Goal: Transaction & Acquisition: Purchase product/service

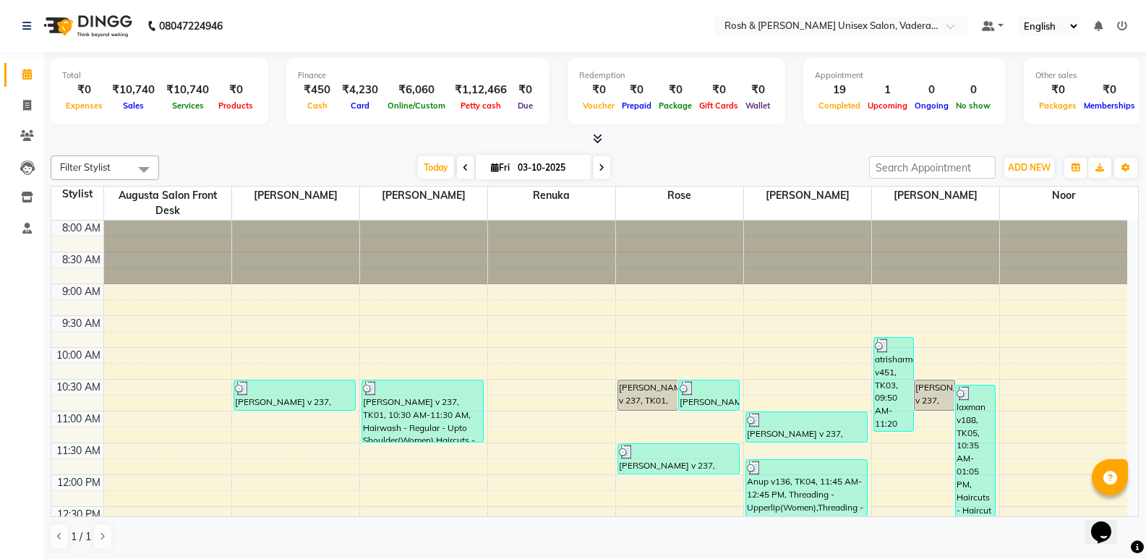
scroll to position [241, 0]
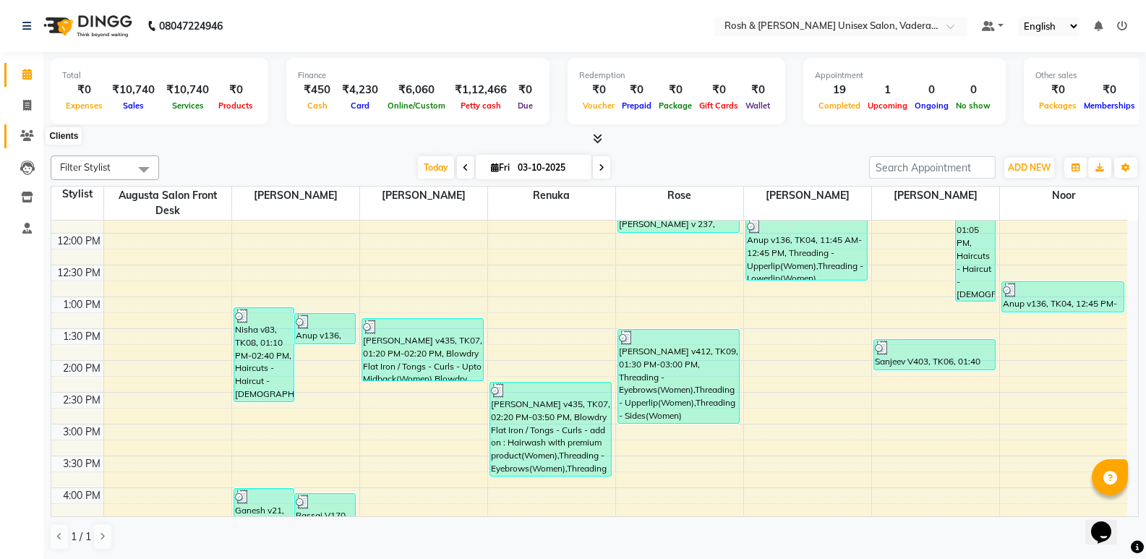
click at [17, 137] on span at bounding box center [26, 136] width 25 height 17
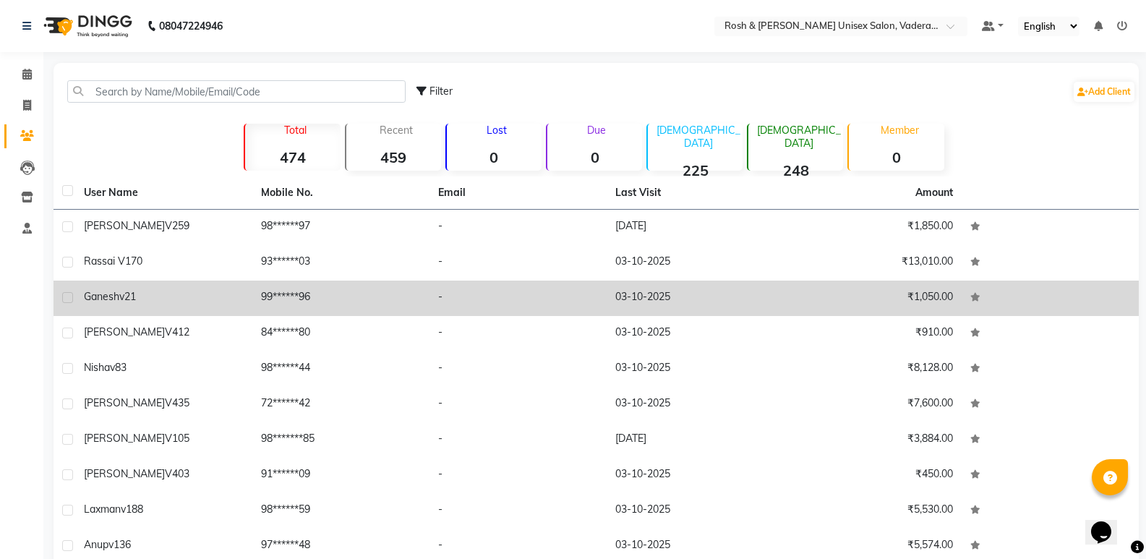
click at [202, 291] on div "Ganesh v21" at bounding box center [164, 296] width 160 height 15
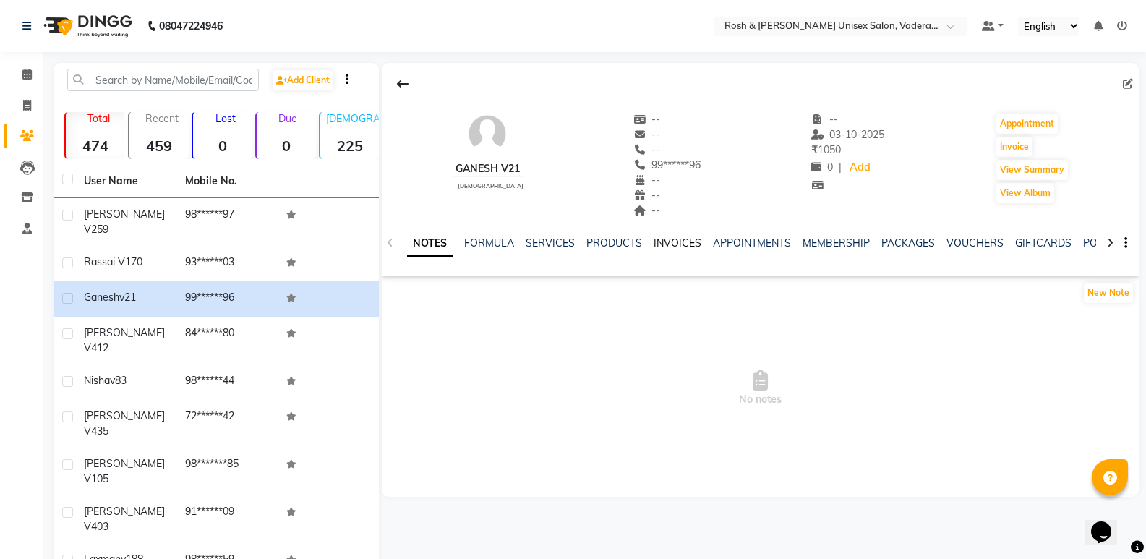
click at [666, 244] on link "INVOICES" at bounding box center [677, 242] width 48 height 13
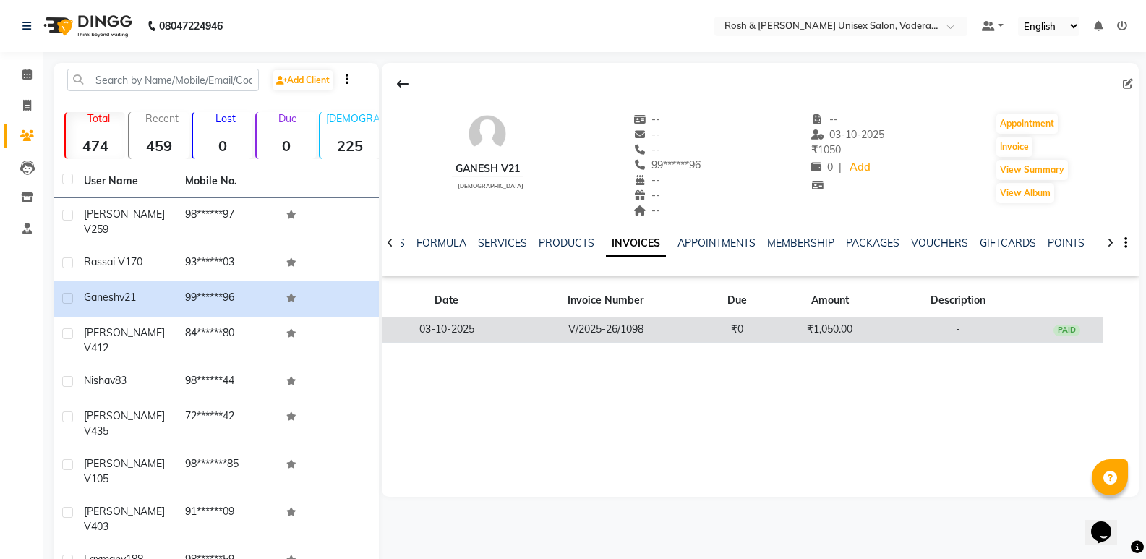
click at [636, 333] on td "V/2025-26/1098" at bounding box center [606, 329] width 189 height 25
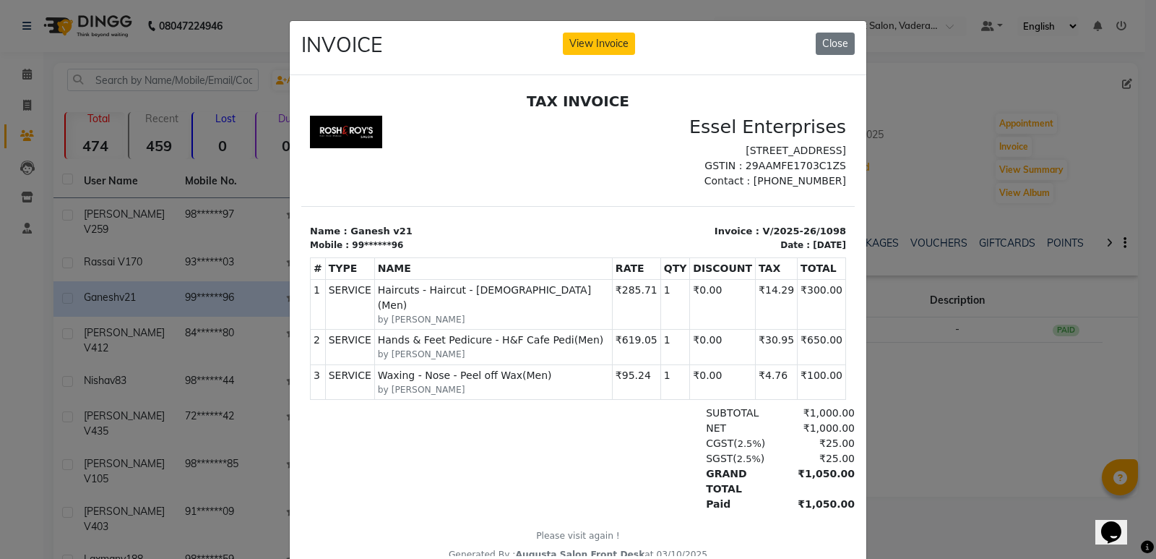
click at [202, 309] on ngb-modal-window "INVOICE View Invoice Close" at bounding box center [578, 279] width 1156 height 559
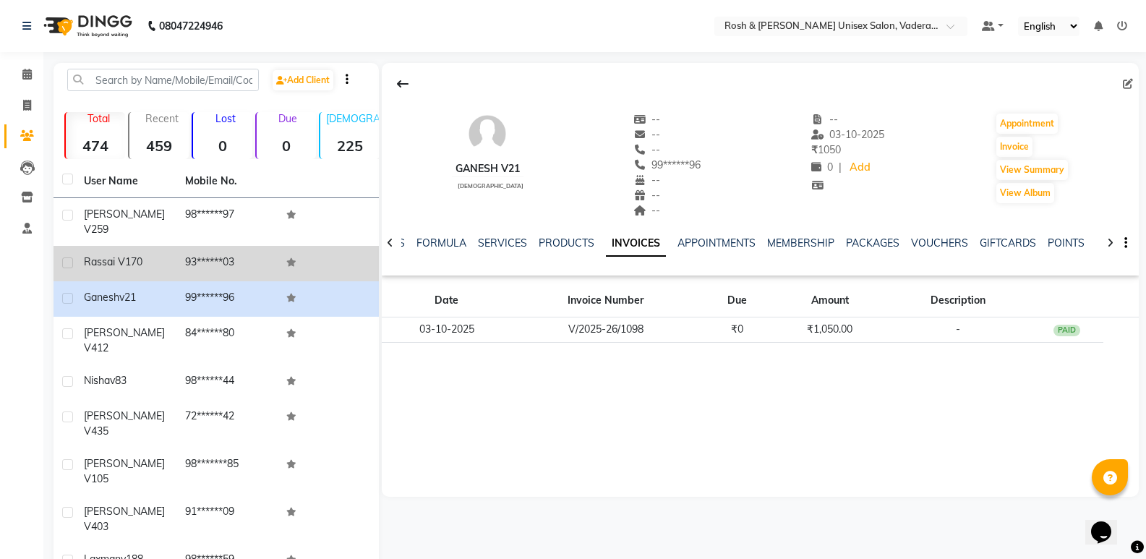
click at [173, 255] on td "Rassai V170" at bounding box center [125, 263] width 101 height 35
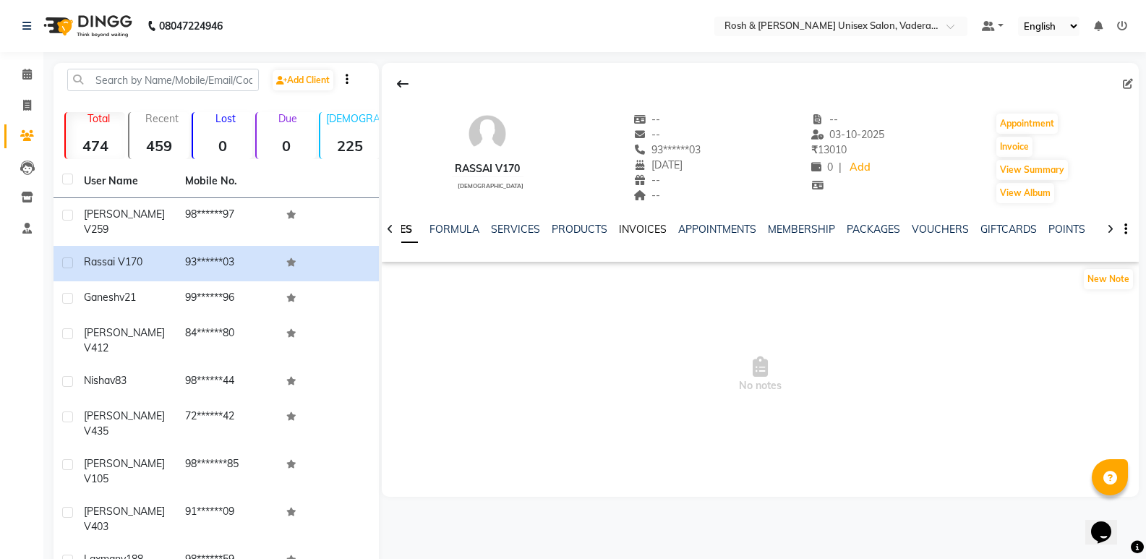
click at [643, 231] on link "INVOICES" at bounding box center [643, 229] width 48 height 13
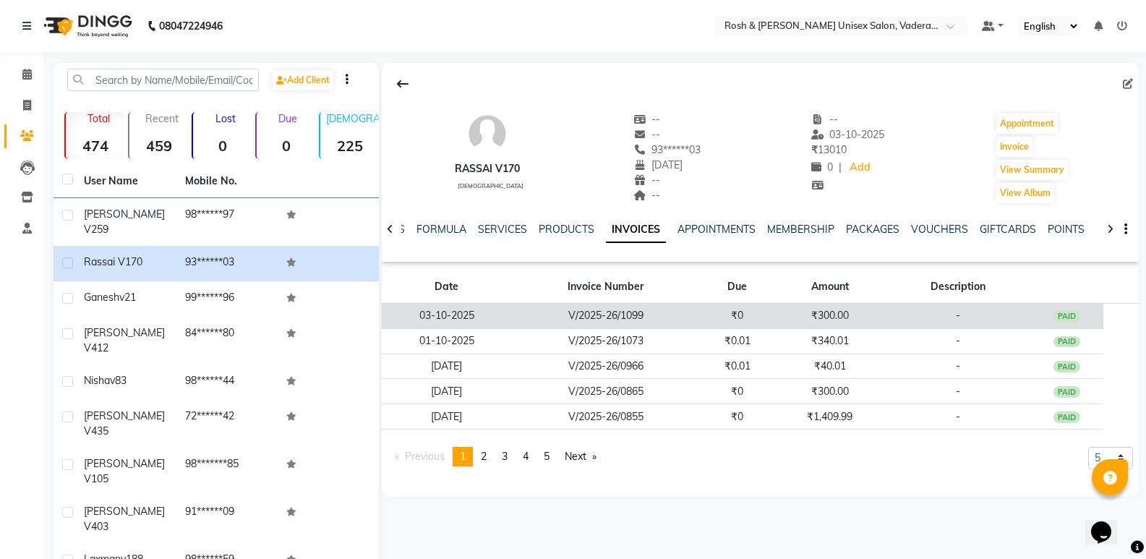
click at [718, 310] on td "₹0" at bounding box center [737, 316] width 74 height 25
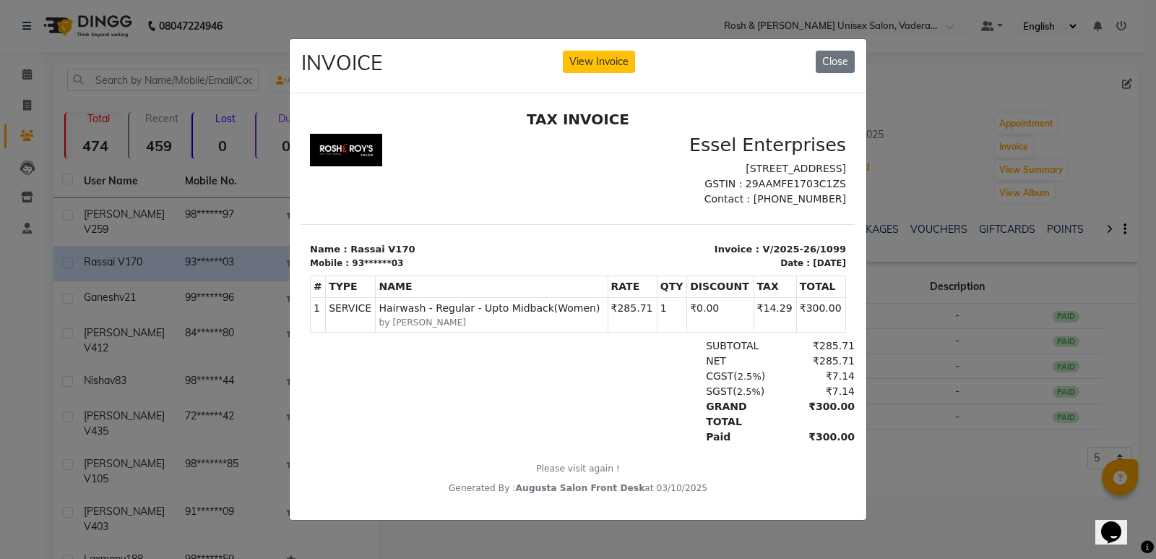
click at [252, 257] on ngb-modal-window "INVOICE View Invoice Close" at bounding box center [578, 279] width 1156 height 559
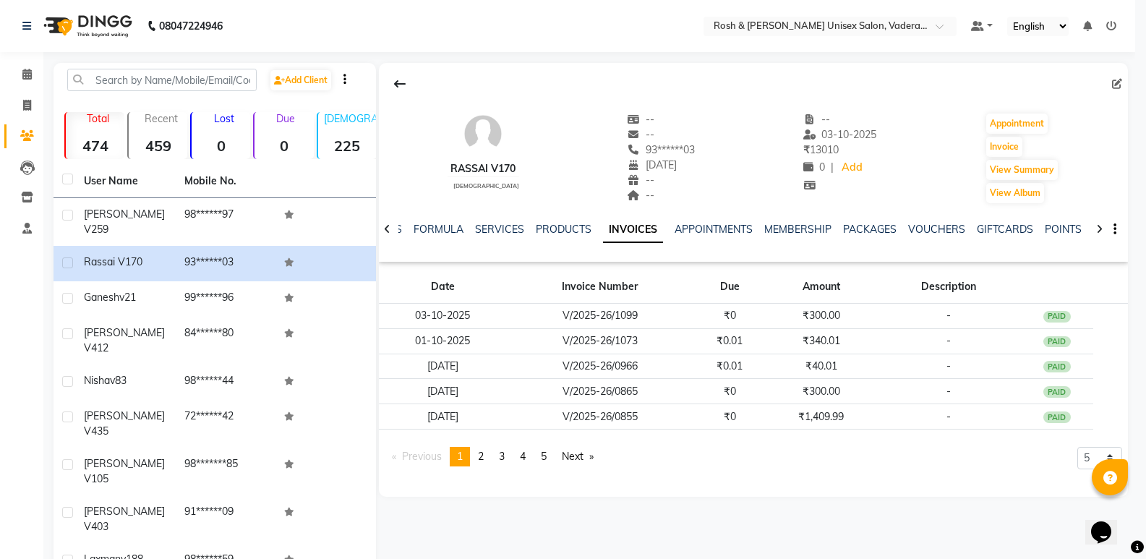
click at [199, 197] on th "Mobile No." at bounding box center [226, 181] width 100 height 33
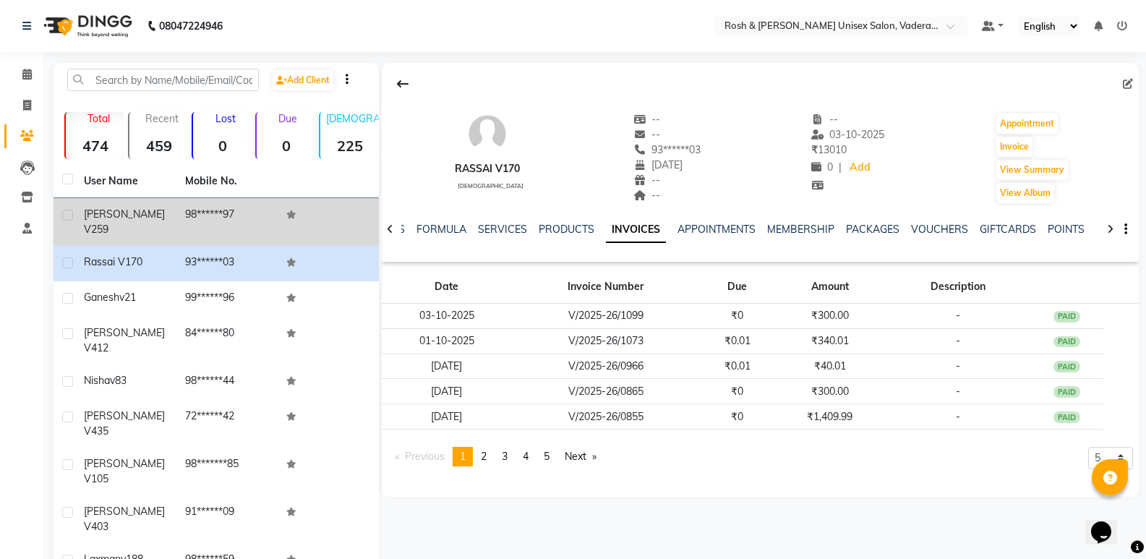
click at [199, 202] on td "98******97" at bounding box center [226, 222] width 101 height 48
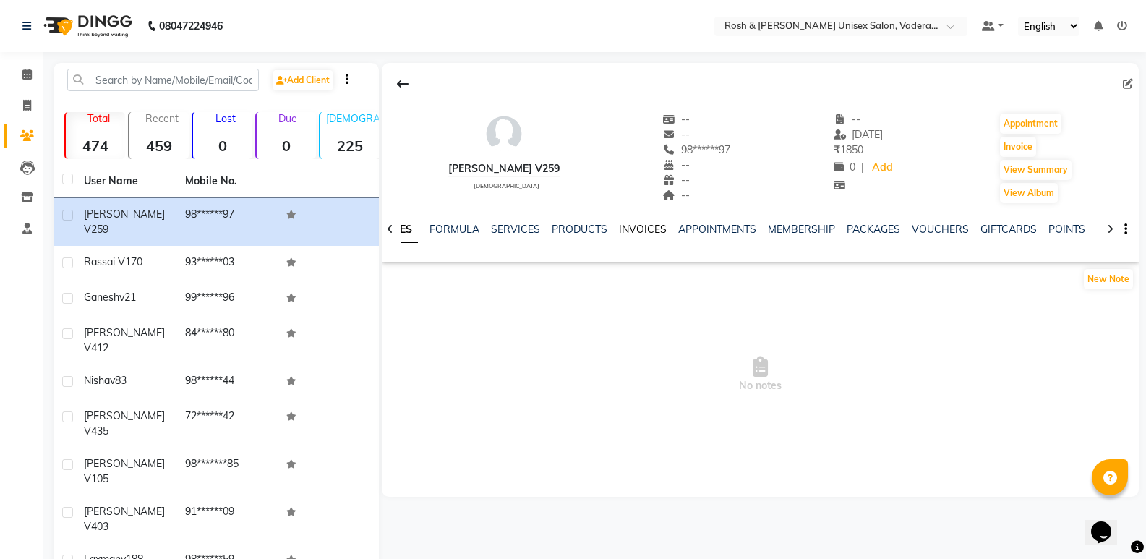
click at [646, 232] on link "INVOICES" at bounding box center [643, 229] width 48 height 13
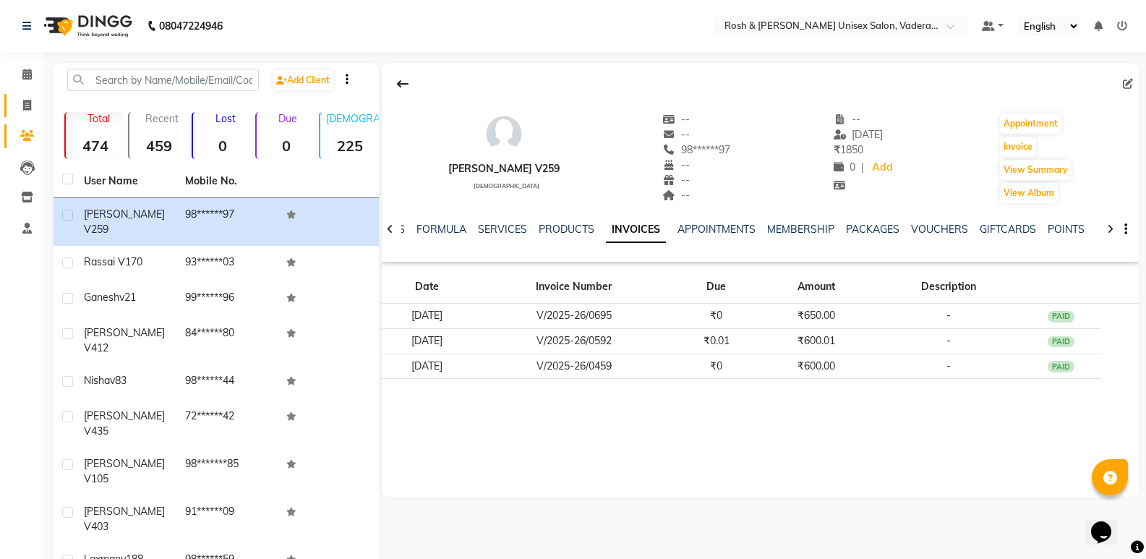
click at [27, 95] on link "Invoice" at bounding box center [21, 106] width 35 height 24
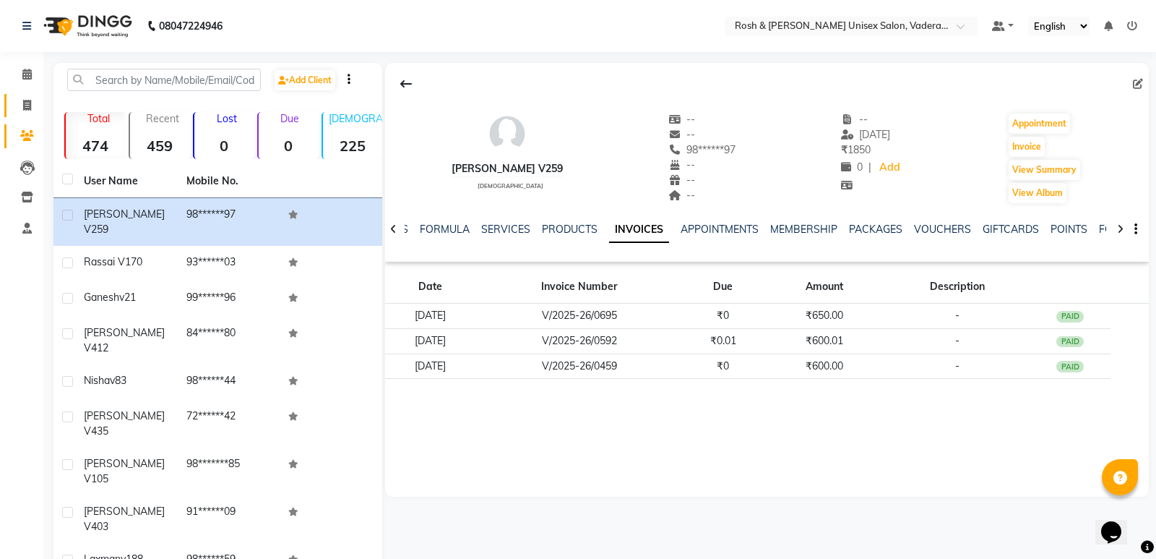
select select "8657"
select select "service"
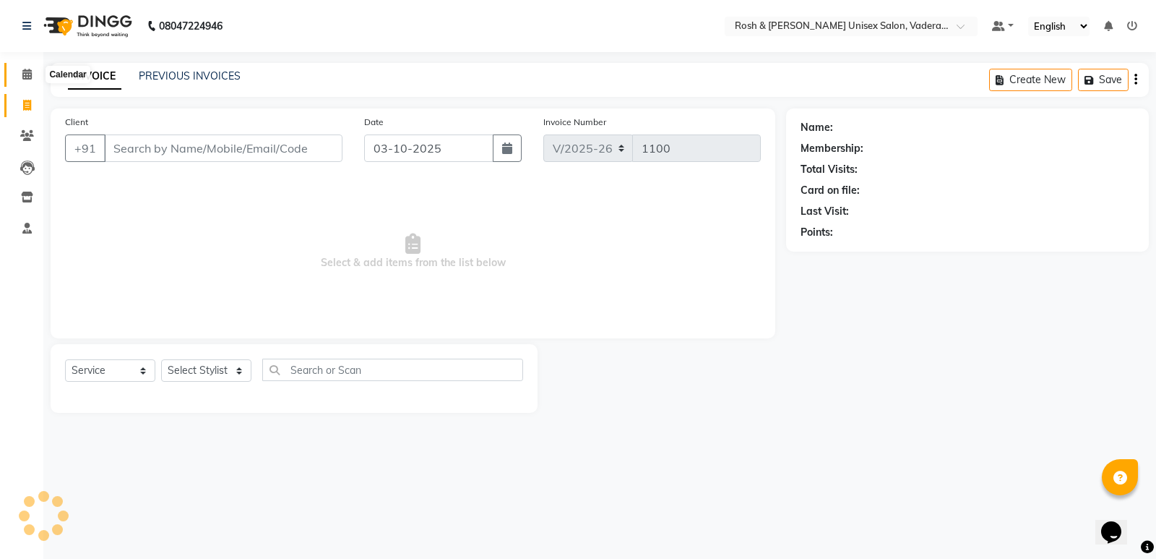
click at [15, 69] on span at bounding box center [26, 74] width 25 height 17
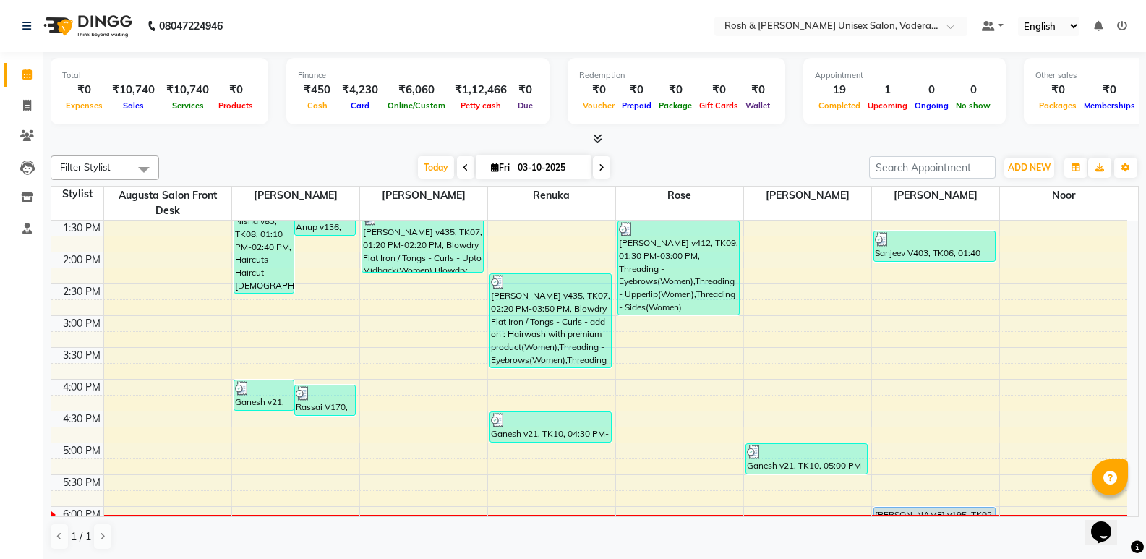
scroll to position [361, 0]
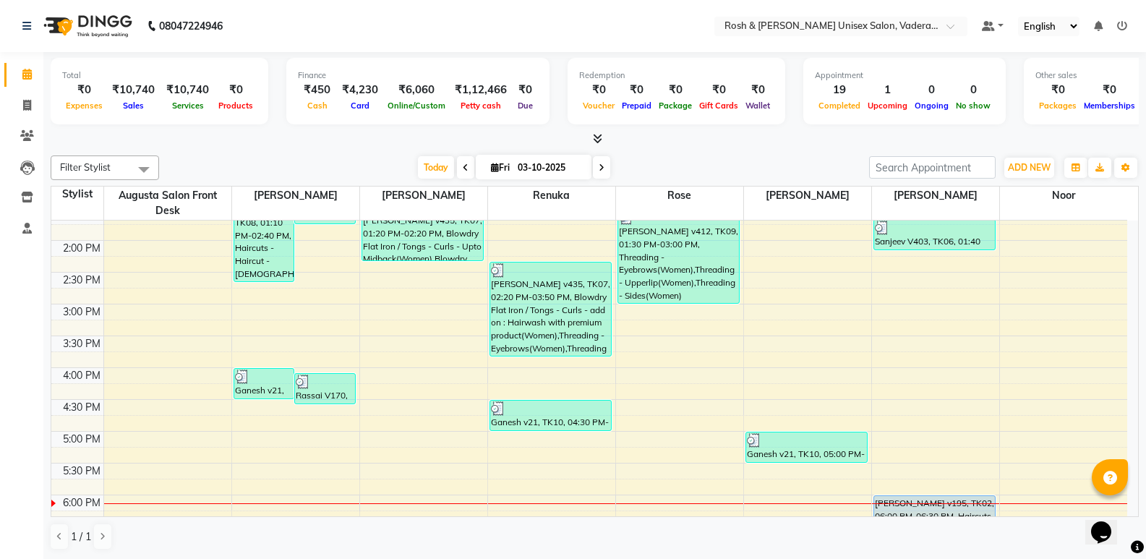
click at [602, 163] on icon at bounding box center [601, 167] width 6 height 9
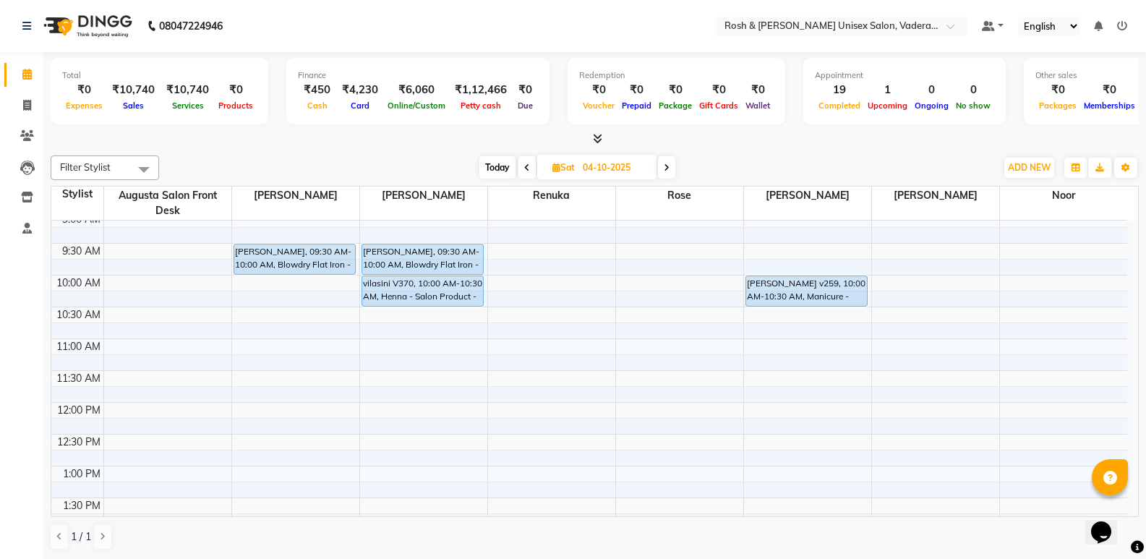
scroll to position [0, 0]
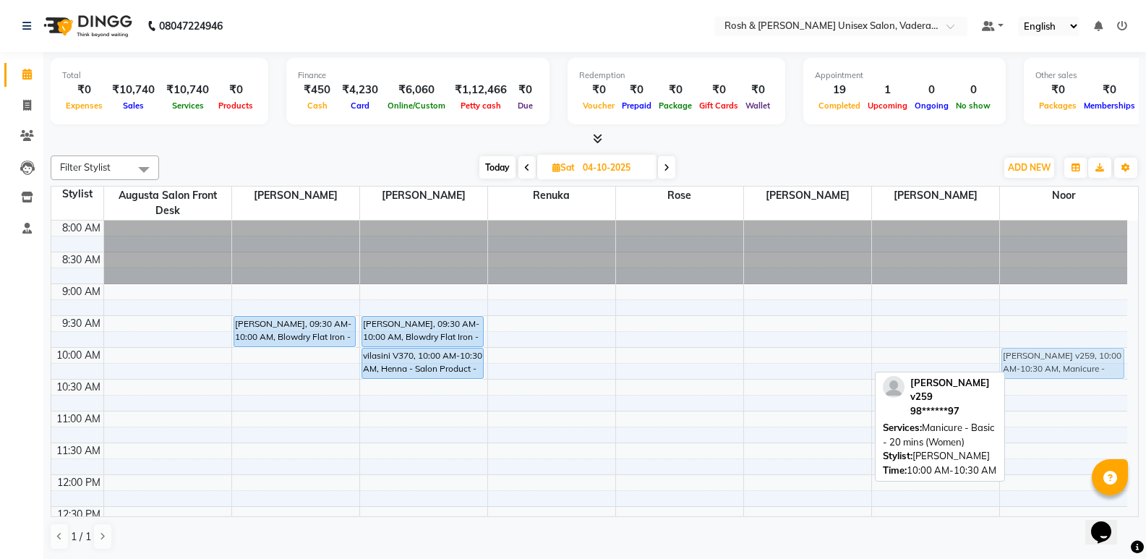
drag, startPoint x: 793, startPoint y: 361, endPoint x: 993, endPoint y: 361, distance: 200.2
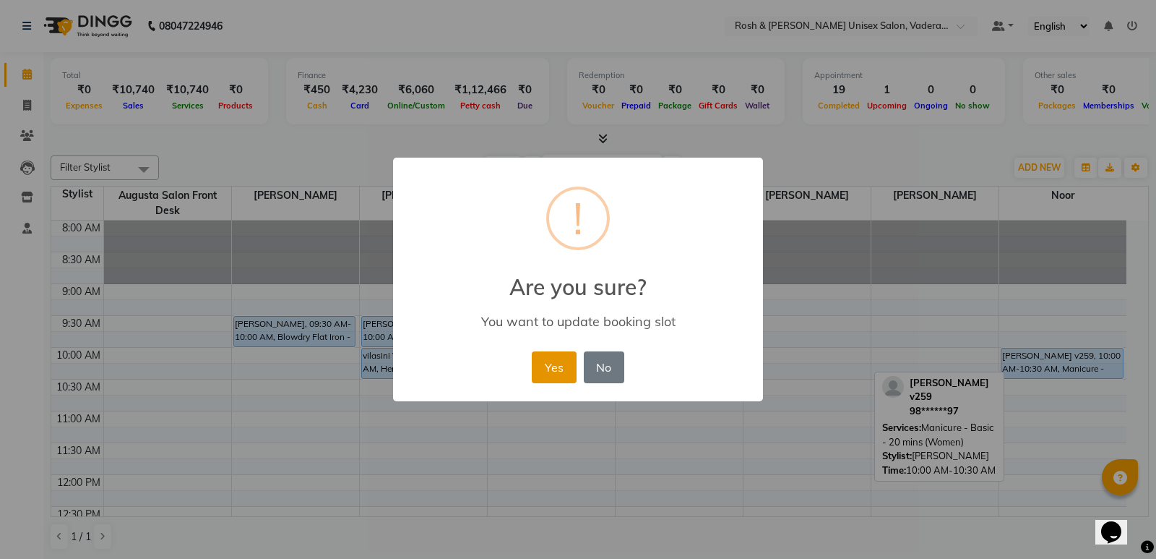
click at [549, 363] on button "Yes" at bounding box center [554, 367] width 44 height 32
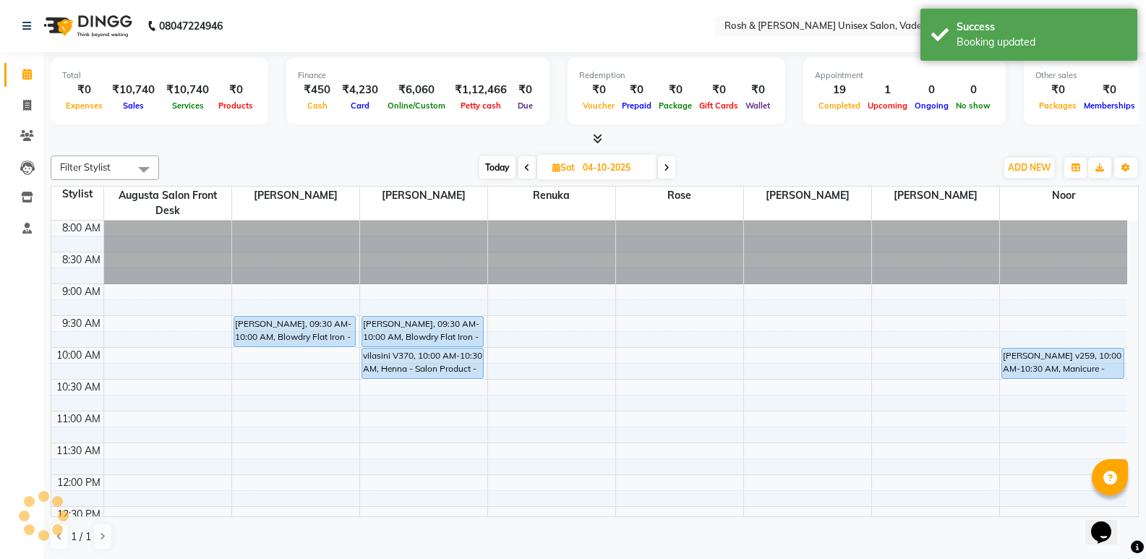
click at [483, 176] on span "Today" at bounding box center [497, 167] width 36 height 22
type input "03-10-2025"
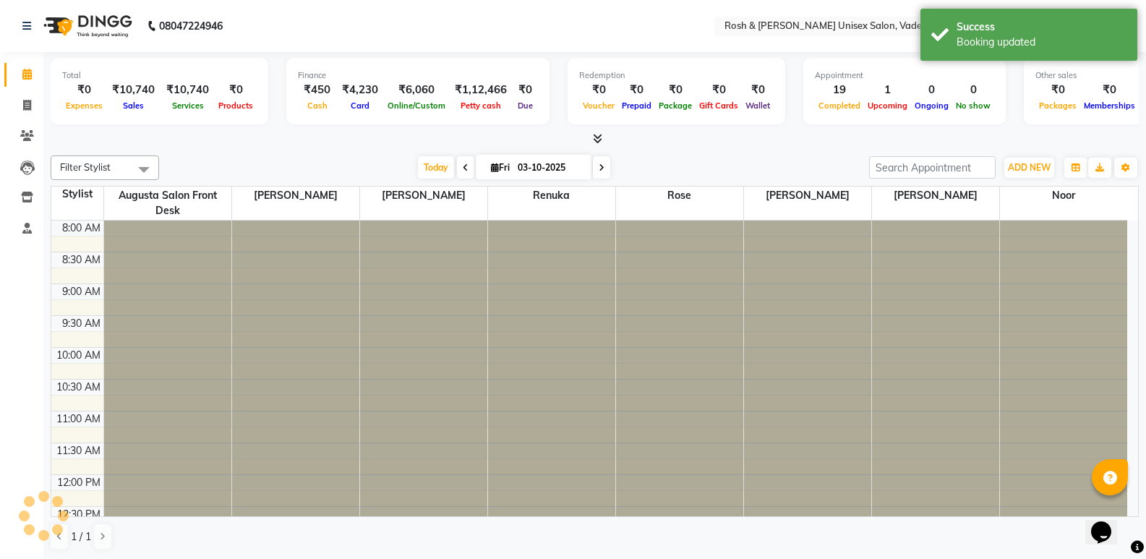
scroll to position [531, 0]
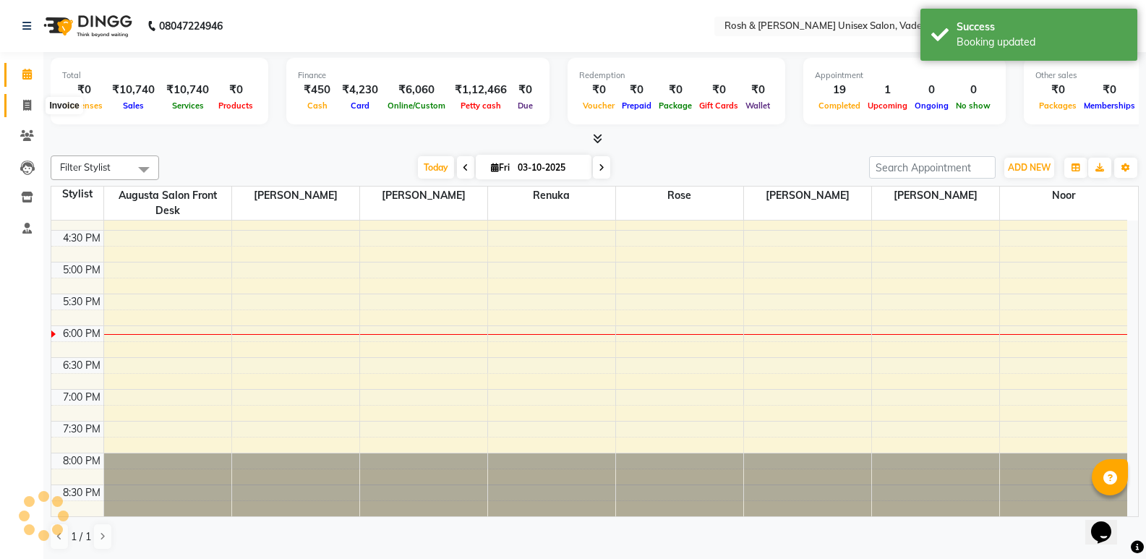
click at [33, 108] on span at bounding box center [26, 106] width 25 height 17
select select "service"
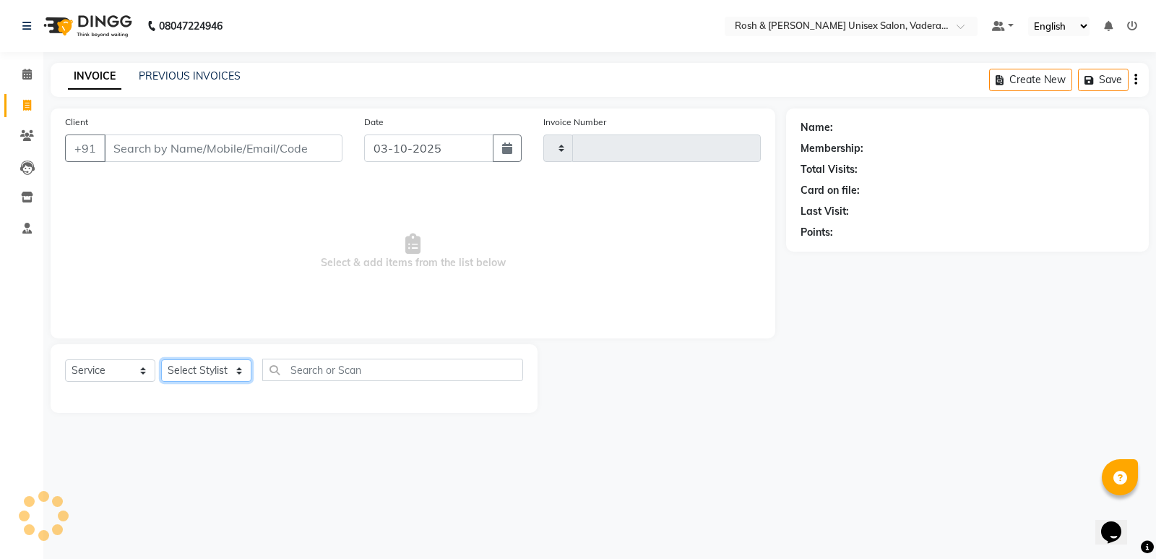
click at [228, 363] on select "Select Stylist" at bounding box center [206, 370] width 90 height 22
click at [220, 374] on select "Select Stylist" at bounding box center [206, 370] width 90 height 22
type input "1100"
select select "8657"
click at [220, 374] on select "Select Stylist" at bounding box center [206, 370] width 90 height 22
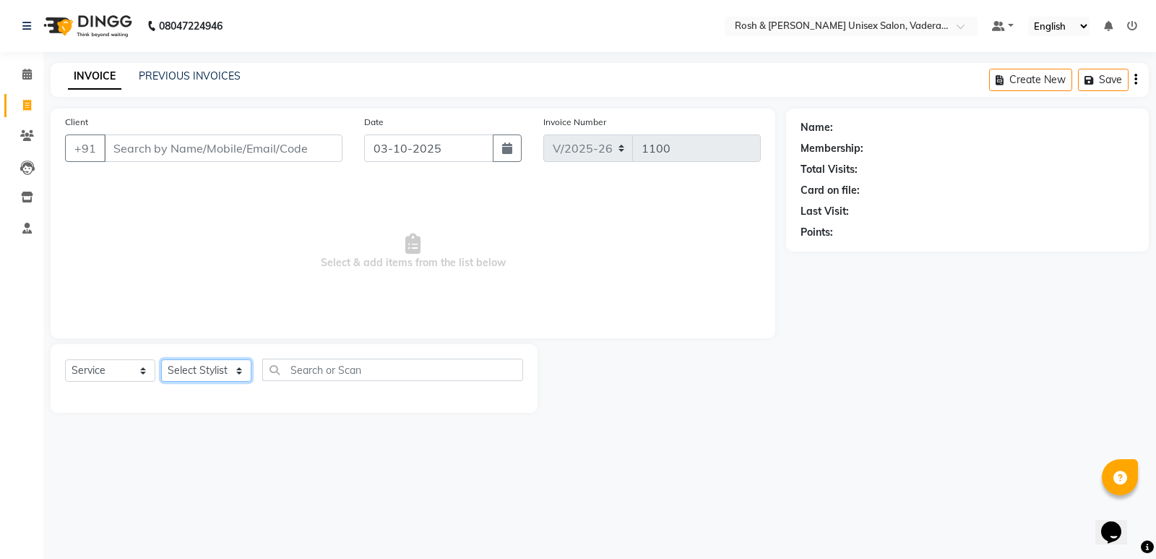
click at [220, 374] on select "Select Stylist" at bounding box center [206, 370] width 90 height 22
click at [220, 374] on select "Select Stylist Augusta Salon Front Desk [PERSON_NAME] [PERSON_NAME] Renuka Repo…" at bounding box center [206, 370] width 90 height 22
select select "87534"
click at [161, 359] on select "Select Stylist Augusta Salon Front Desk [PERSON_NAME] [PERSON_NAME] Renuka Repo…" at bounding box center [206, 370] width 90 height 22
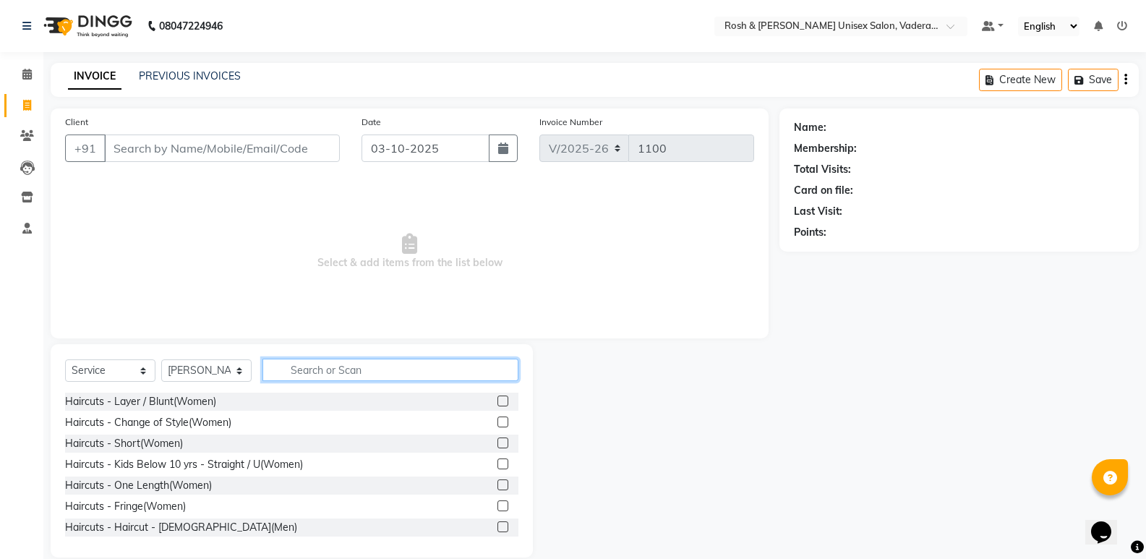
click at [346, 362] on input "text" at bounding box center [390, 370] width 256 height 22
type input "i"
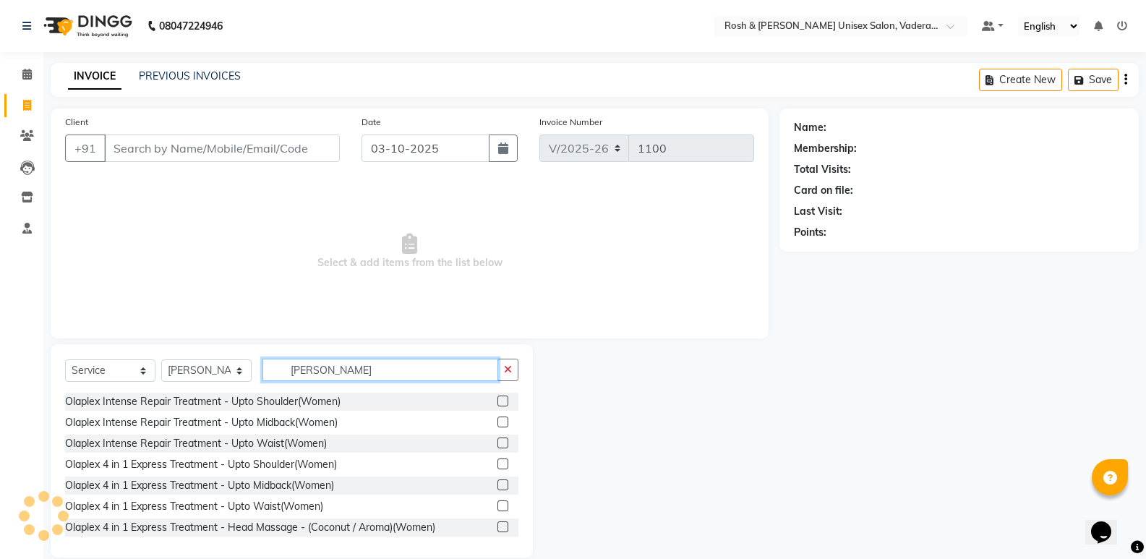
type input "[PERSON_NAME]"
click at [252, 494] on div "Olaplex Intense Repair Treatment - Upto Shoulder(Women) Olaplex Intense Repair …" at bounding box center [291, 464] width 453 height 145
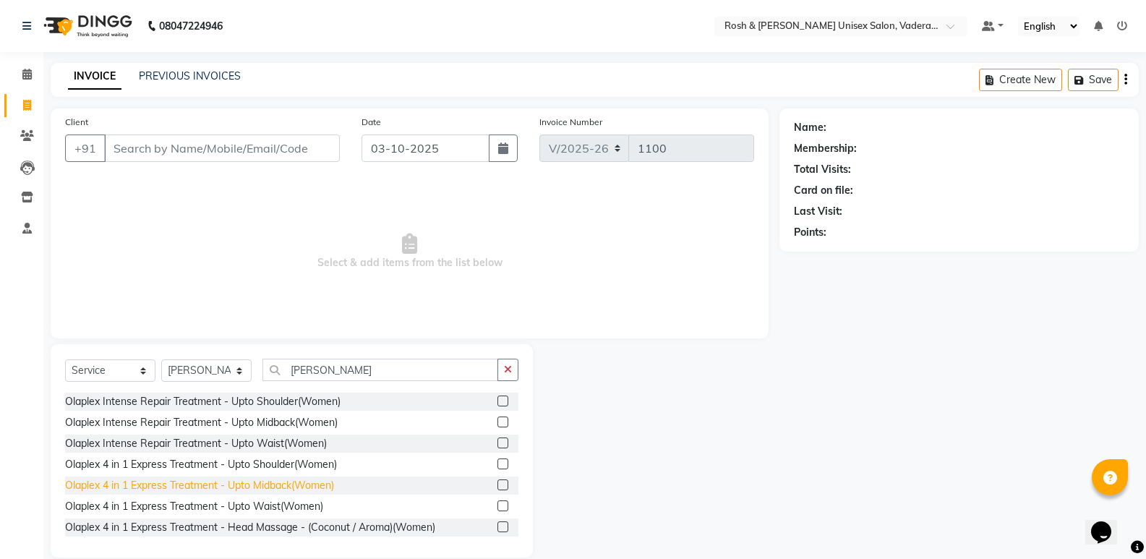
click at [252, 491] on div "Olaplex 4 in 1 Express Treatment - Upto Midback(Women)" at bounding box center [199, 485] width 269 height 15
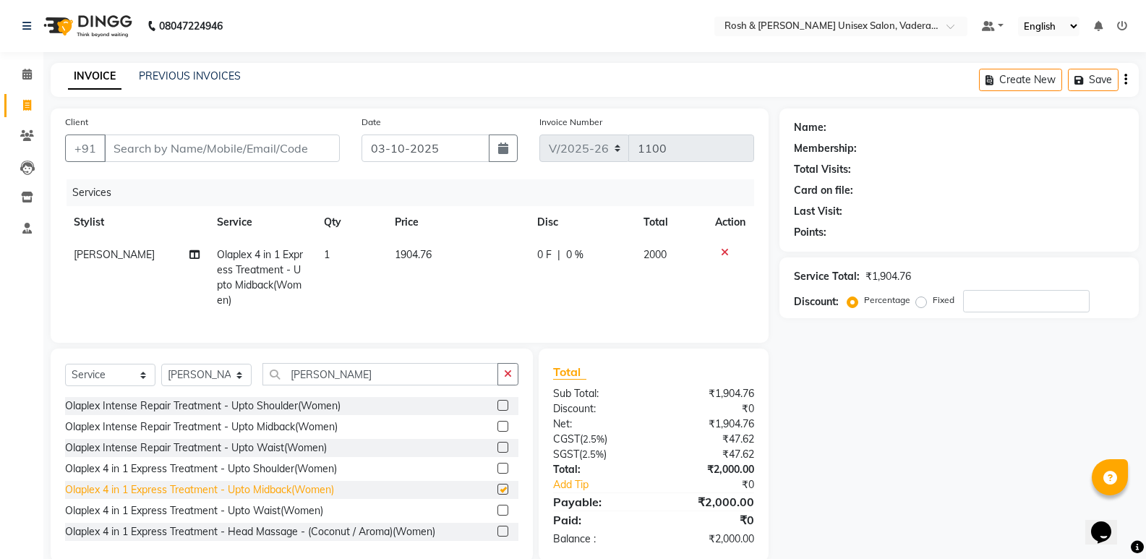
checkbox input "false"
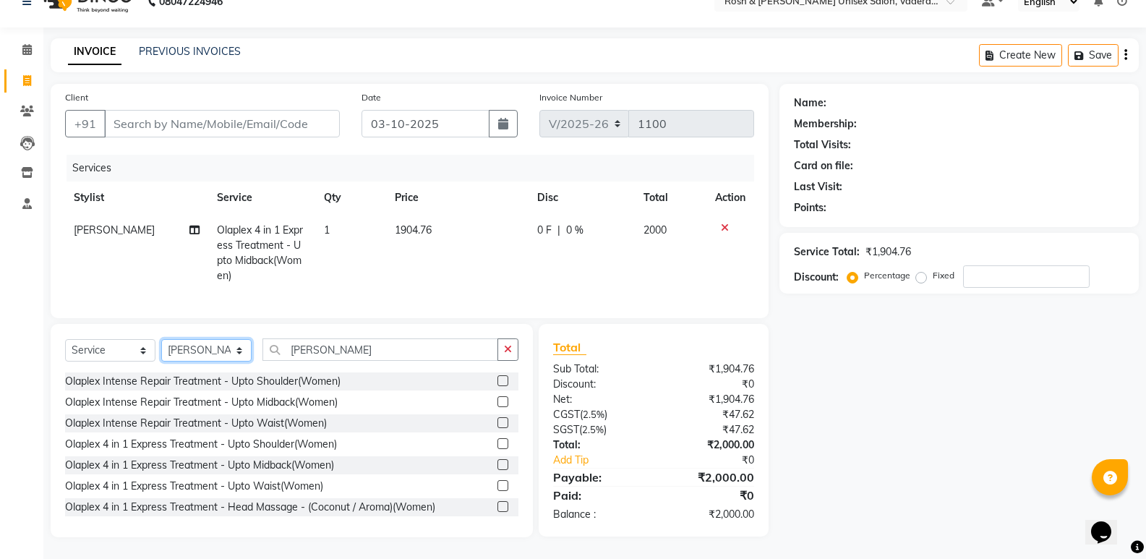
click at [240, 356] on select "Select Stylist Augusta Salon Front Desk [PERSON_NAME] [PERSON_NAME] Renuka Repo…" at bounding box center [206, 350] width 90 height 22
select select "87618"
click at [161, 339] on select "Select Stylist Augusta Salon Front Desk [PERSON_NAME] [PERSON_NAME] Renuka Repo…" at bounding box center [206, 350] width 90 height 22
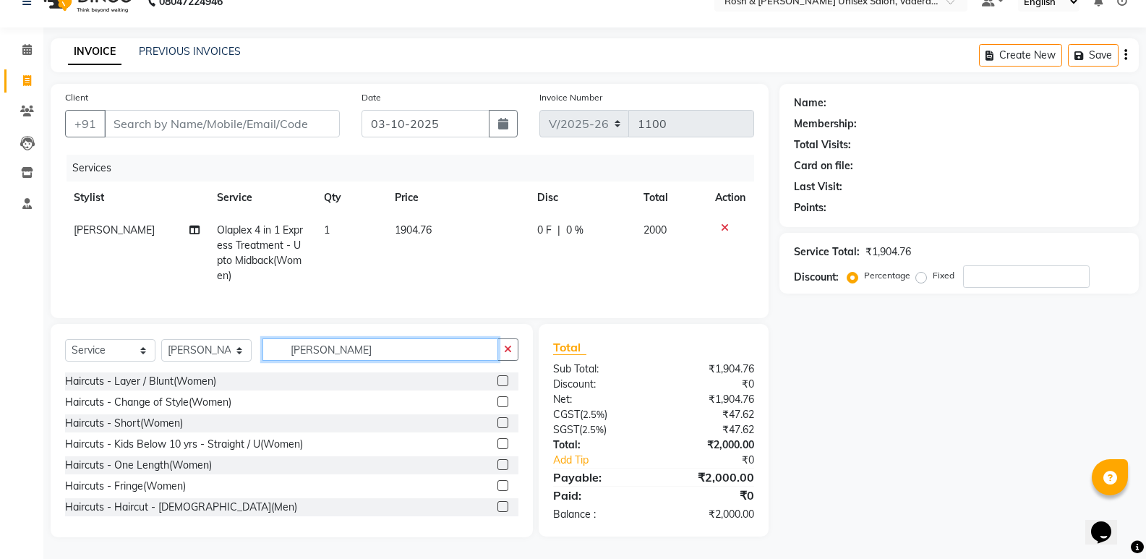
click at [357, 351] on input "[PERSON_NAME]" at bounding box center [380, 349] width 236 height 22
type input "o"
type input "hair cut"
click at [181, 499] on div "Haircuts - Haircut - [DEMOGRAPHIC_DATA](Men)" at bounding box center [181, 506] width 232 height 15
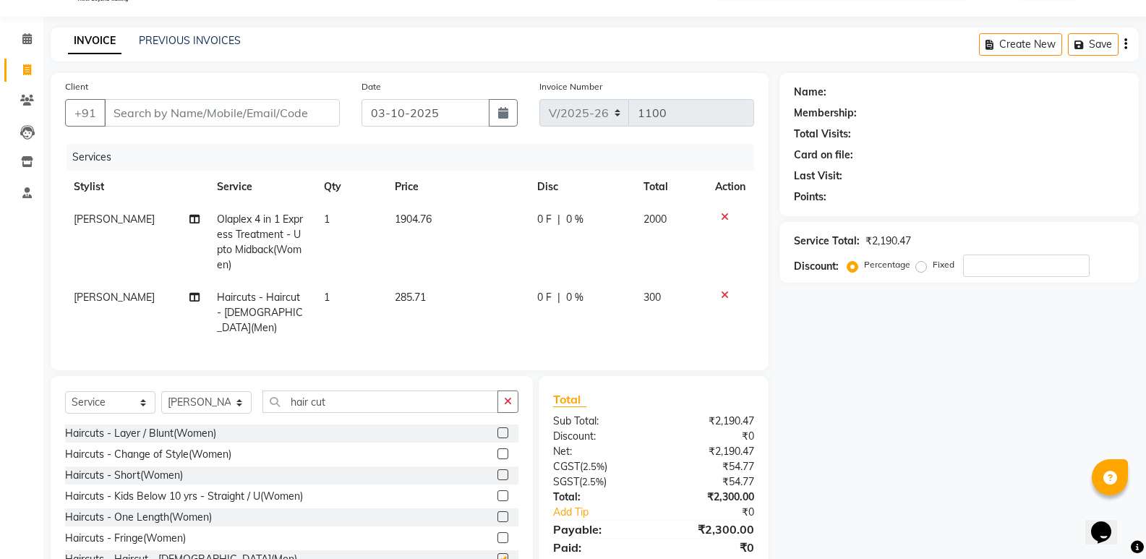
checkbox input "false"
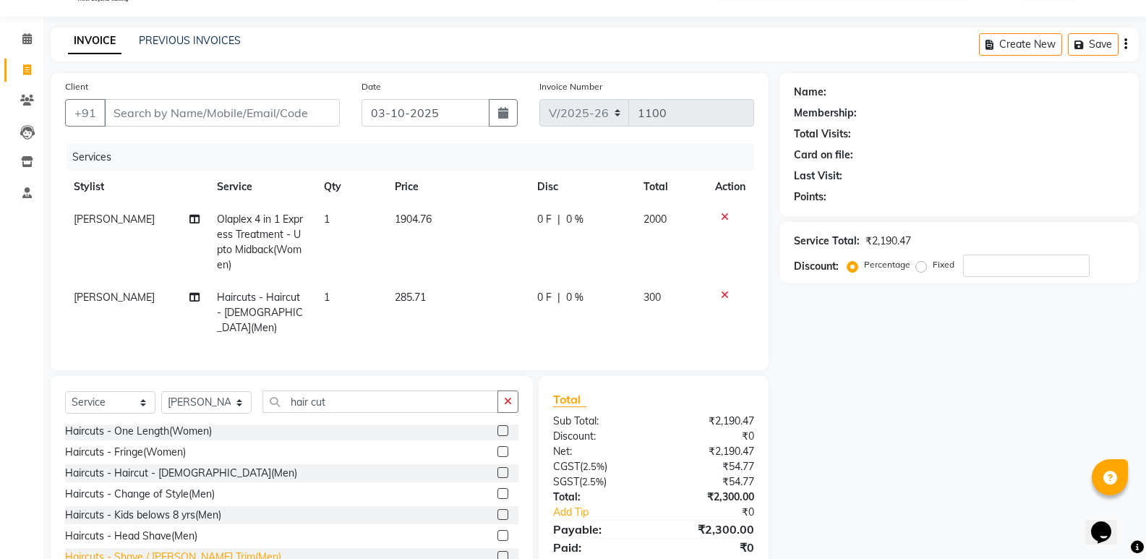
click at [193, 555] on div "Haircuts - Shave / [PERSON_NAME] Trim(Men)" at bounding box center [173, 556] width 216 height 15
checkbox input "false"
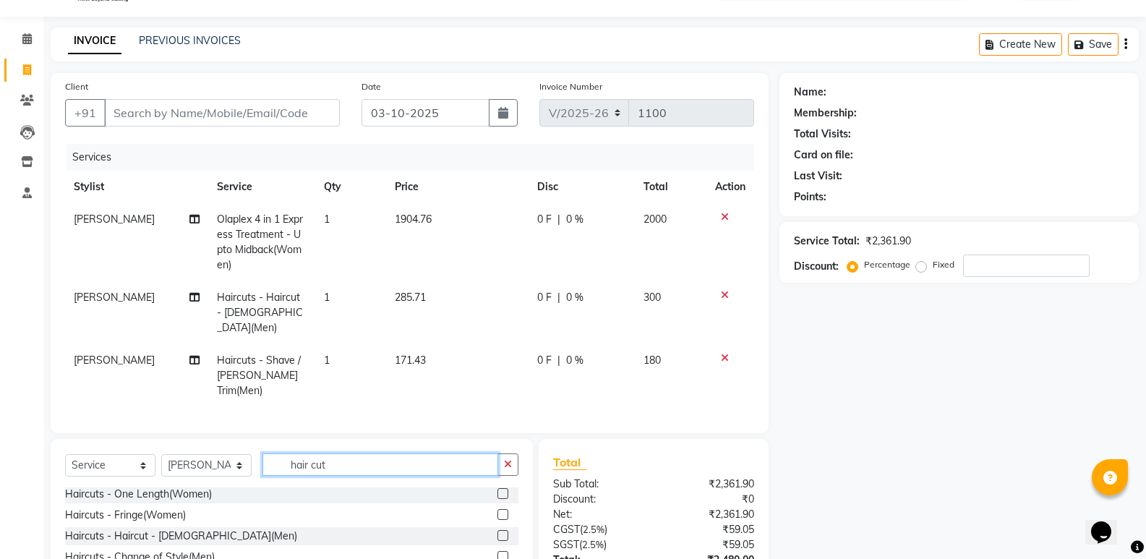
drag, startPoint x: 356, startPoint y: 438, endPoint x: 283, endPoint y: 447, distance: 72.8
click at [283, 453] on input "hair cut" at bounding box center [380, 464] width 236 height 22
click at [226, 454] on select "Select Stylist Augusta Salon Front Desk [PERSON_NAME] [PERSON_NAME] Renuka Repo…" at bounding box center [206, 465] width 90 height 22
select select "87537"
click at [161, 454] on select "Select Stylist Augusta Salon Front Desk [PERSON_NAME] [PERSON_NAME] Renuka Repo…" at bounding box center [206, 465] width 90 height 22
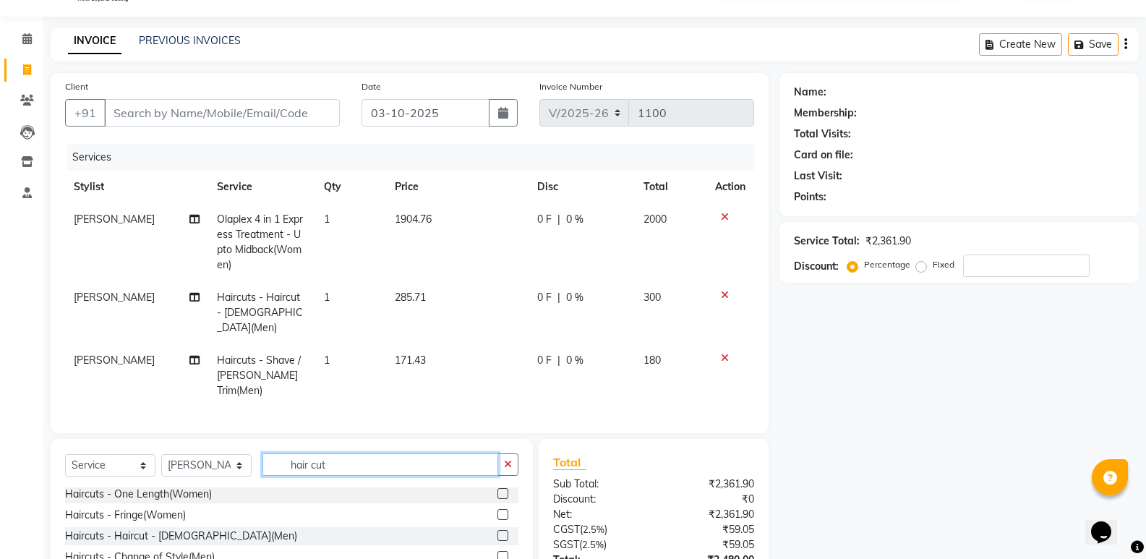
click at [344, 453] on input "hair cut" at bounding box center [380, 464] width 236 height 22
type input "h"
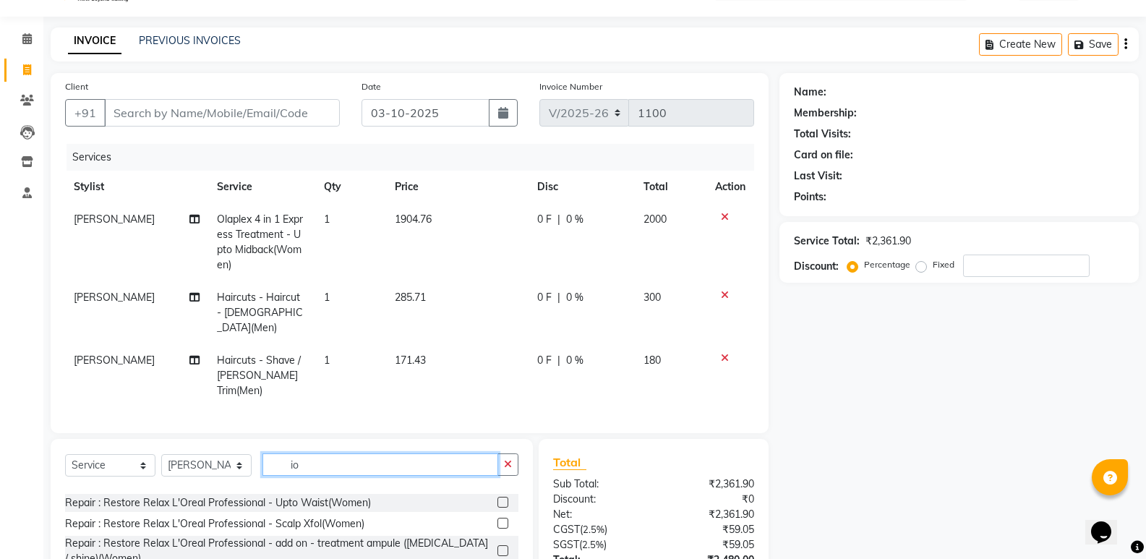
type input "i"
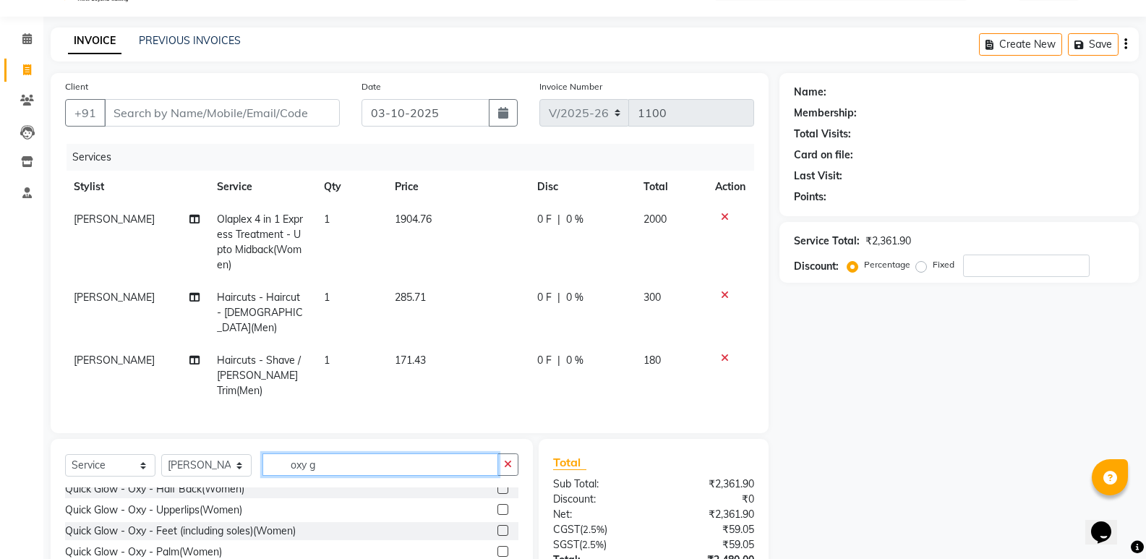
scroll to position [0, 0]
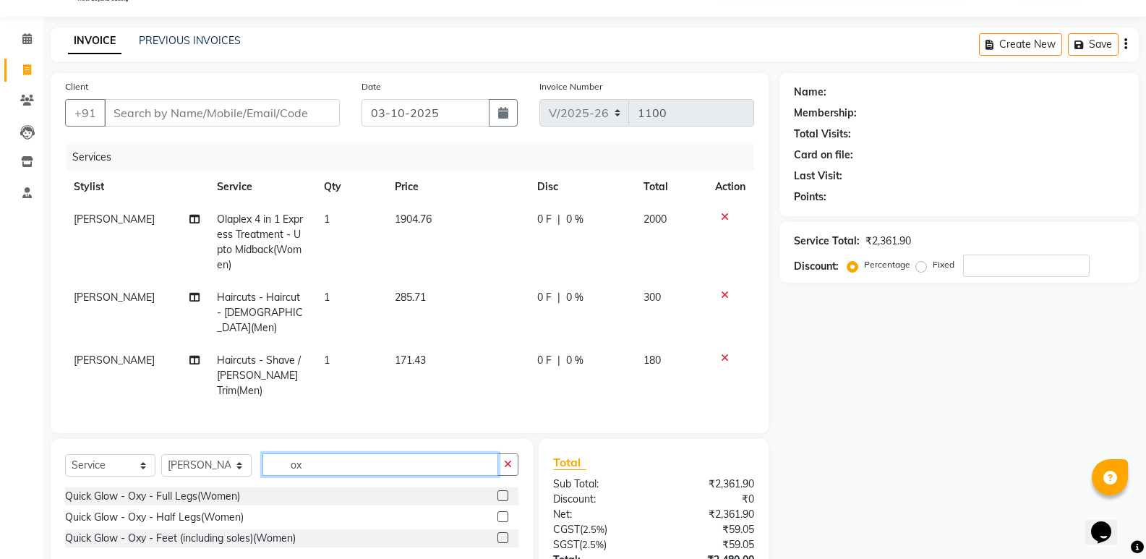
type input "o"
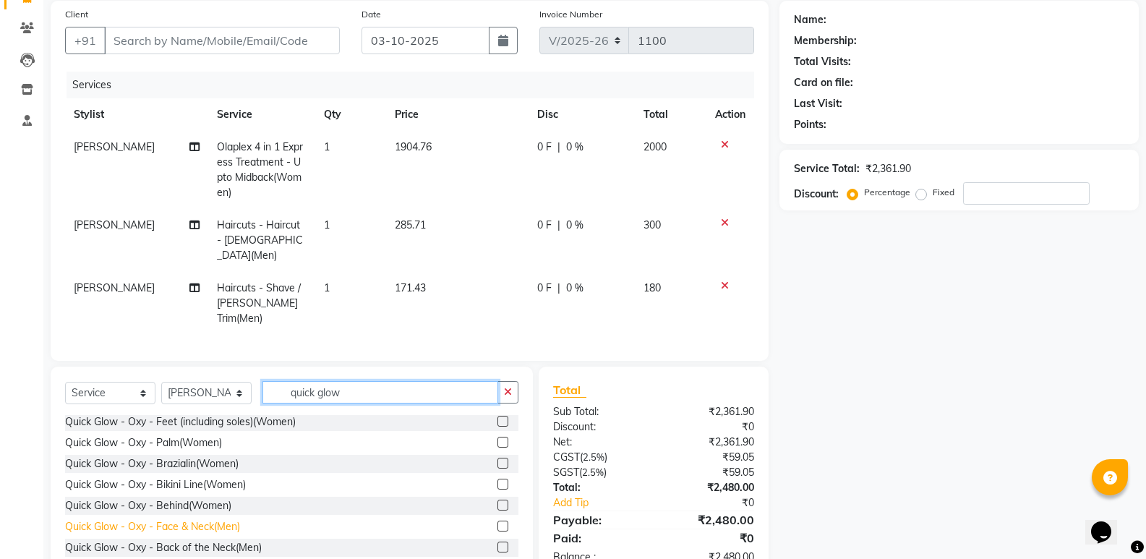
type input "quick glow"
click at [150, 519] on div "Quick Glow - Oxy - Face & Neck(Men)" at bounding box center [152, 526] width 175 height 15
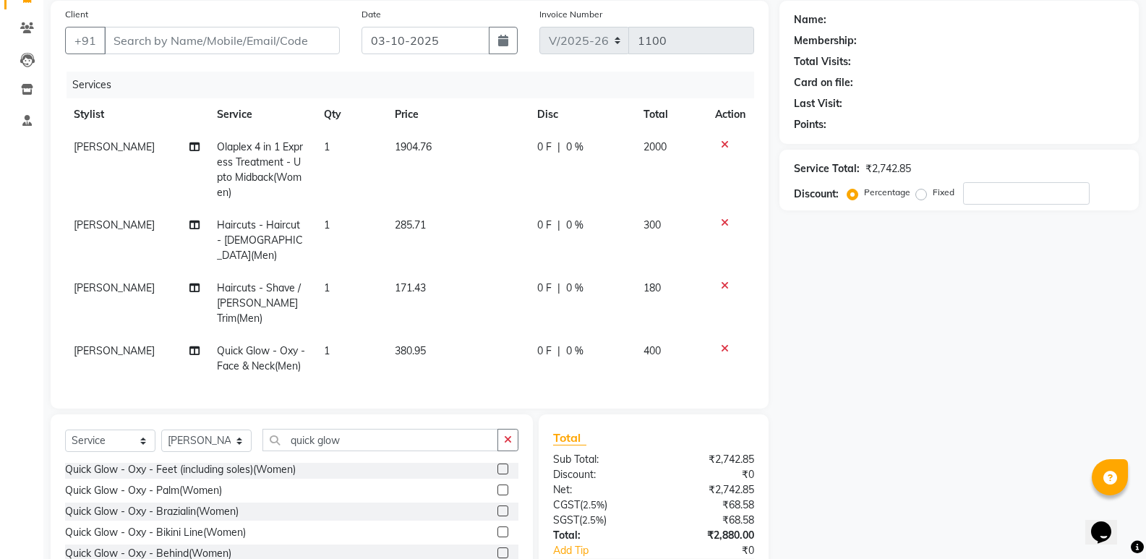
checkbox input "false"
click at [379, 429] on input "quick glow" at bounding box center [380, 440] width 236 height 22
type input "q"
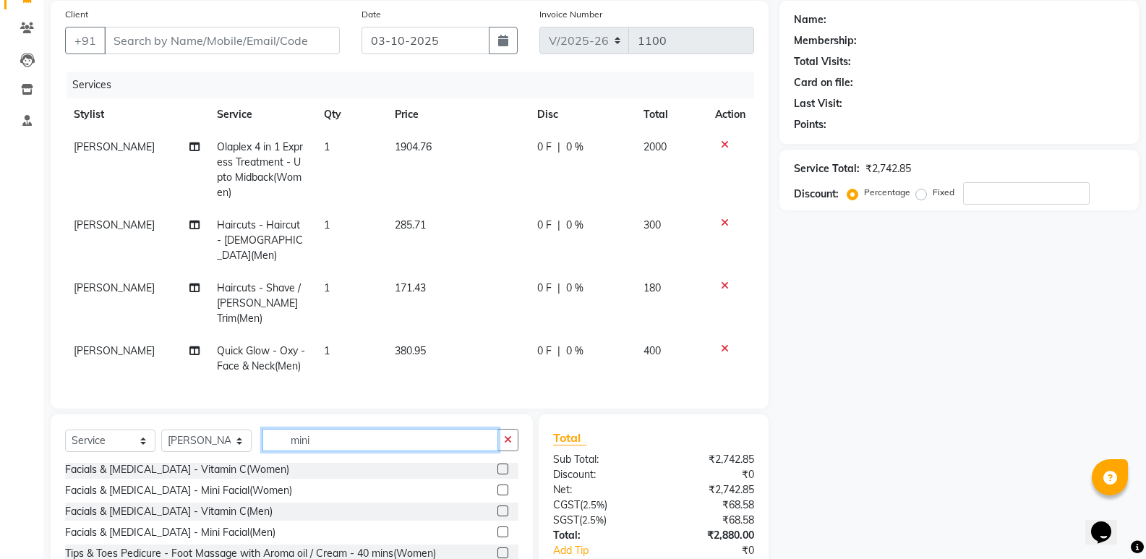
scroll to position [0, 0]
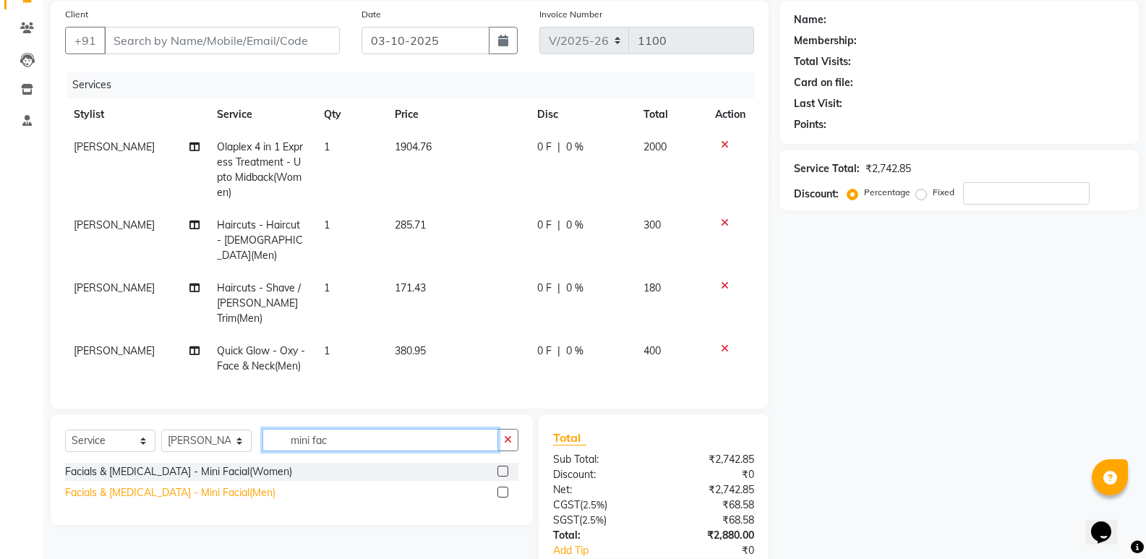
type input "mini fac"
click at [151, 485] on div "Facials & [MEDICAL_DATA] - Mini Facial(Men)" at bounding box center [170, 492] width 210 height 15
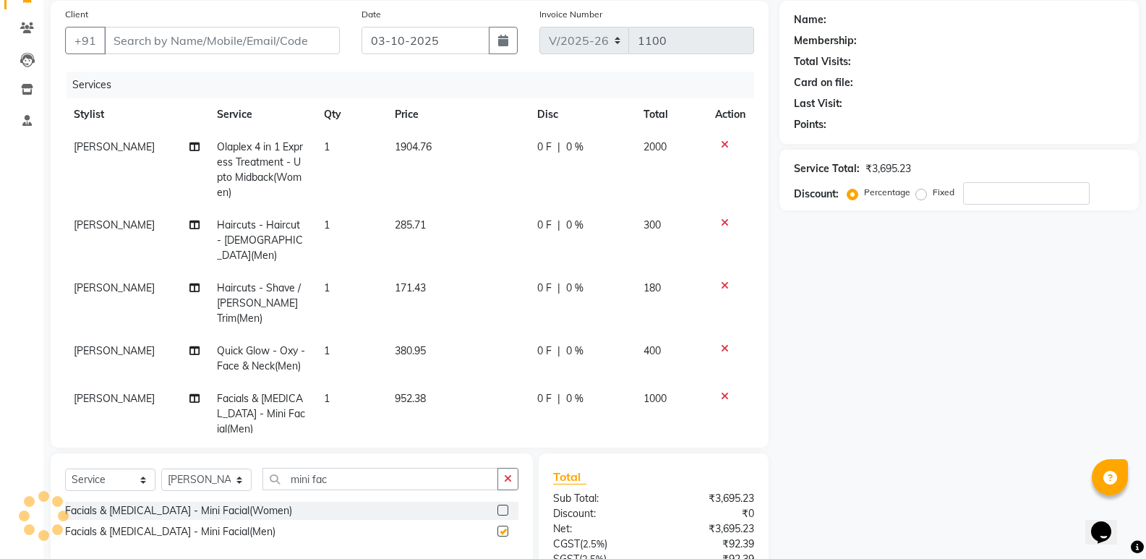
checkbox input "false"
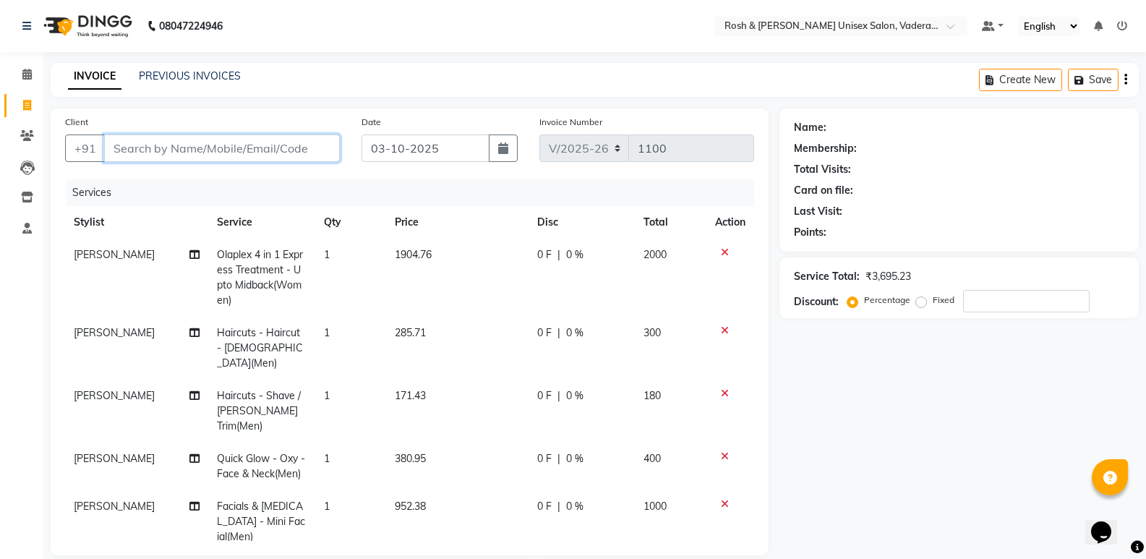
click at [243, 153] on input "Client" at bounding box center [222, 147] width 236 height 27
type input "V"
type input "0"
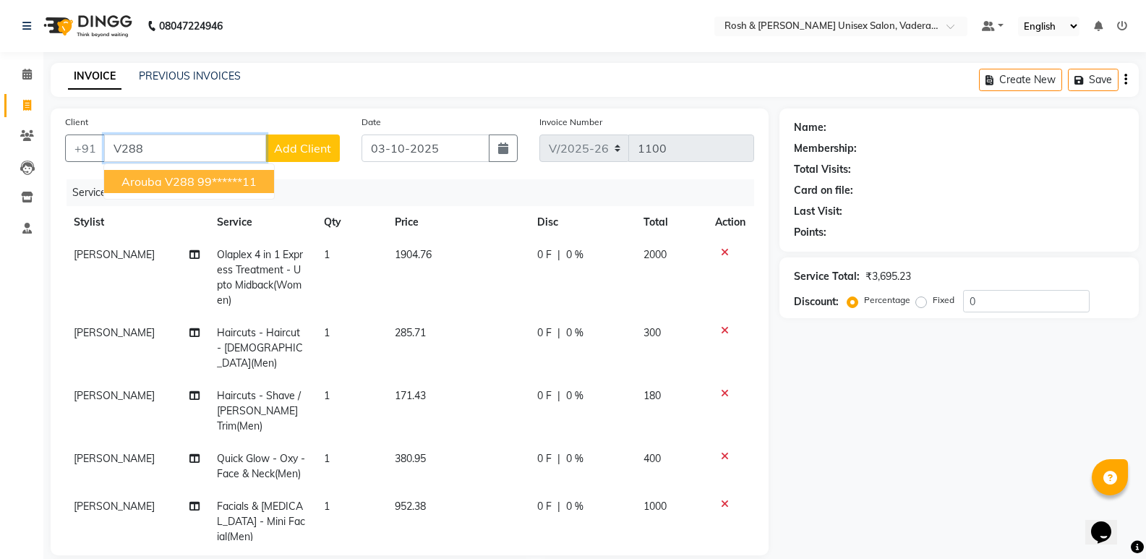
click at [193, 184] on button "arouba v288 99******11" at bounding box center [189, 181] width 170 height 23
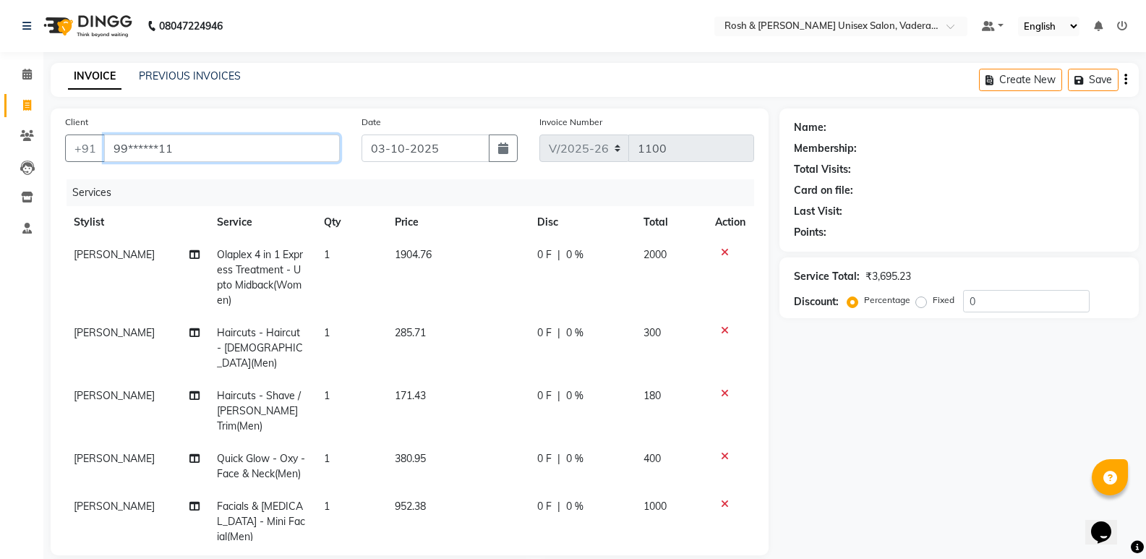
type input "99******11"
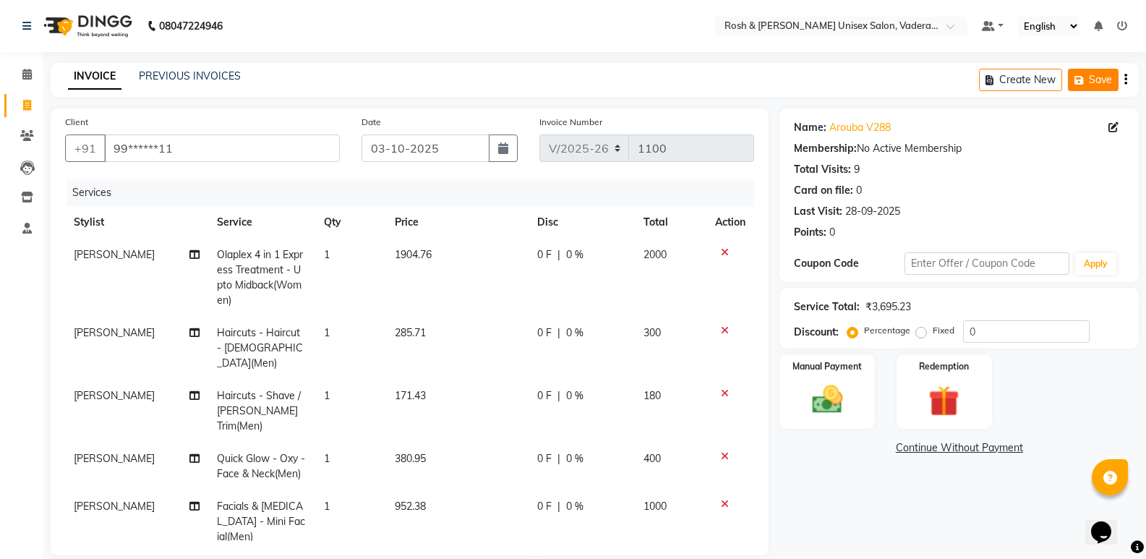
click at [1097, 71] on button "Save" at bounding box center [1093, 80] width 51 height 22
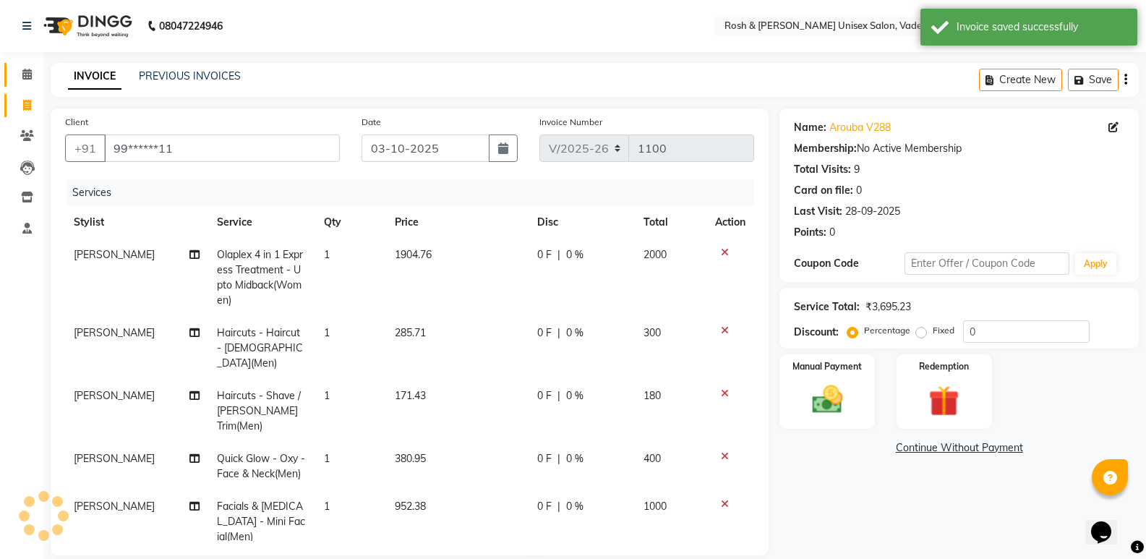
click at [25, 80] on span at bounding box center [26, 74] width 25 height 17
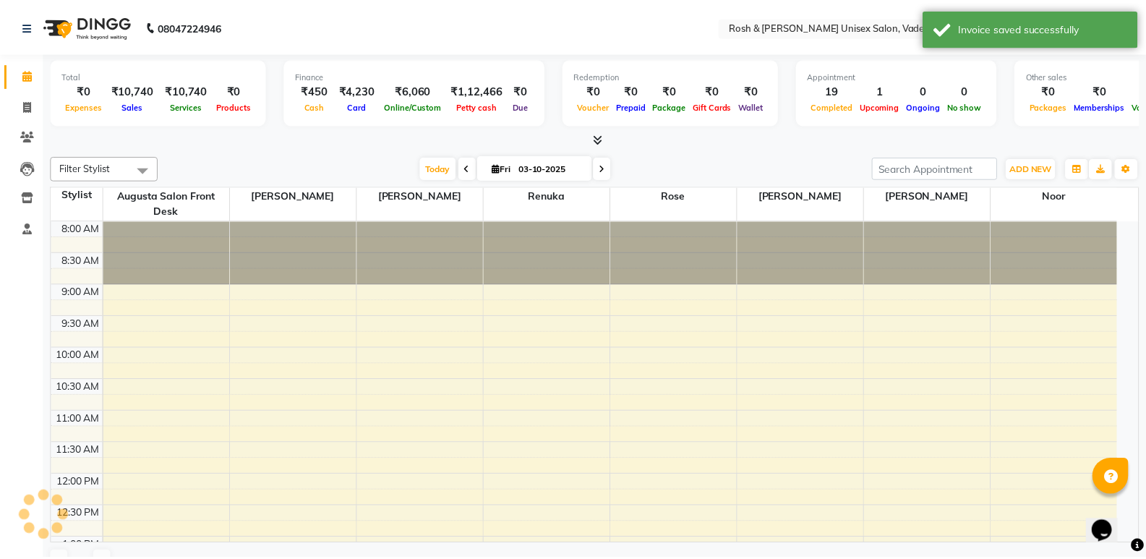
scroll to position [503, 0]
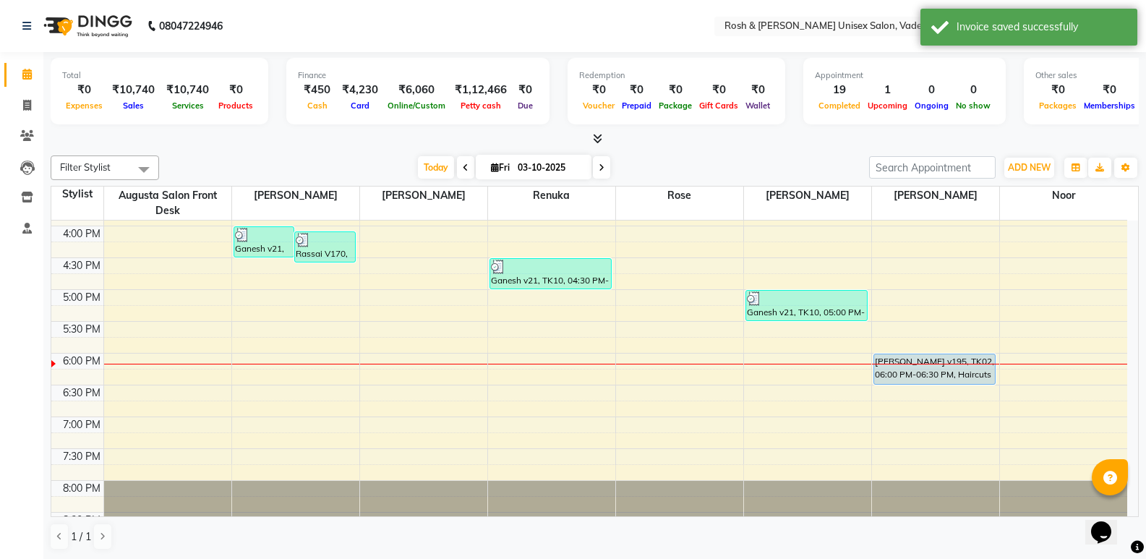
click at [599, 143] on icon at bounding box center [597, 138] width 9 height 11
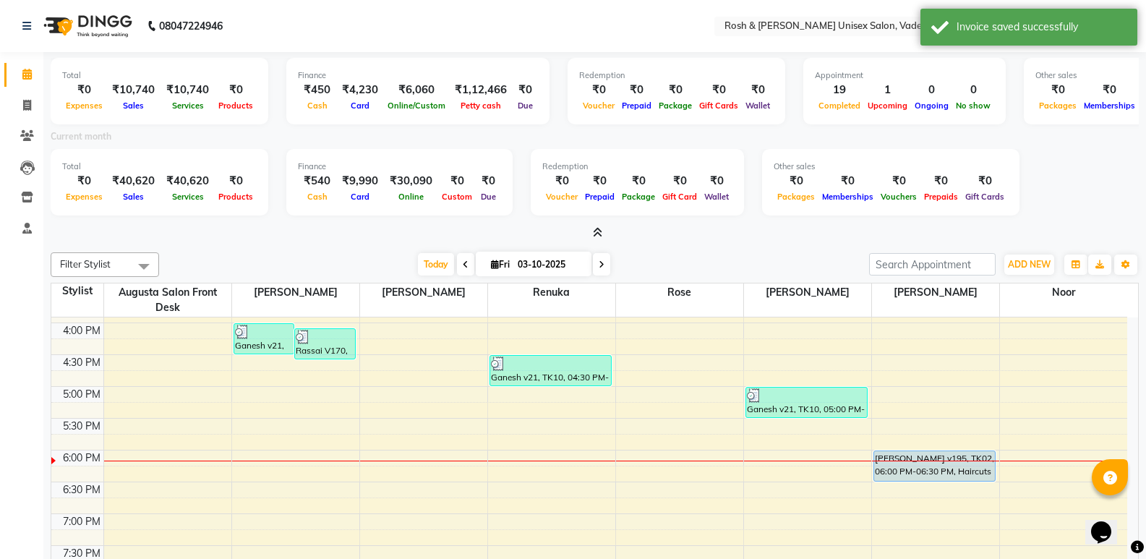
click at [594, 233] on icon at bounding box center [597, 232] width 9 height 11
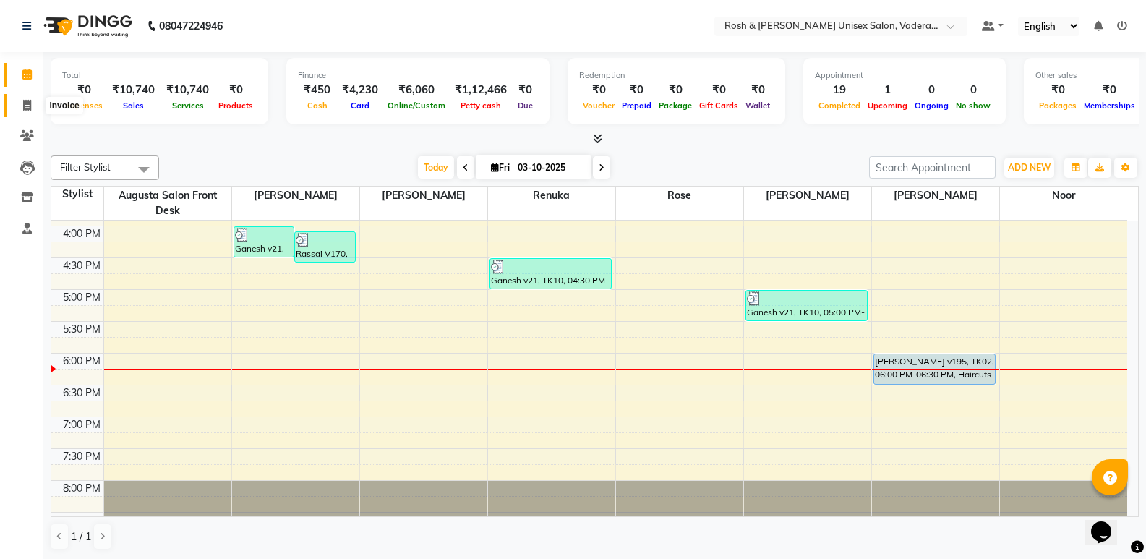
click at [32, 101] on span at bounding box center [26, 106] width 25 height 17
select select "service"
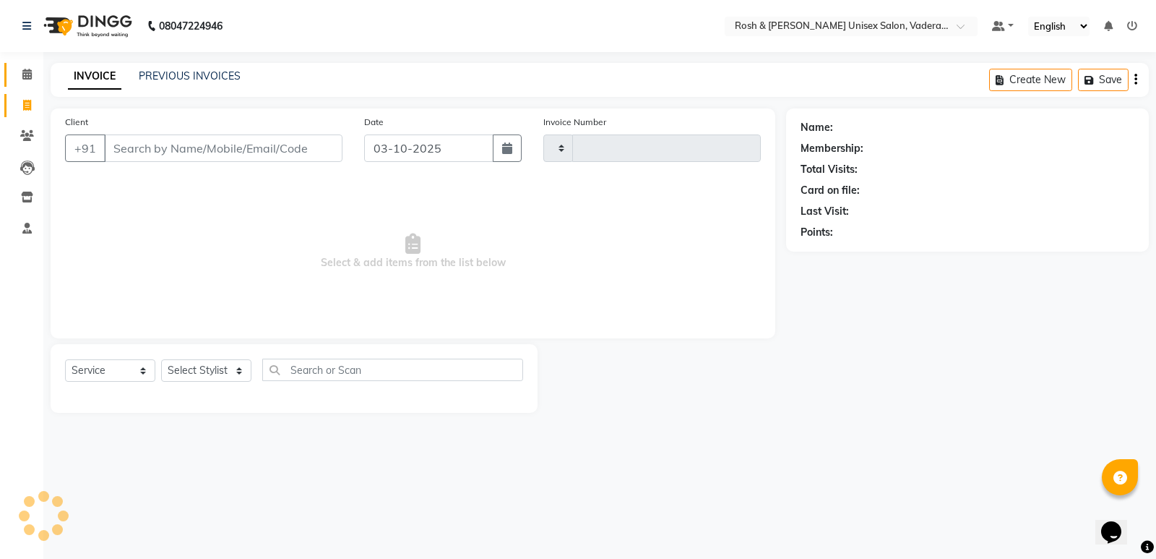
type input "1100"
select select "8657"
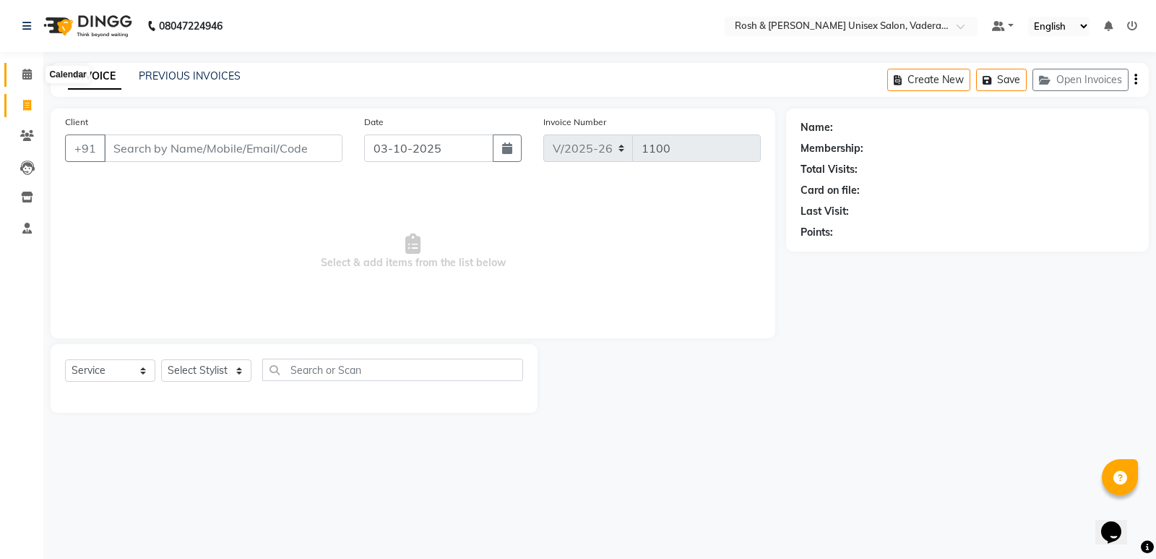
click at [30, 71] on icon at bounding box center [26, 74] width 9 height 11
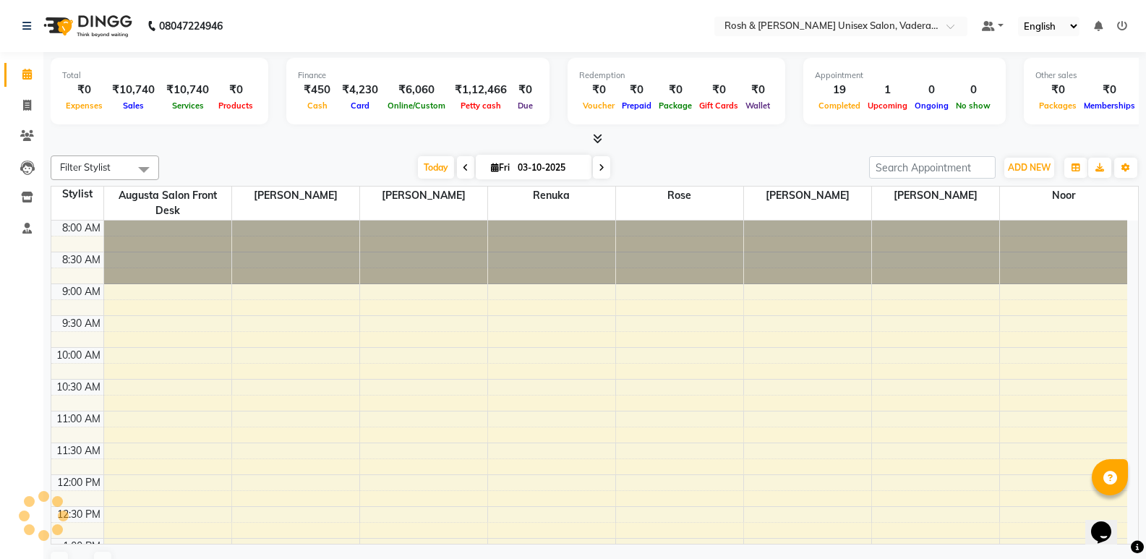
scroll to position [503, 0]
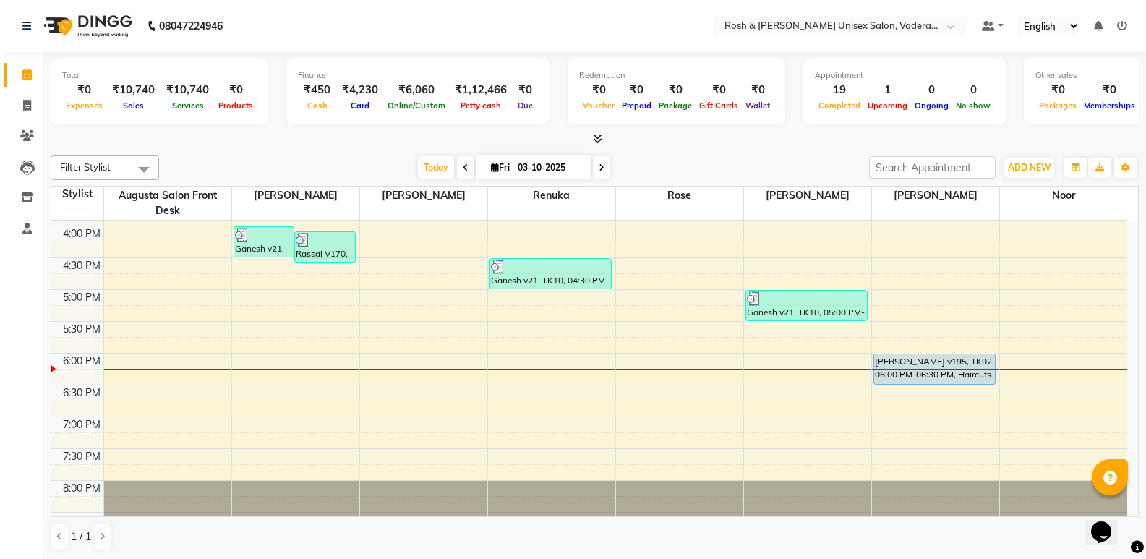
click at [598, 169] on icon at bounding box center [601, 167] width 6 height 9
type input "04-10-2025"
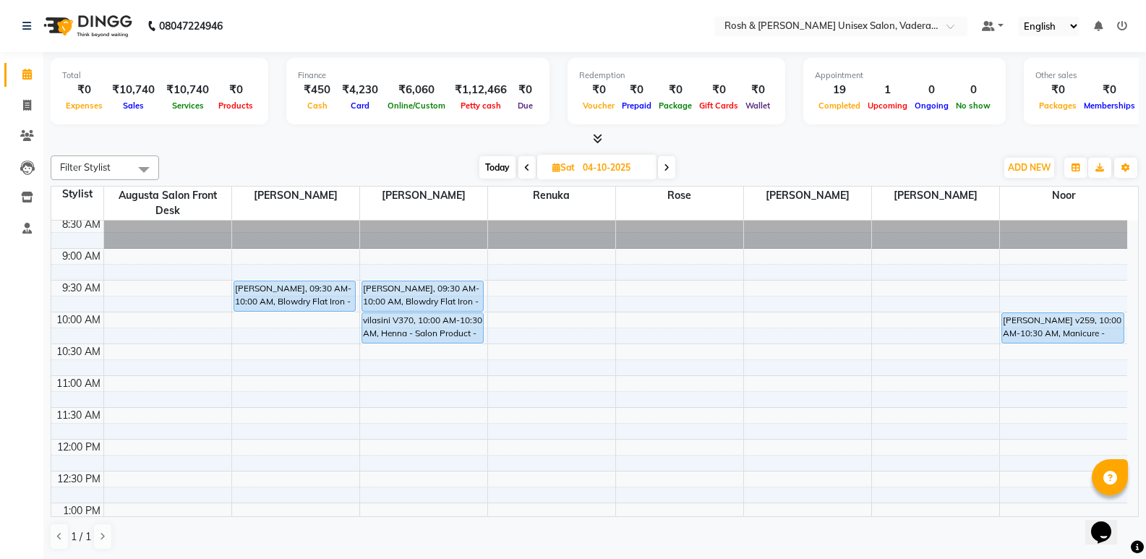
scroll to position [0, 0]
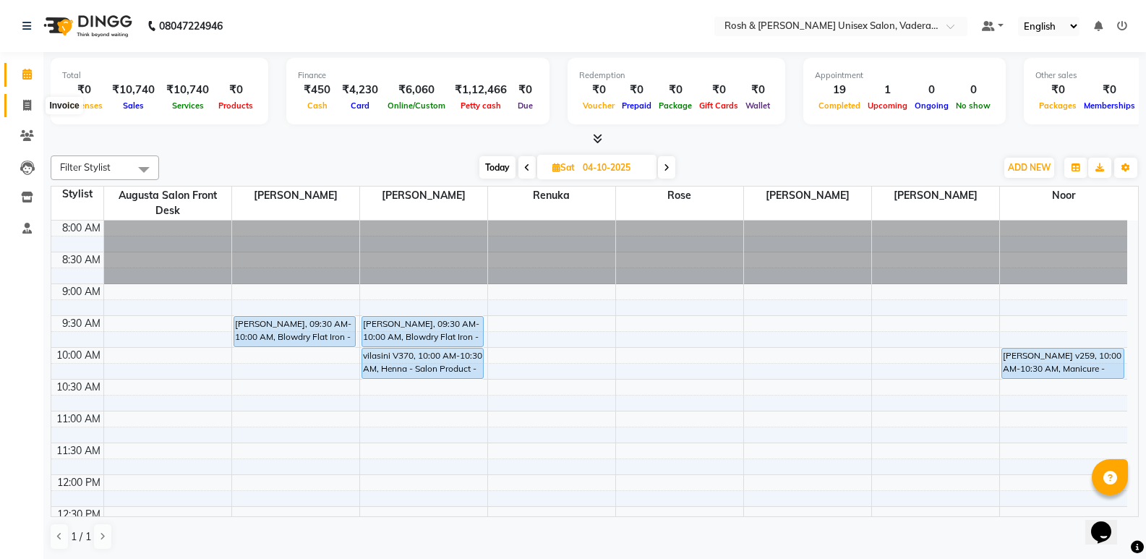
click at [25, 113] on span at bounding box center [26, 106] width 25 height 17
select select "service"
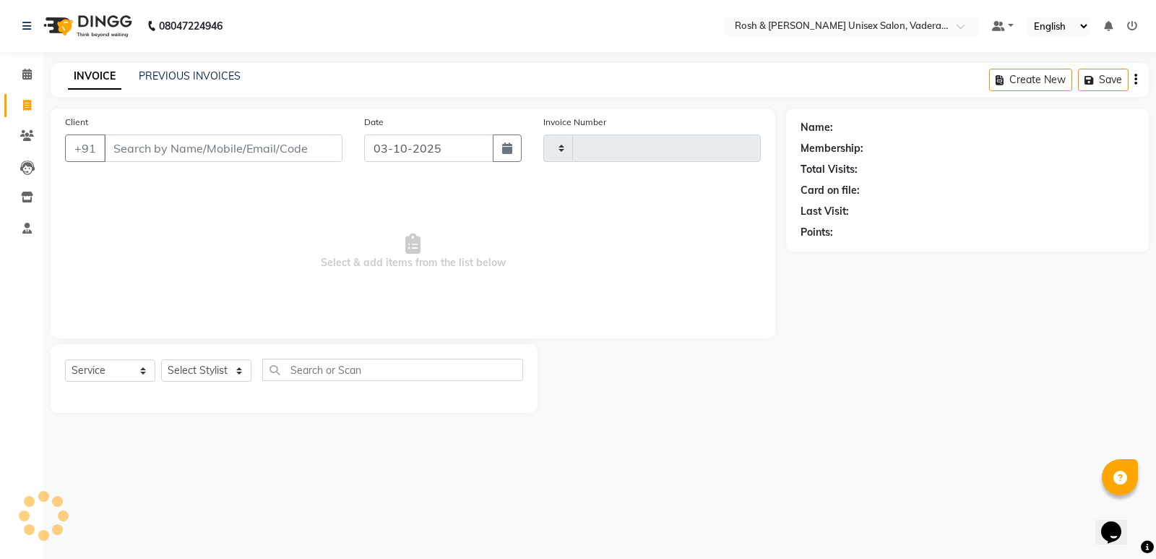
type input "1100"
select select "8657"
click at [1087, 85] on button "Open Invoices" at bounding box center [1081, 80] width 96 height 22
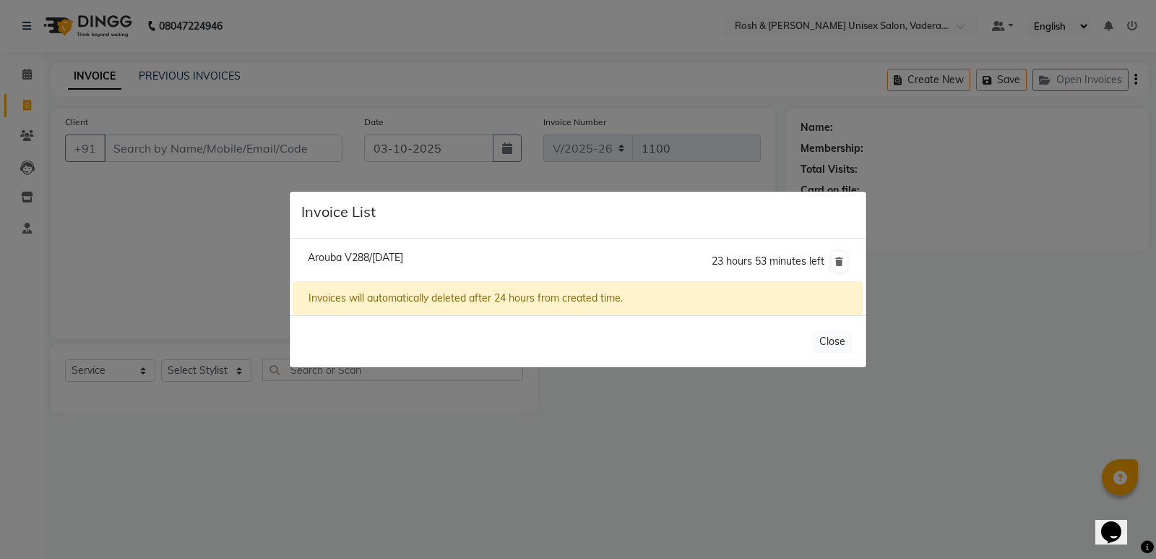
click at [394, 257] on span "Arouba V288/[DATE]" at bounding box center [355, 257] width 95 height 13
type input "99******11"
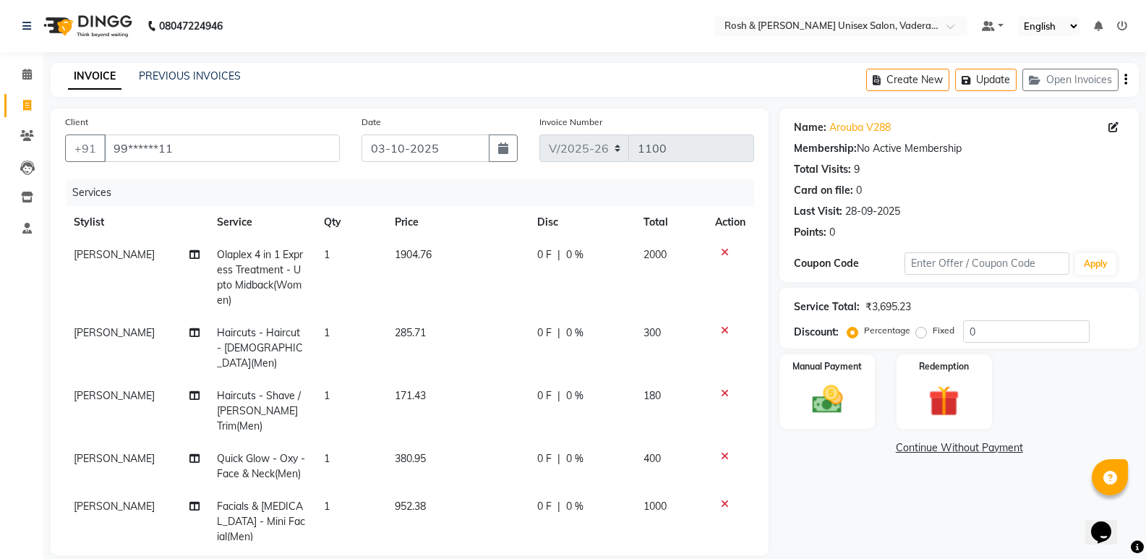
scroll to position [217, 0]
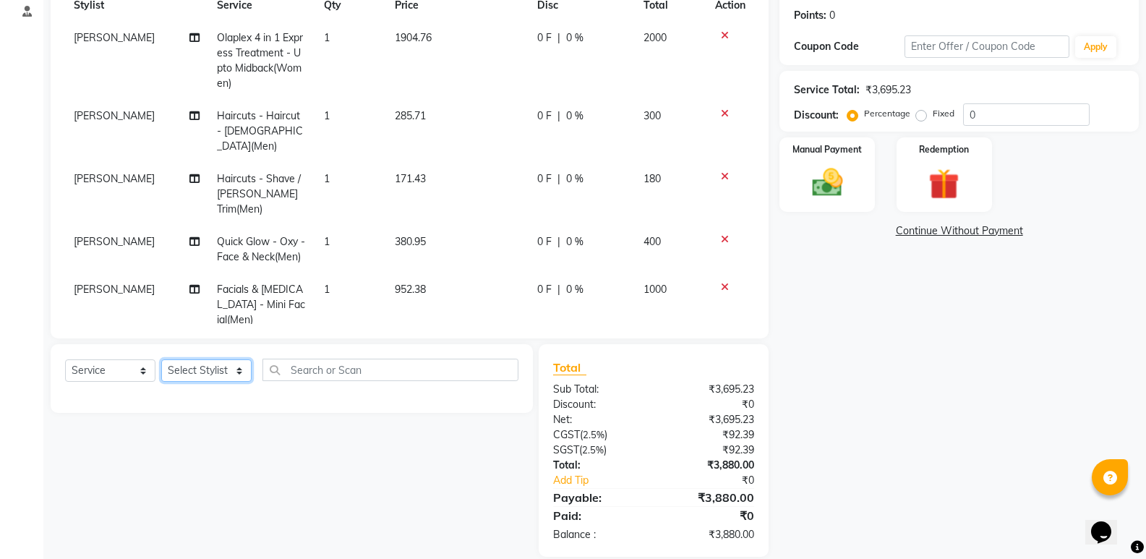
click at [205, 359] on select "Select Stylist Augusta Salon Front Desk [PERSON_NAME] [PERSON_NAME] Renuka Repo…" at bounding box center [206, 370] width 90 height 22
select select "87535"
click at [161, 359] on select "Select Stylist Augusta Salon Front Desk [PERSON_NAME] [PERSON_NAME] Renuka Repo…" at bounding box center [206, 370] width 90 height 22
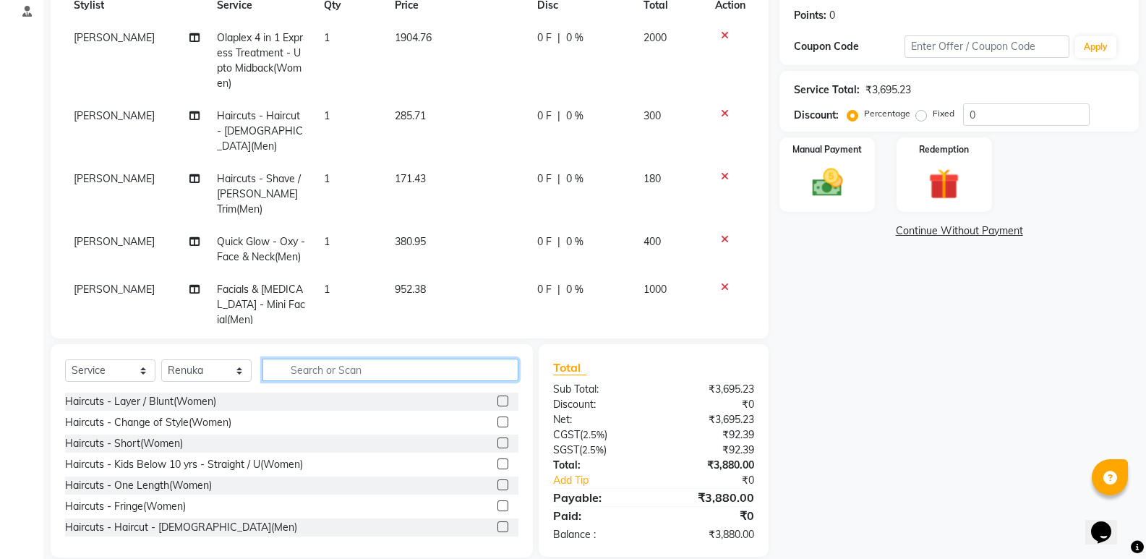
click at [302, 367] on input "text" at bounding box center [390, 370] width 256 height 22
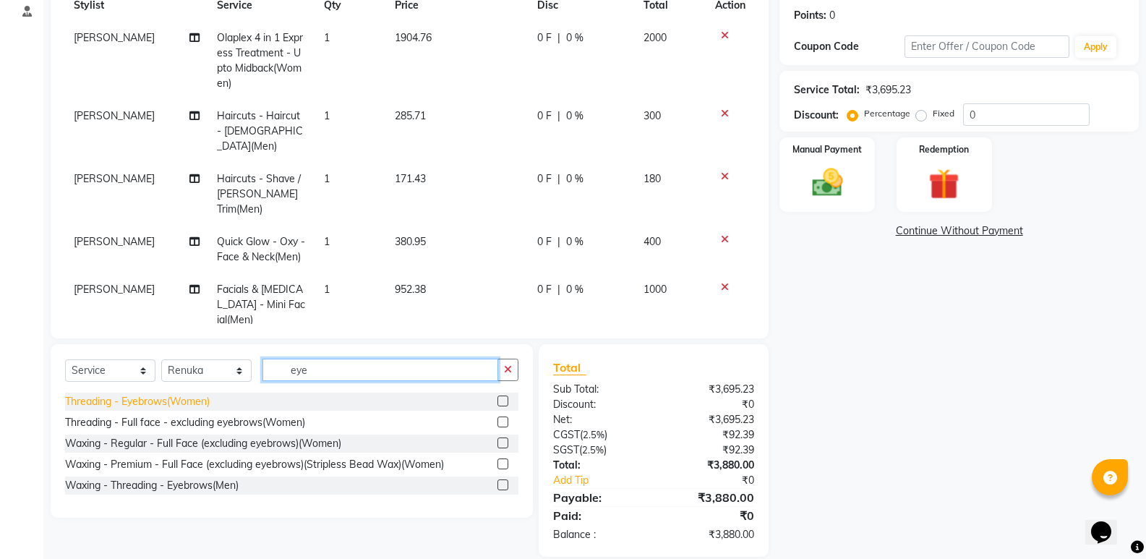
type input "eye"
click at [181, 394] on div "Threading - Eyebrows(Women)" at bounding box center [137, 401] width 145 height 15
checkbox input "false"
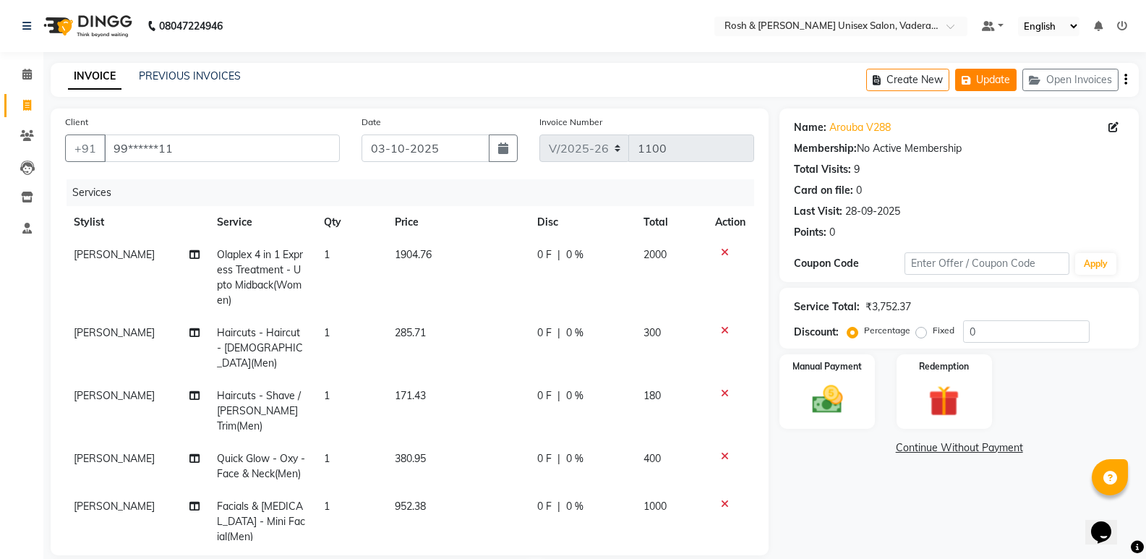
click at [987, 72] on button "Update" at bounding box center [985, 80] width 61 height 22
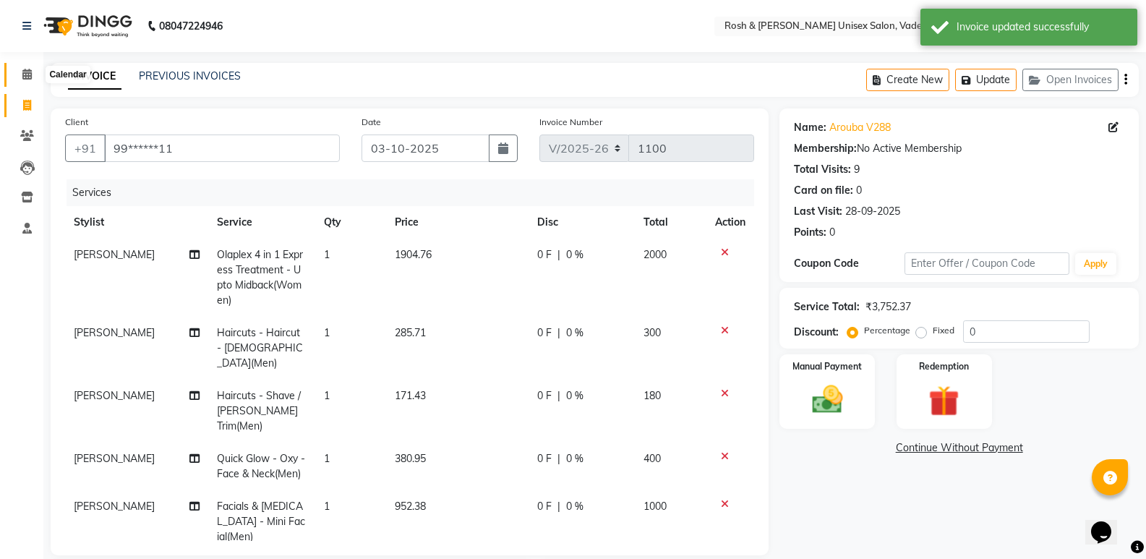
click at [28, 80] on span at bounding box center [26, 74] width 25 height 17
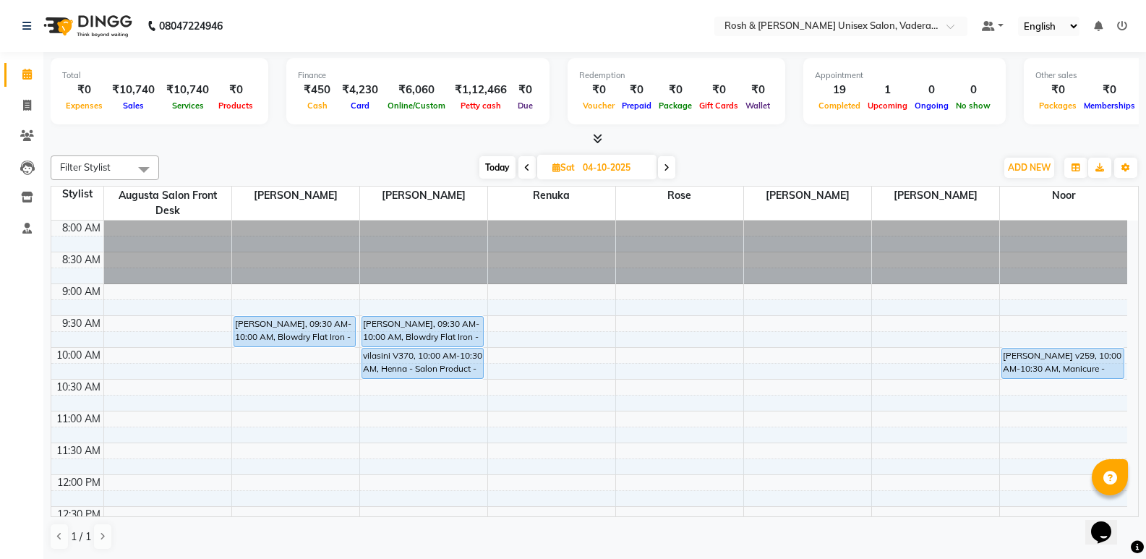
click at [493, 160] on span "Today" at bounding box center [497, 167] width 36 height 22
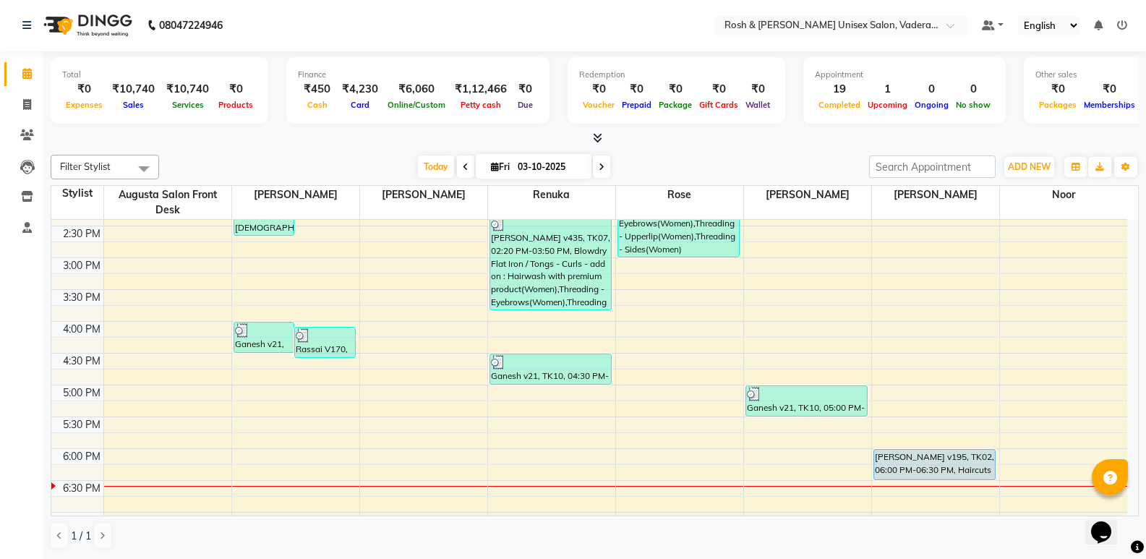
scroll to position [531, 0]
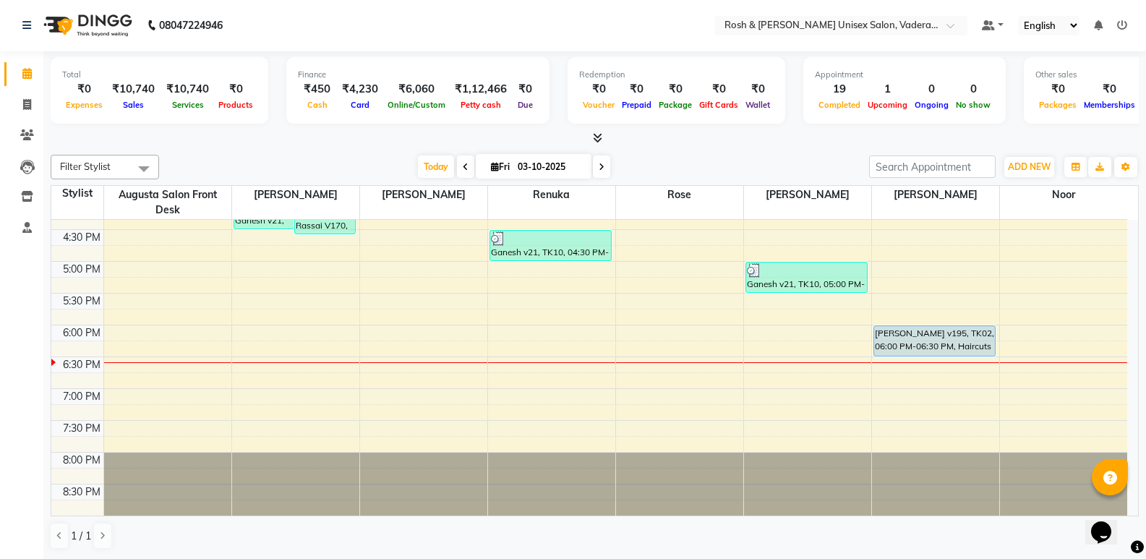
click at [599, 165] on icon at bounding box center [601, 167] width 6 height 9
type input "04-10-2025"
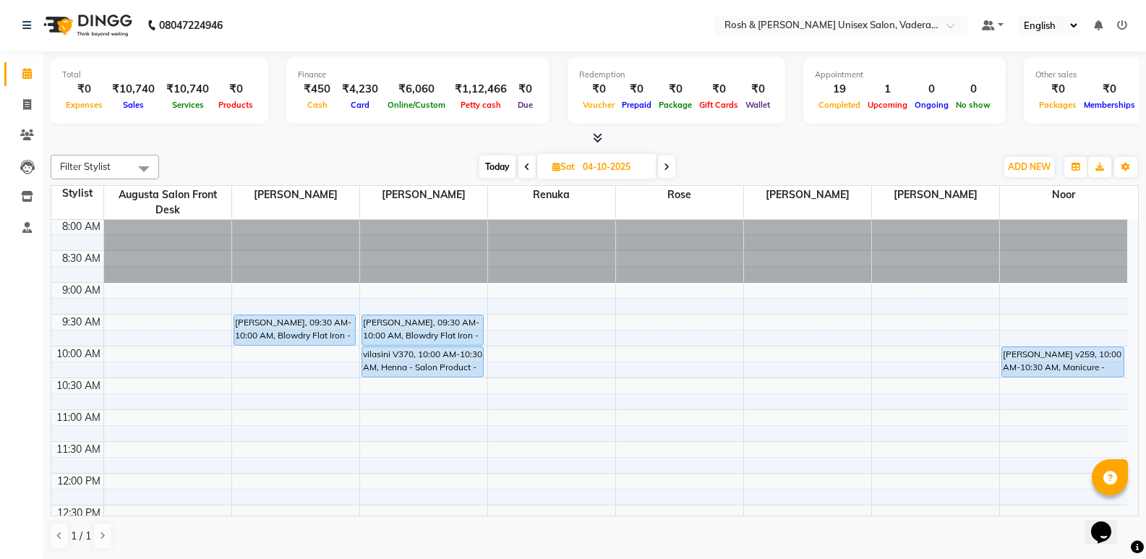
scroll to position [0, 0]
click at [23, 101] on icon at bounding box center [27, 104] width 8 height 11
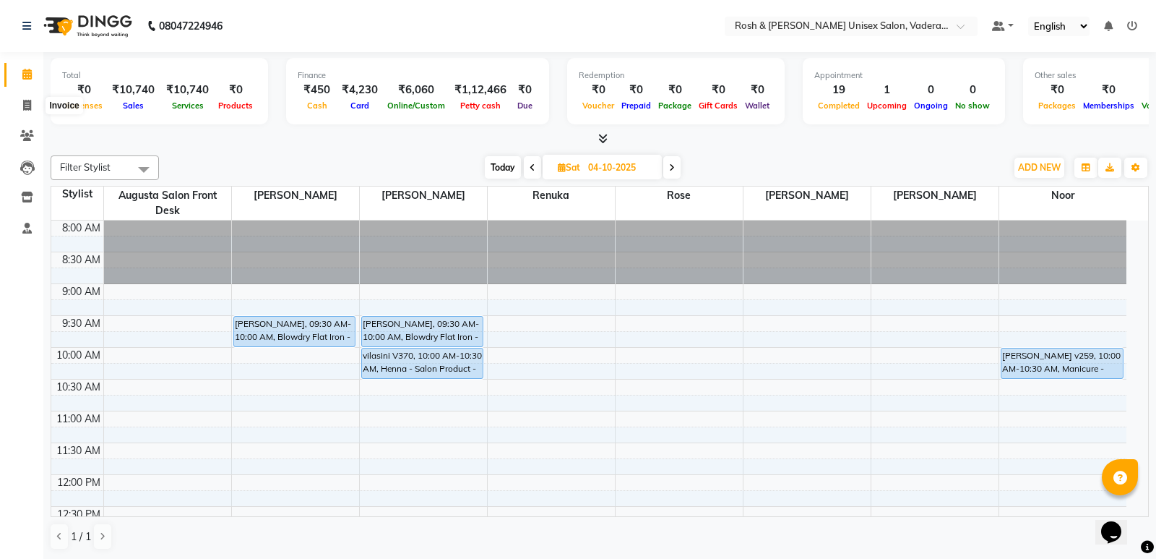
select select "service"
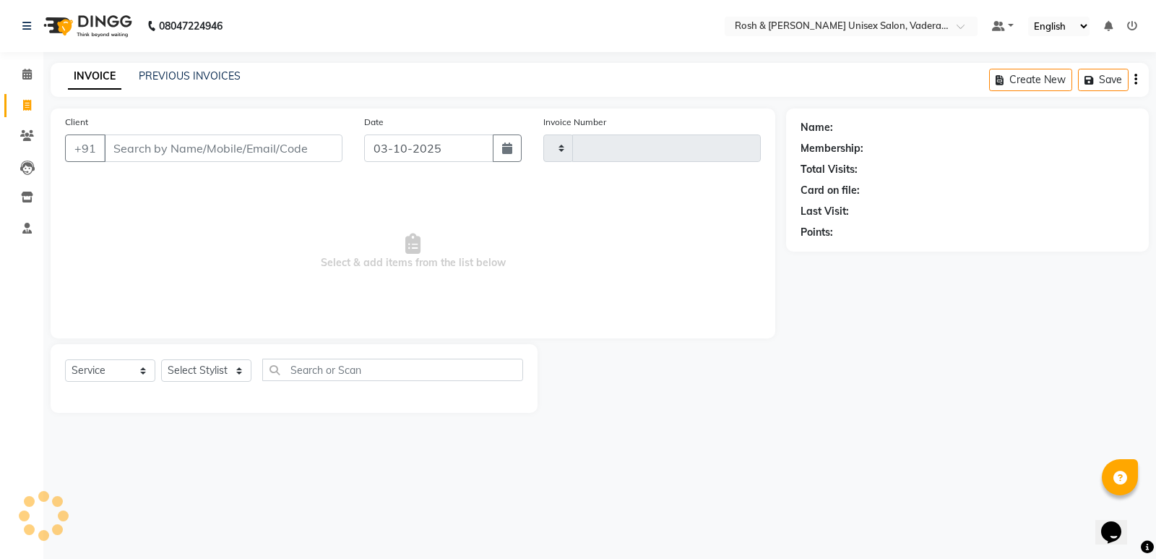
type input "1100"
select select "8657"
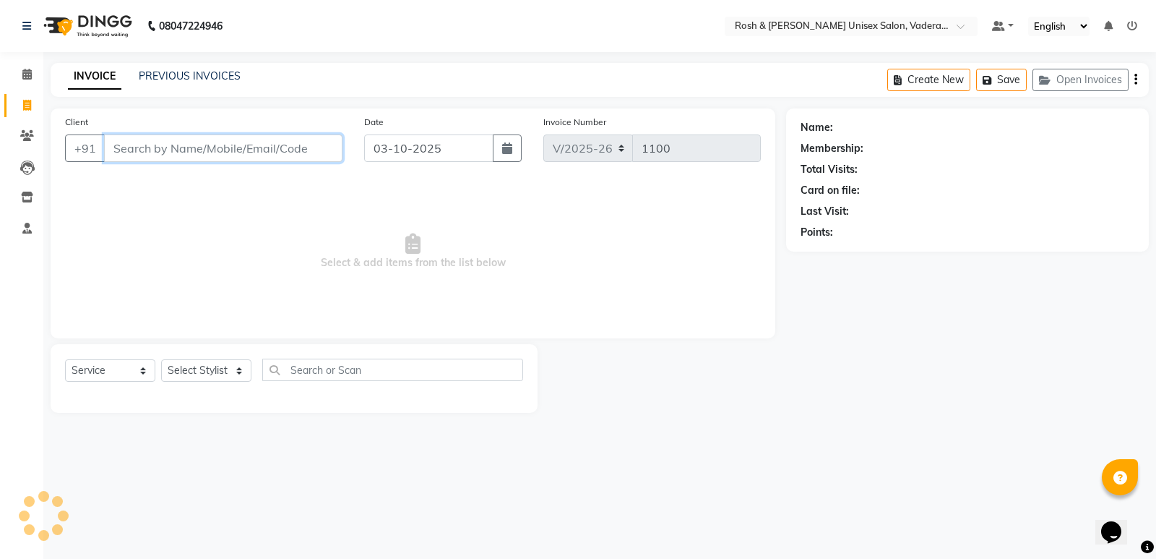
click at [166, 153] on input "Client" at bounding box center [223, 147] width 239 height 27
click at [14, 65] on link "Calendar" at bounding box center [21, 75] width 35 height 24
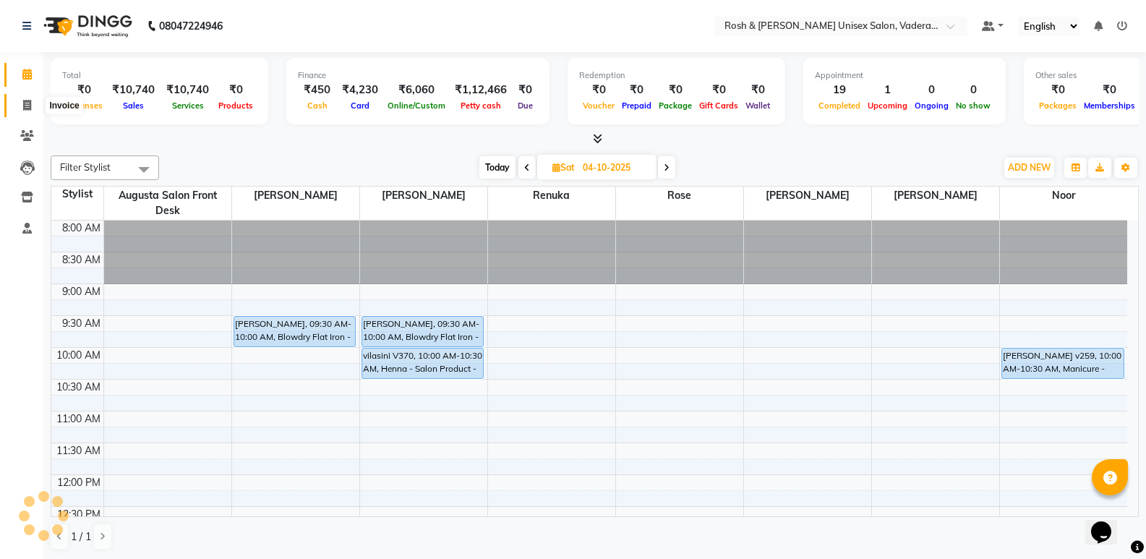
click at [32, 108] on span at bounding box center [26, 106] width 25 height 17
select select "service"
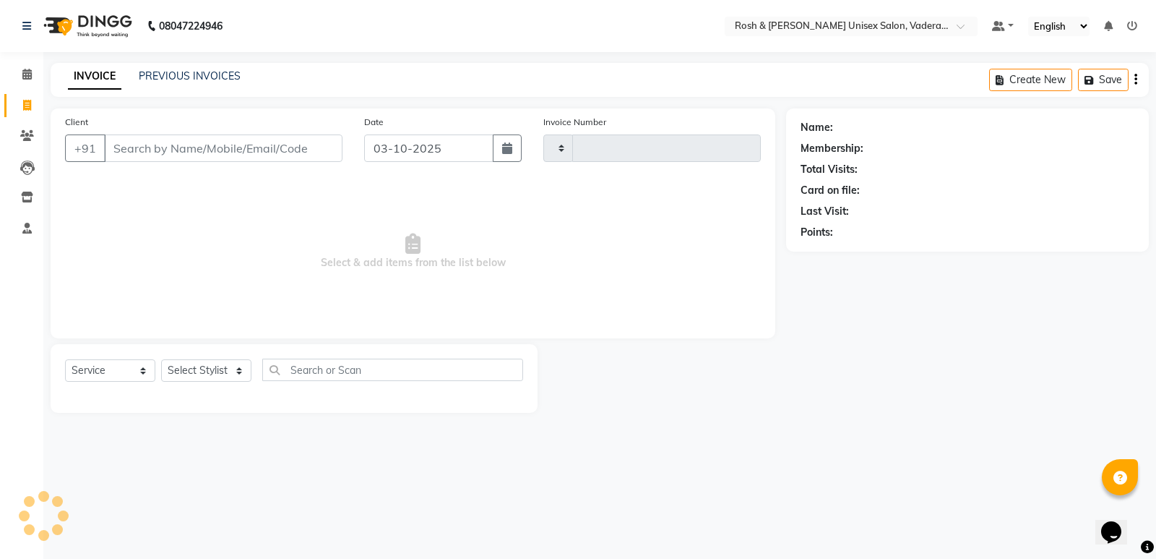
type input "1100"
select select "8657"
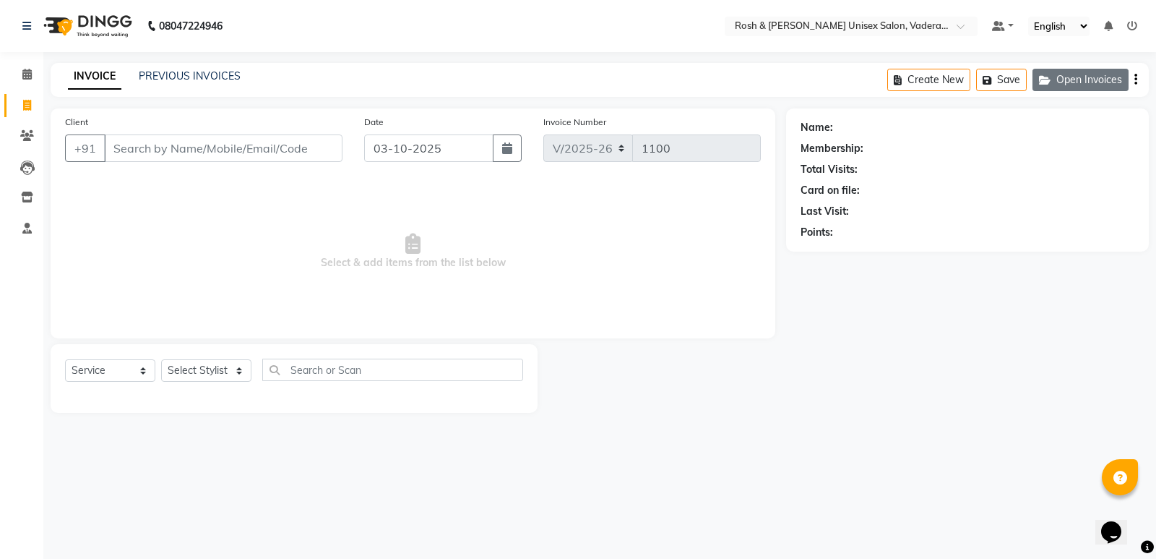
click at [1071, 75] on button "Open Invoices" at bounding box center [1081, 80] width 96 height 22
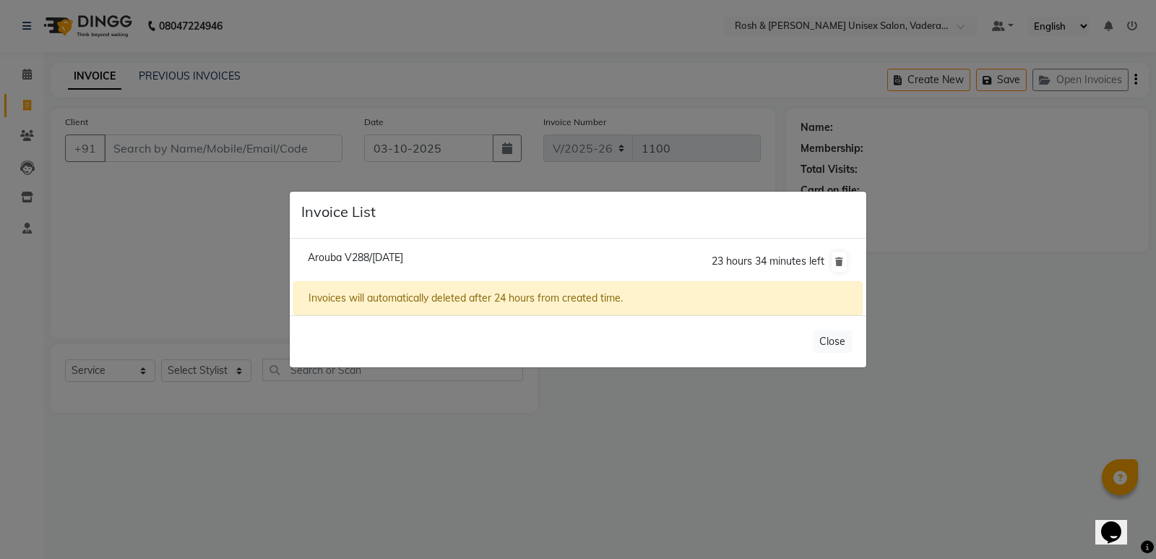
click at [372, 257] on span "Arouba V288/[DATE]" at bounding box center [355, 257] width 95 height 13
type input "99******11"
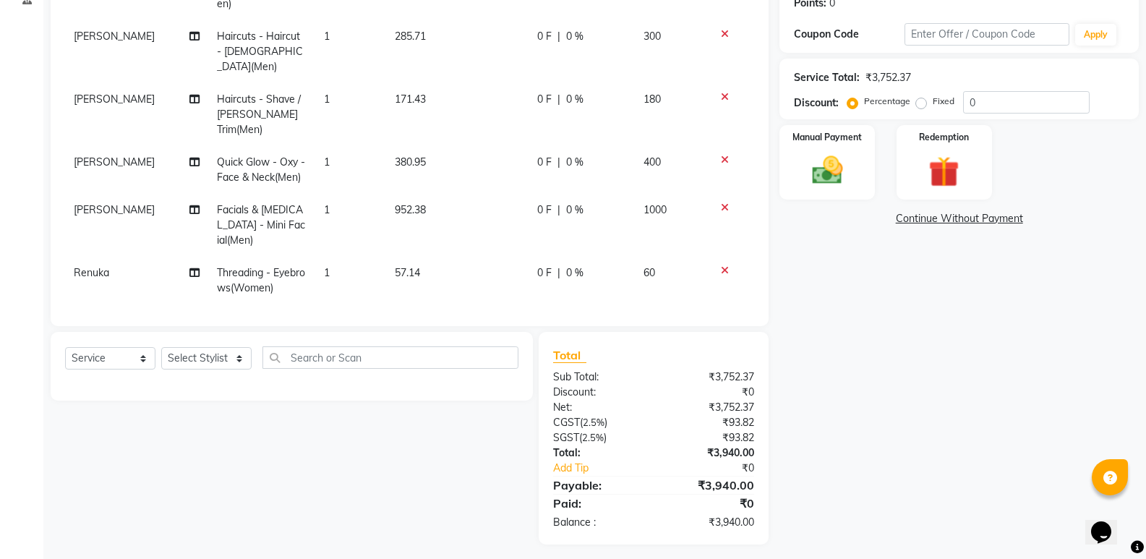
scroll to position [236, 0]
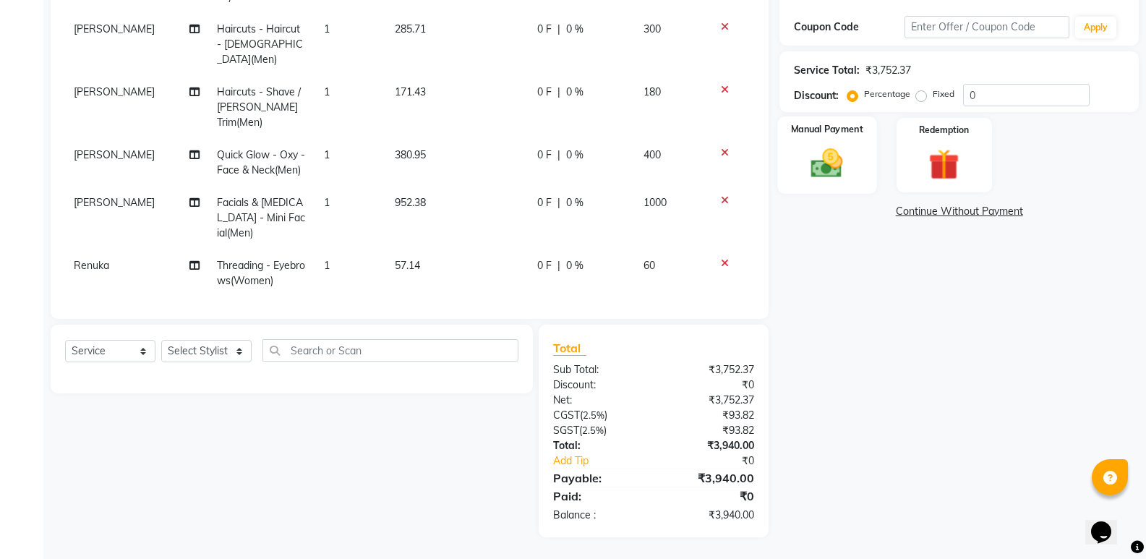
click at [843, 184] on div "Manual Payment" at bounding box center [827, 154] width 99 height 77
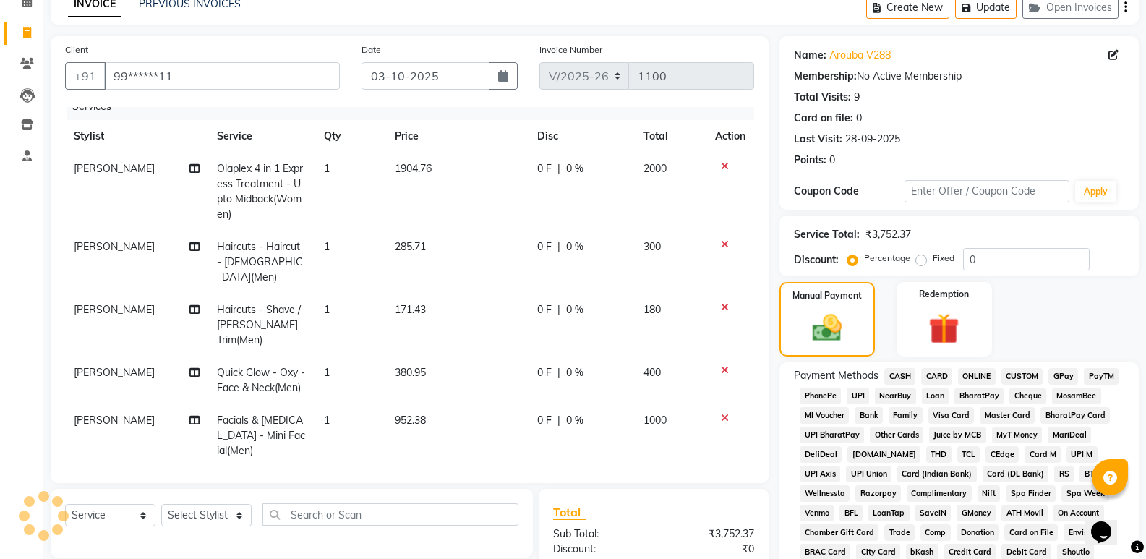
scroll to position [0, 0]
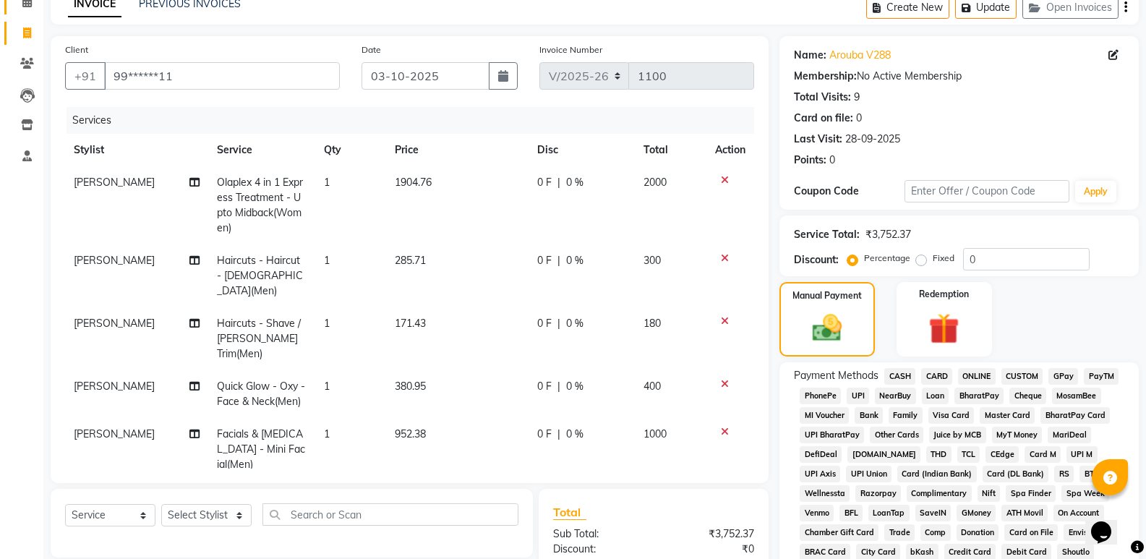
click at [25, 7] on icon at bounding box center [26, 1] width 9 height 11
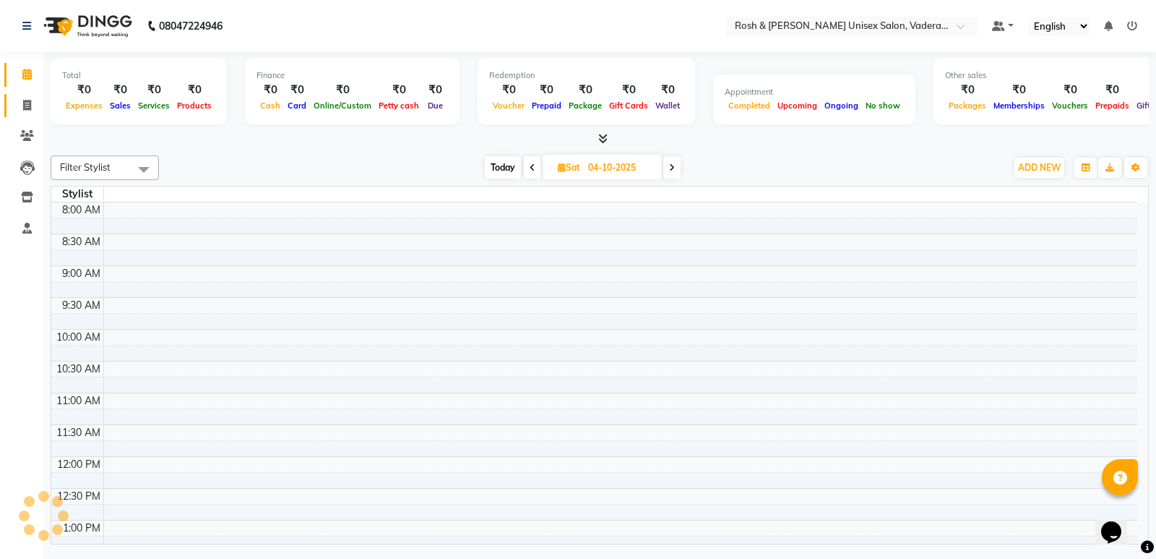
click at [14, 100] on span at bounding box center [26, 106] width 25 height 17
select select "service"
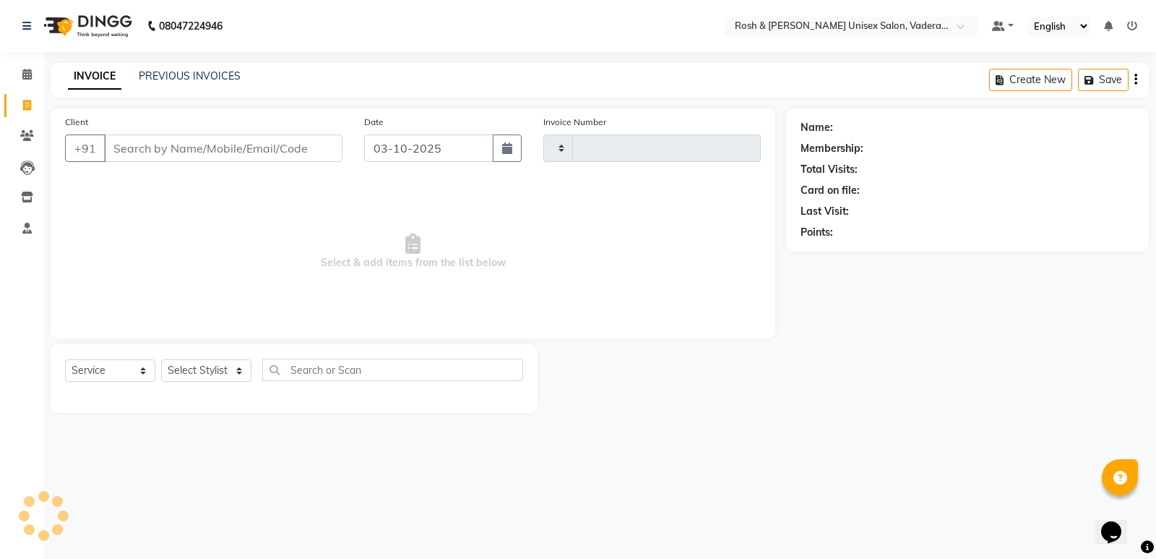
type input "1100"
select select "8657"
click at [225, 377] on select "Select Stylist" at bounding box center [206, 370] width 90 height 22
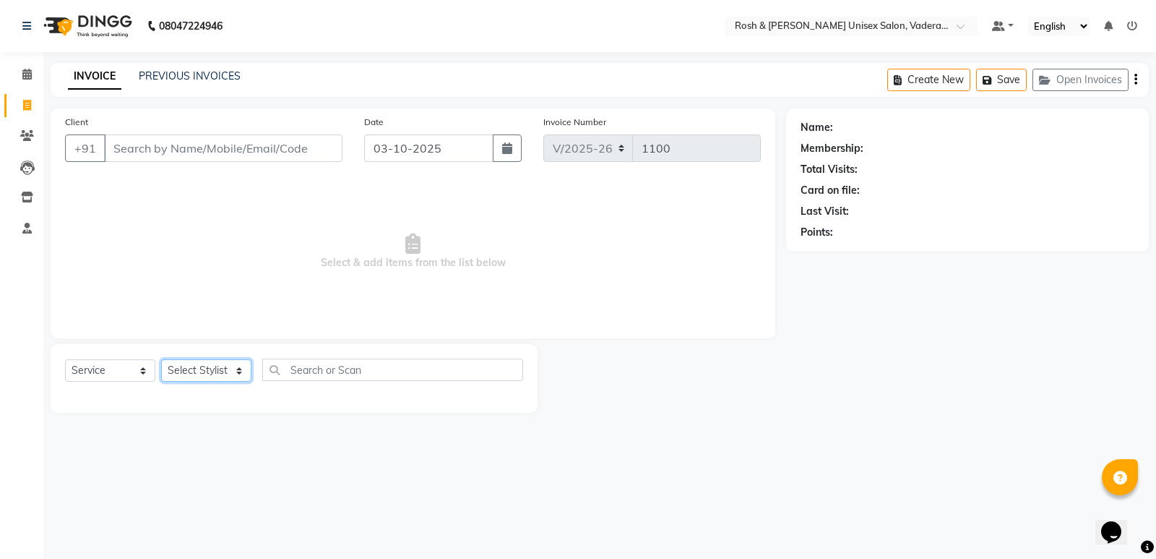
select select "87536"
click at [161, 359] on select "Select Stylist Augusta Salon Front Desk [PERSON_NAME] [PERSON_NAME] Renuka Repo…" at bounding box center [206, 370] width 90 height 22
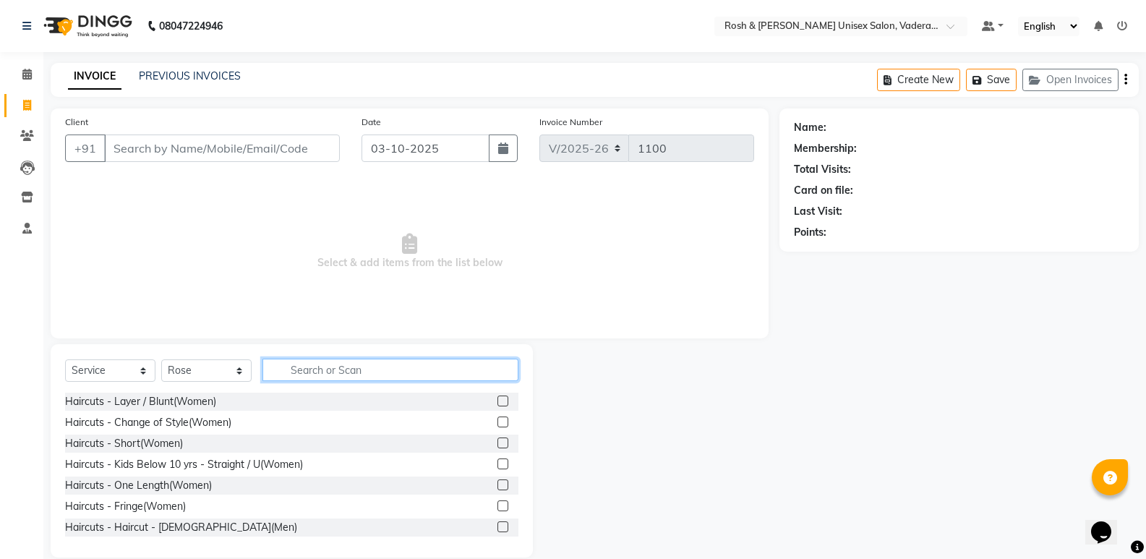
click at [322, 374] on input "text" at bounding box center [390, 370] width 256 height 22
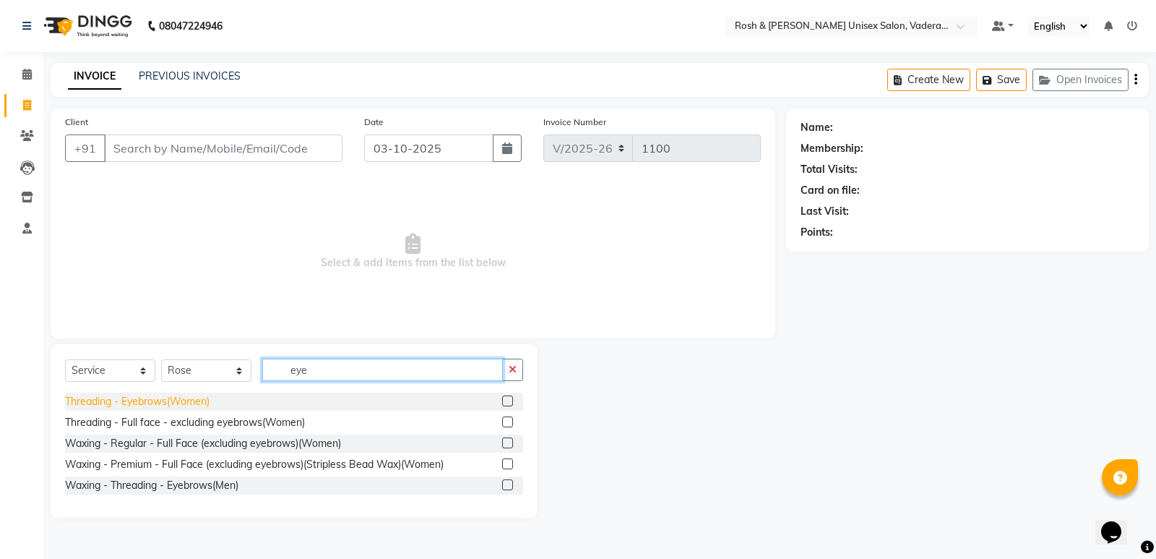
type input "eye"
click at [174, 405] on div "Threading - Eyebrows(Women)" at bounding box center [137, 401] width 145 height 15
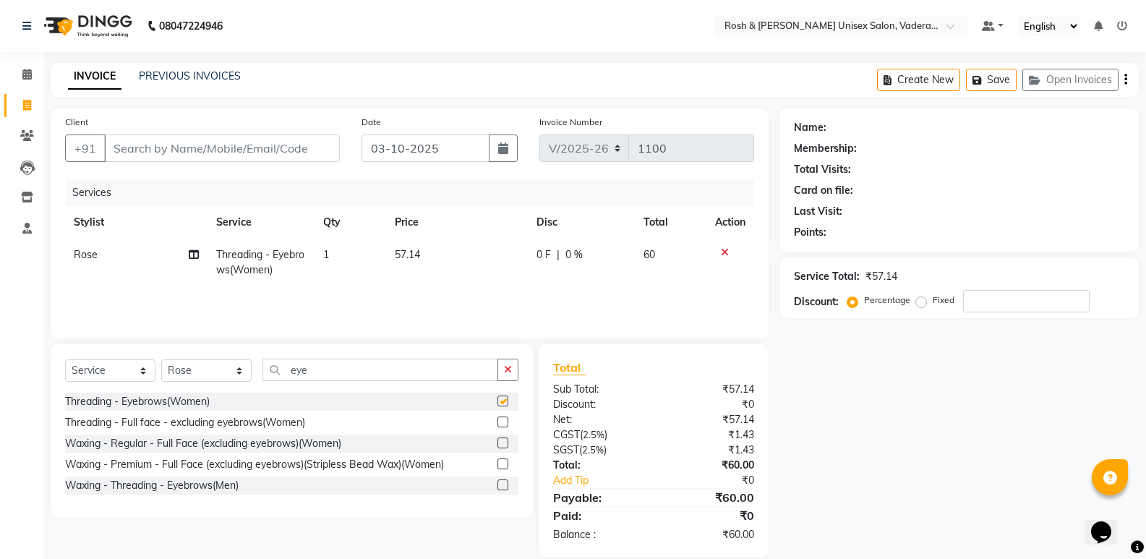
checkbox input "false"
click at [331, 377] on input "eye" at bounding box center [380, 370] width 236 height 22
type input "e"
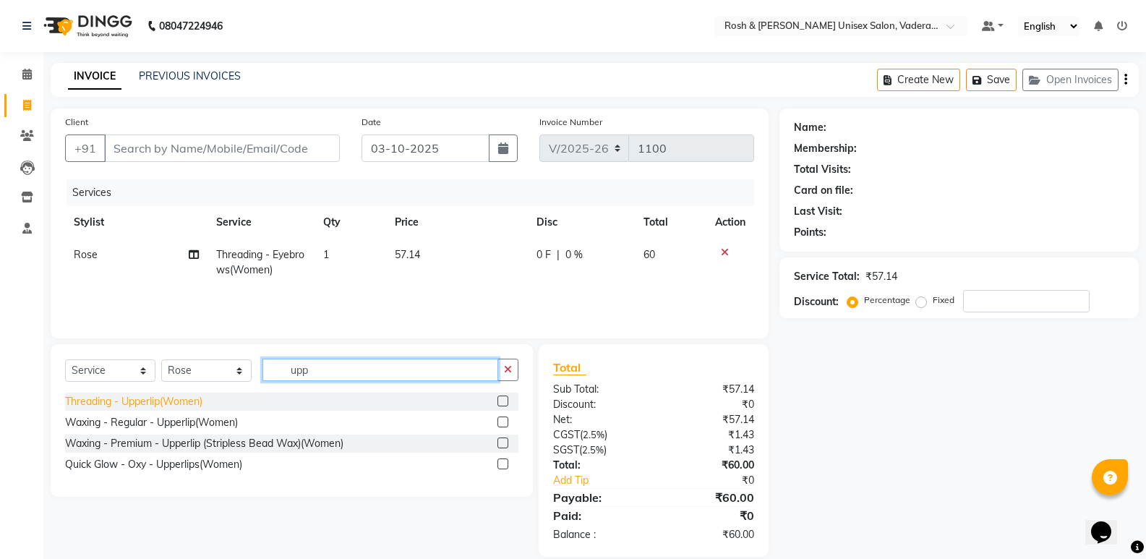
type input "upp"
click at [198, 398] on div "Threading - Upperlip(Women)" at bounding box center [133, 401] width 137 height 15
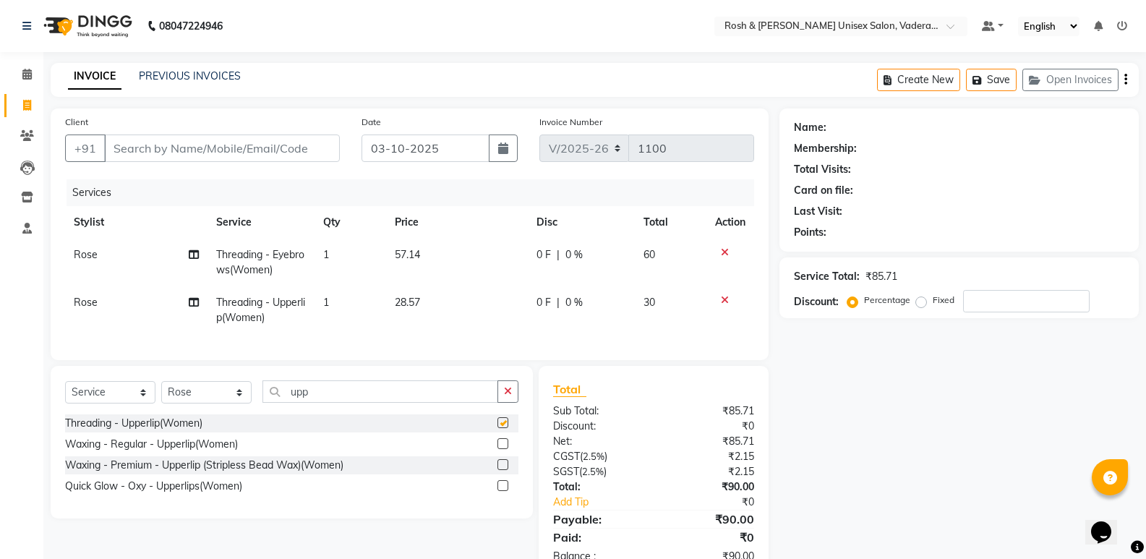
checkbox input "false"
click at [355, 397] on input "upp" at bounding box center [380, 391] width 236 height 22
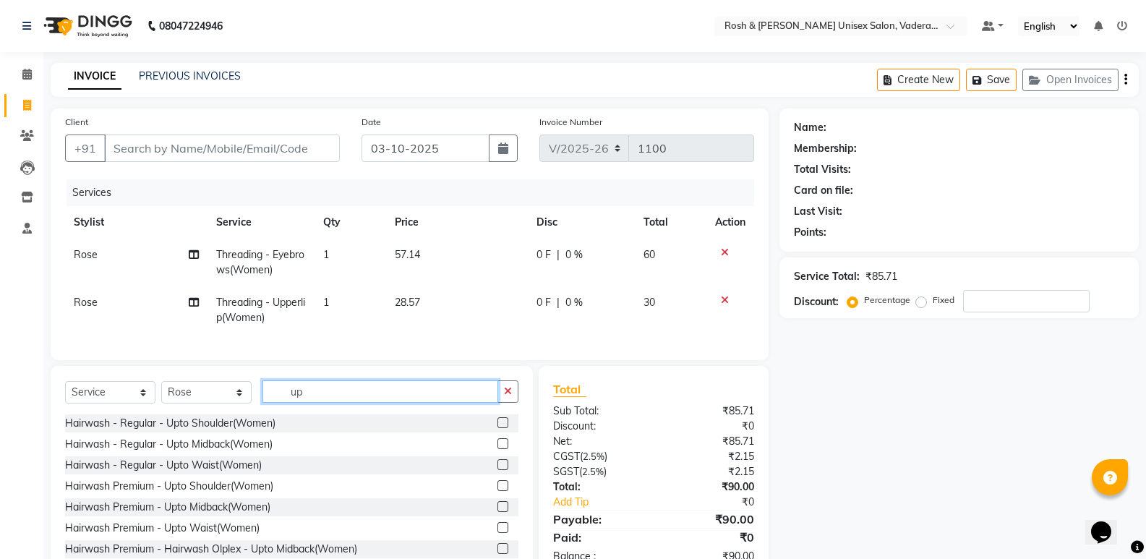
type input "u"
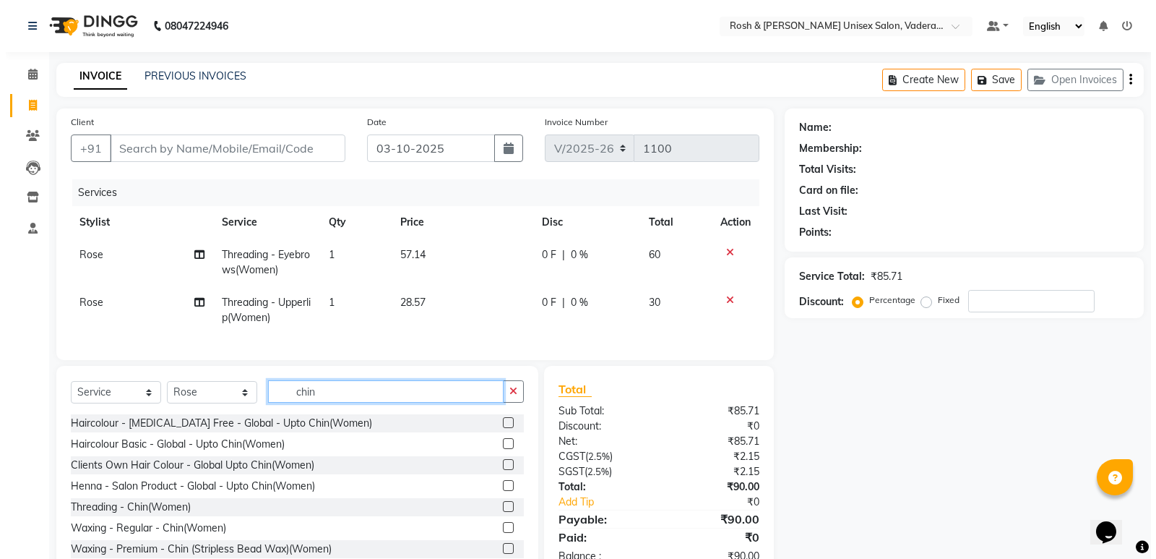
scroll to position [2, 0]
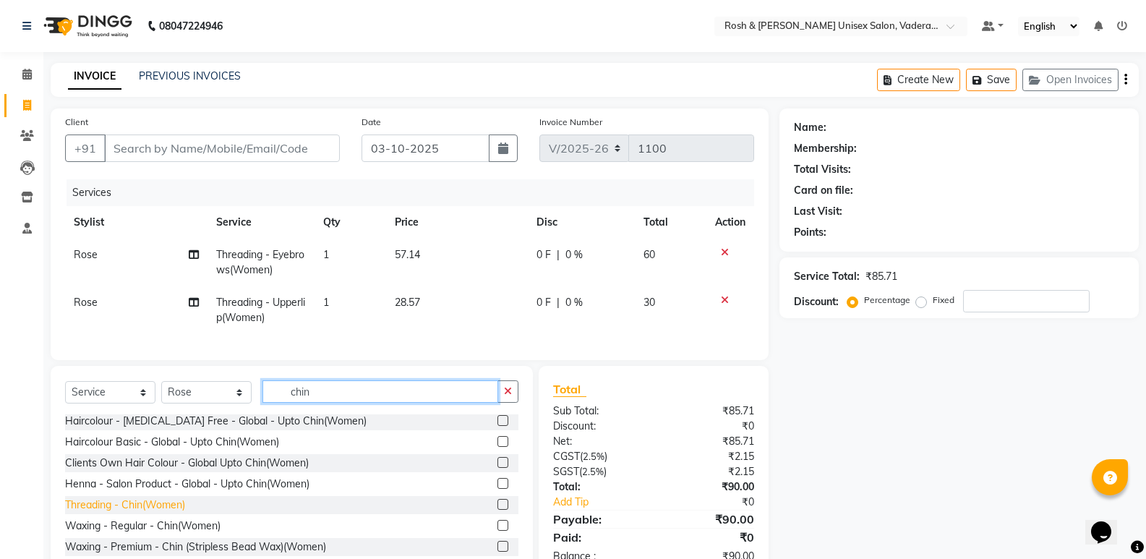
type input "chin"
click at [171, 510] on div "Threading - Chin(Women)" at bounding box center [125, 504] width 120 height 15
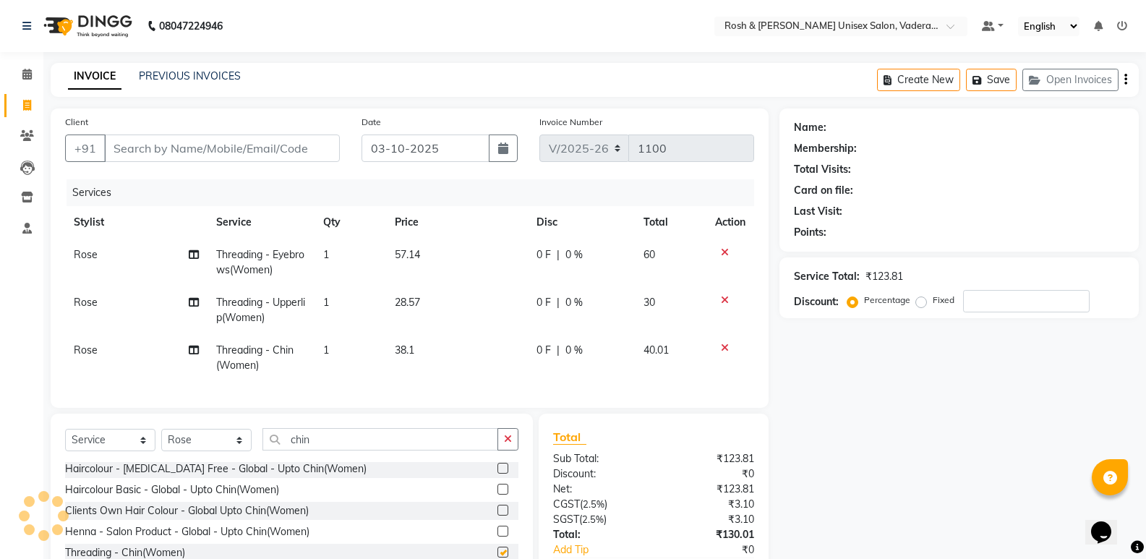
checkbox input "false"
click at [196, 146] on input "Client" at bounding box center [222, 147] width 236 height 27
type input "9"
type input "0"
type input "9940401947"
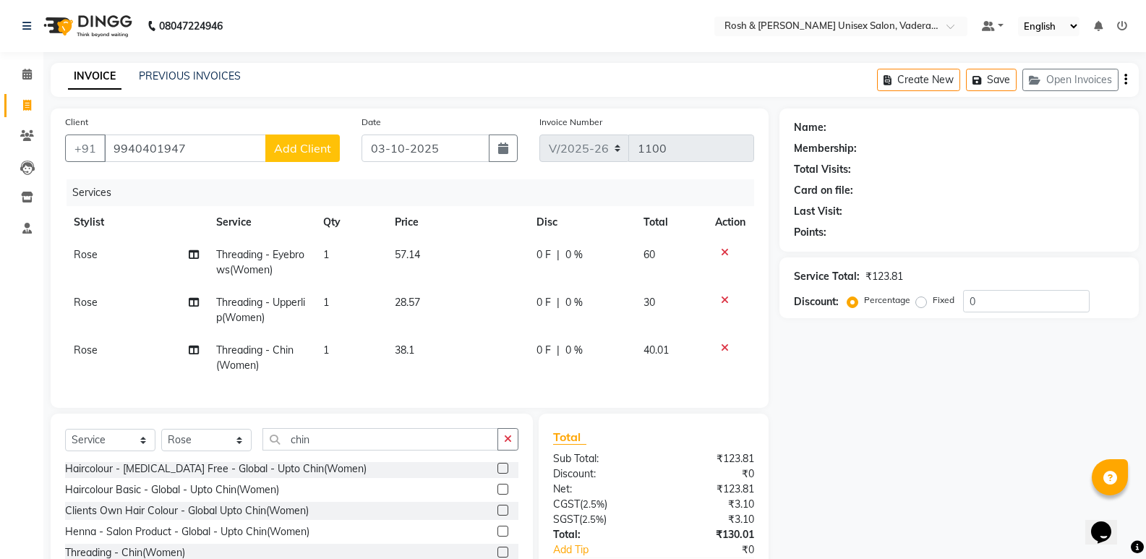
click at [293, 147] on span "Add Client" at bounding box center [302, 148] width 57 height 14
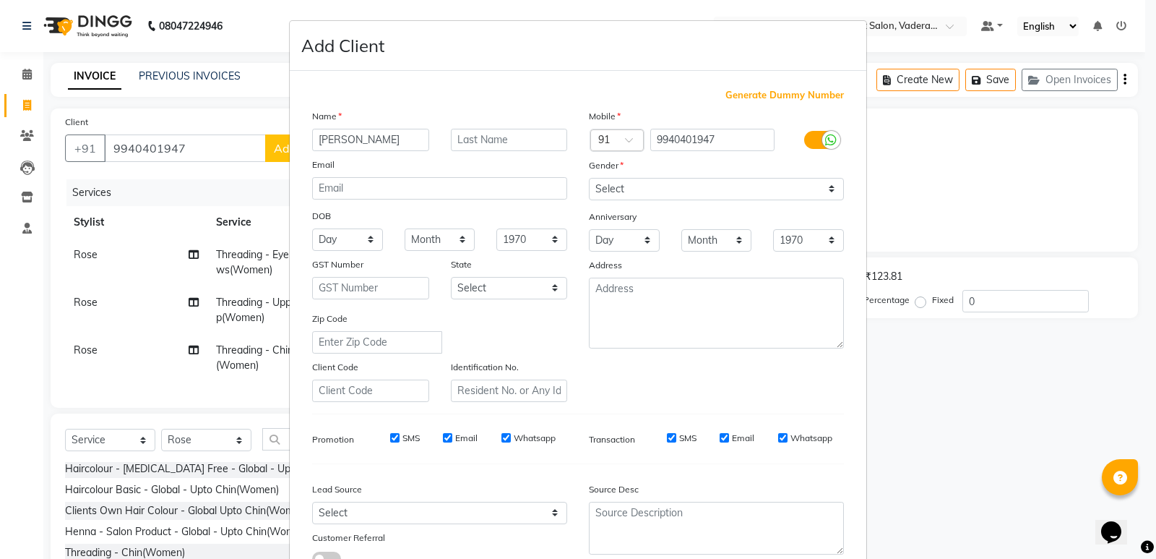
type input "[PERSON_NAME]"
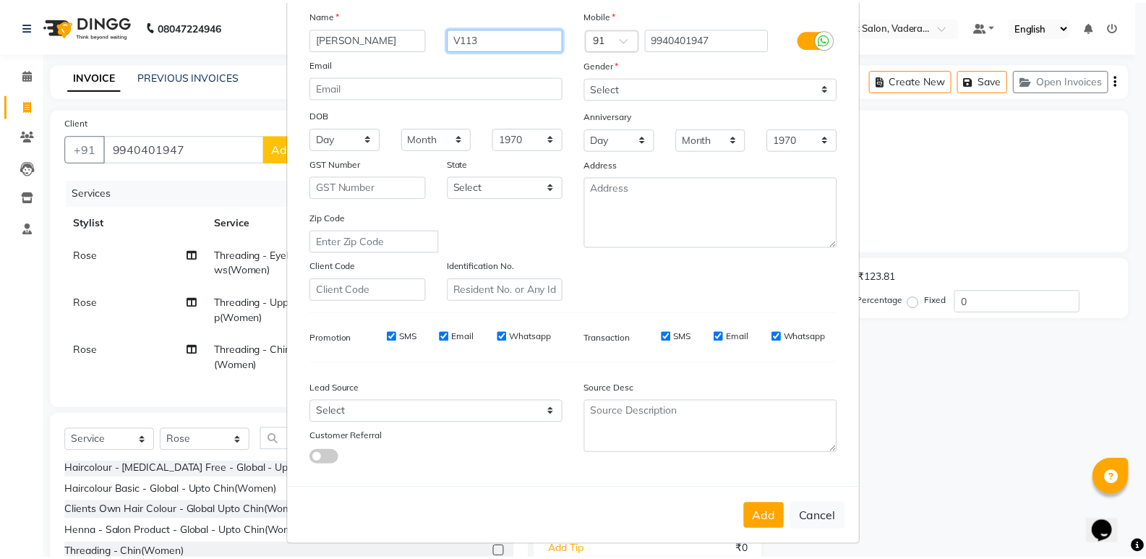
scroll to position [108, 0]
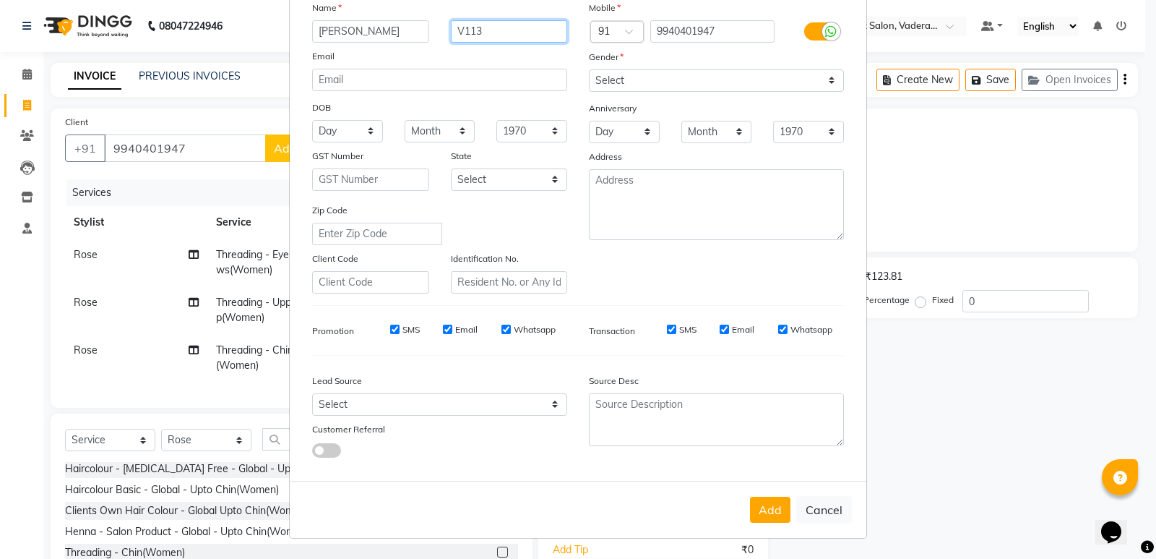
type input "V113"
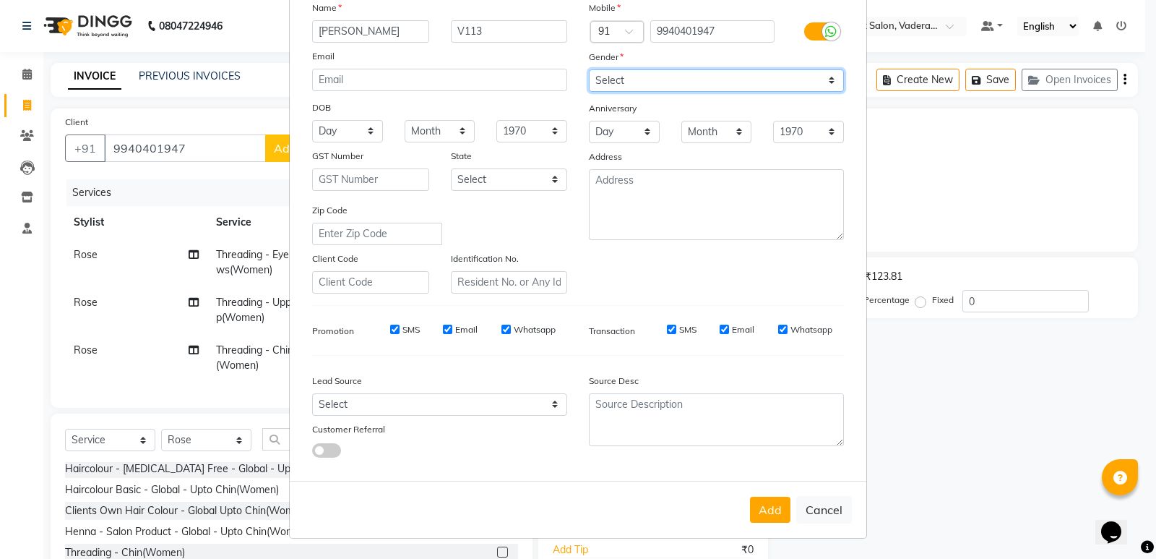
click at [628, 87] on select "Select [DEMOGRAPHIC_DATA] [DEMOGRAPHIC_DATA] Other Prefer Not To Say" at bounding box center [716, 80] width 255 height 22
select select "[DEMOGRAPHIC_DATA]"
click at [589, 69] on select "Select [DEMOGRAPHIC_DATA] [DEMOGRAPHIC_DATA] Other Prefer Not To Say" at bounding box center [716, 80] width 255 height 22
click at [763, 511] on button "Add" at bounding box center [770, 510] width 40 height 26
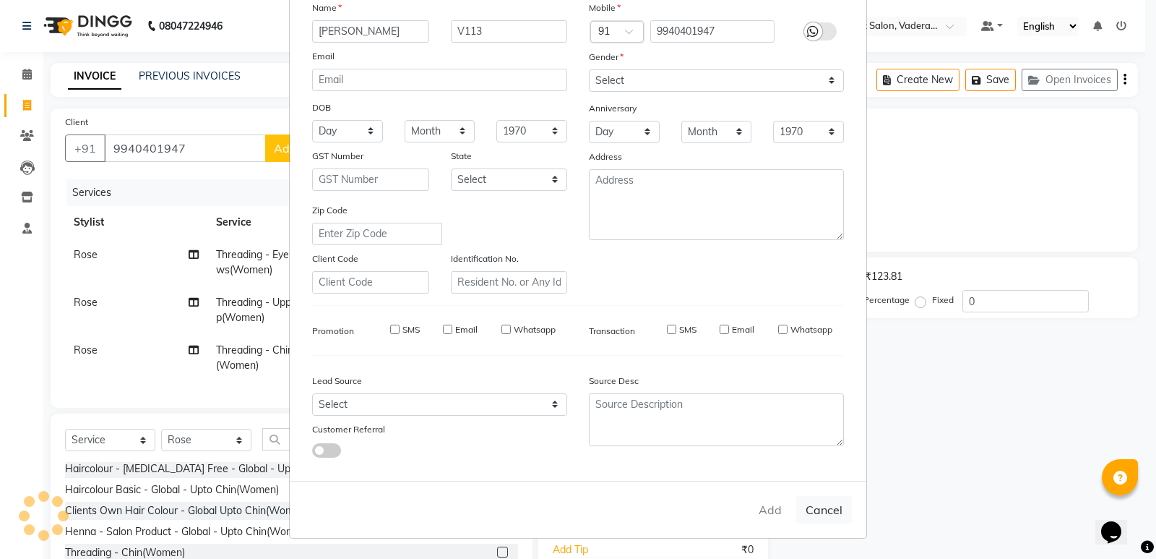
type input "99******47"
select select
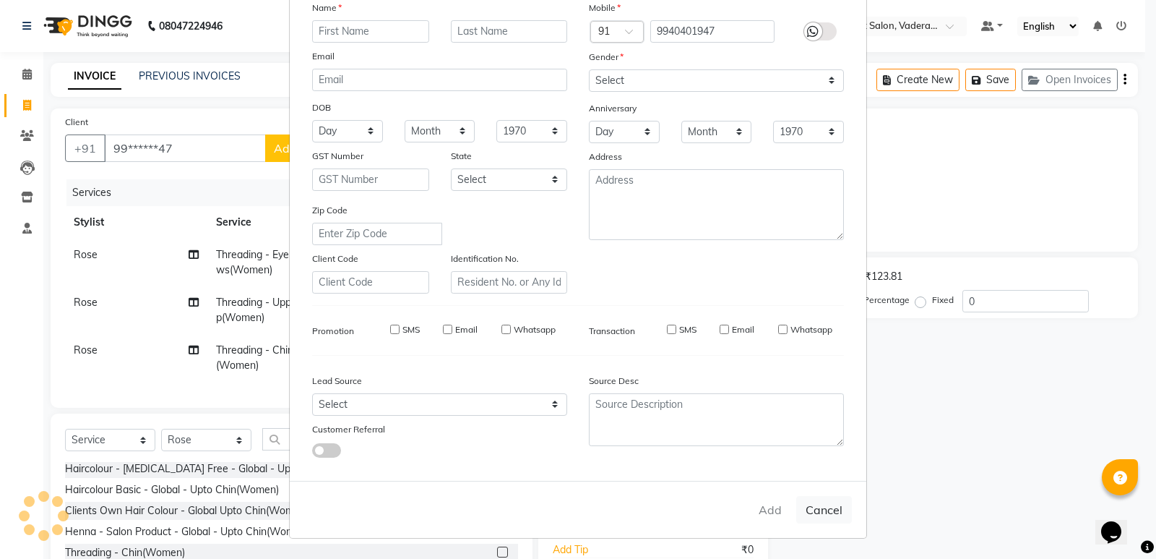
select select
checkbox input "false"
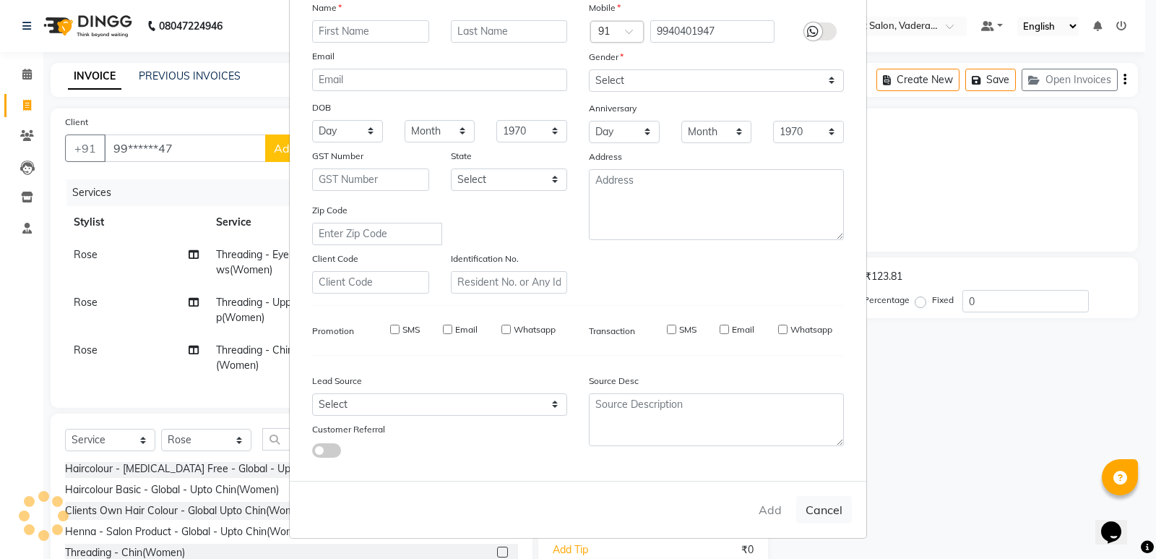
checkbox input "false"
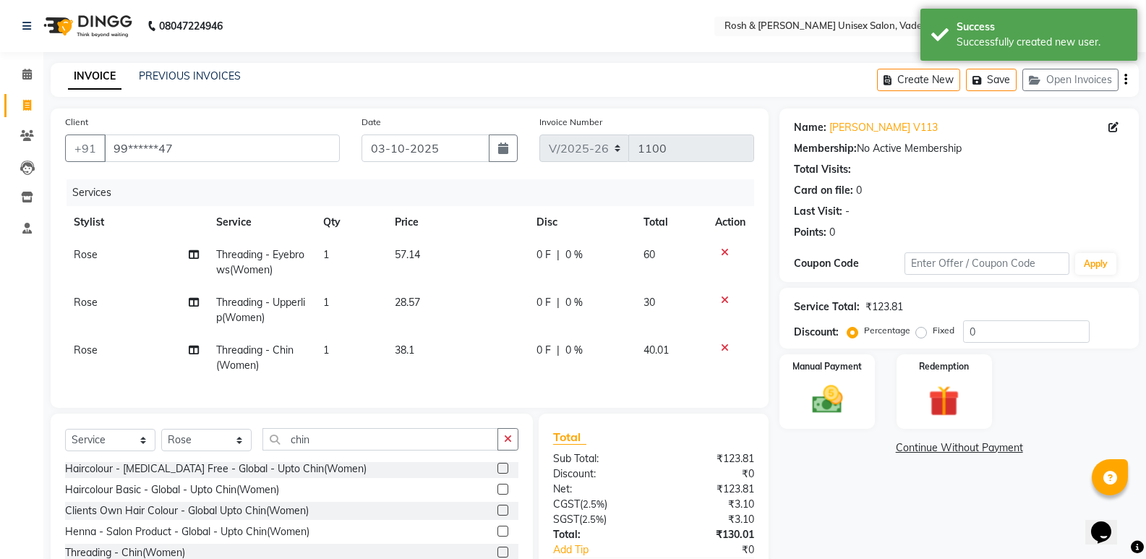
scroll to position [115, 0]
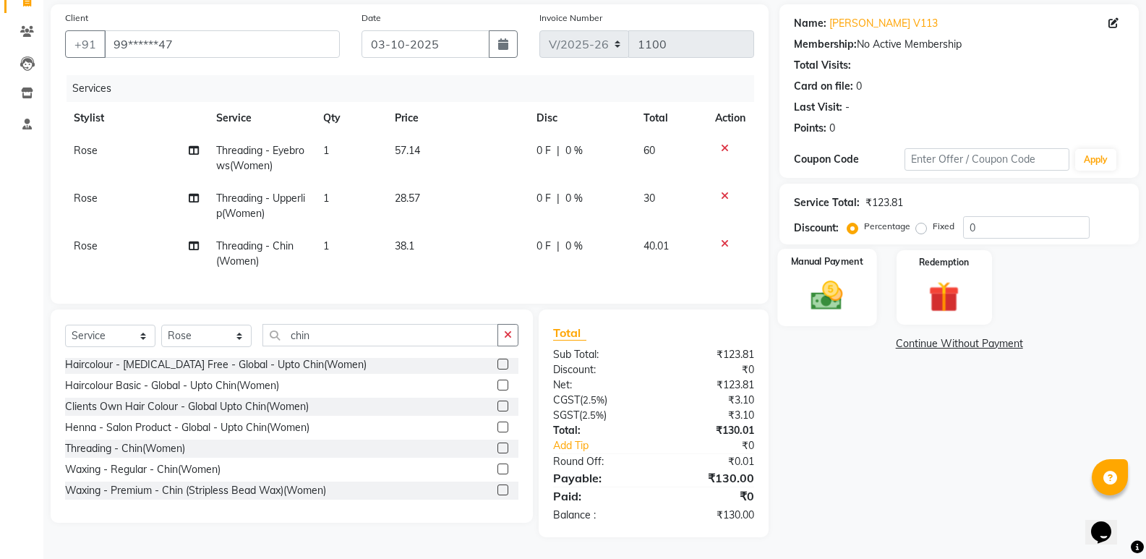
click at [832, 290] on img at bounding box center [826, 295] width 51 height 37
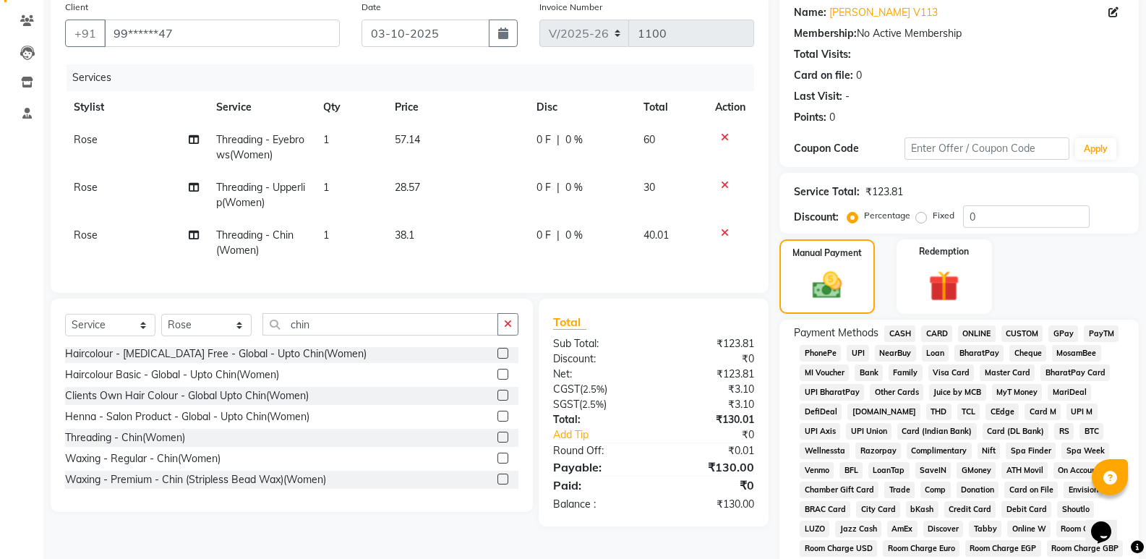
scroll to position [187, 0]
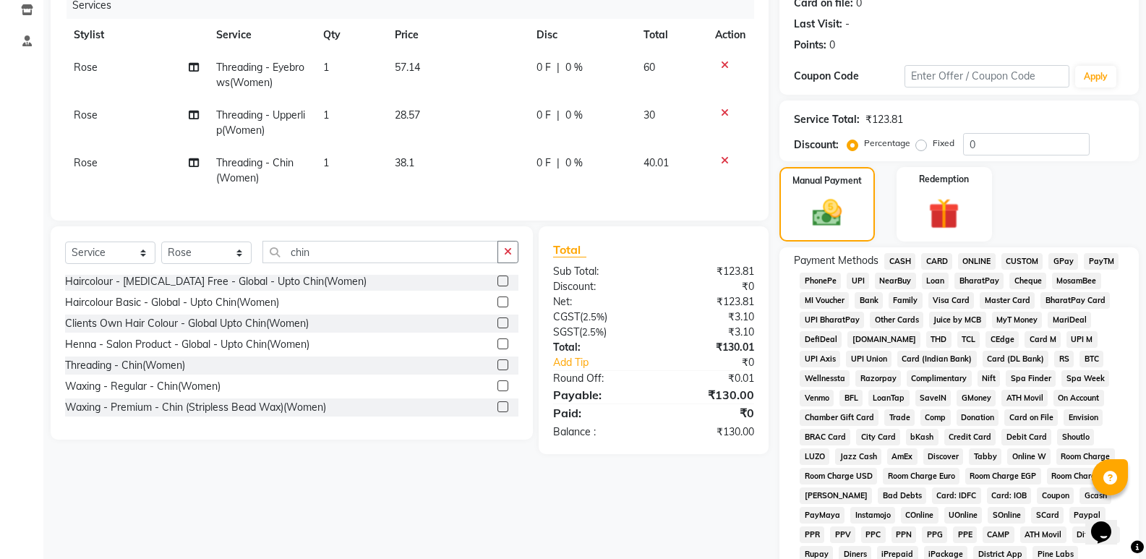
click at [857, 281] on span "UPI" at bounding box center [857, 280] width 22 height 17
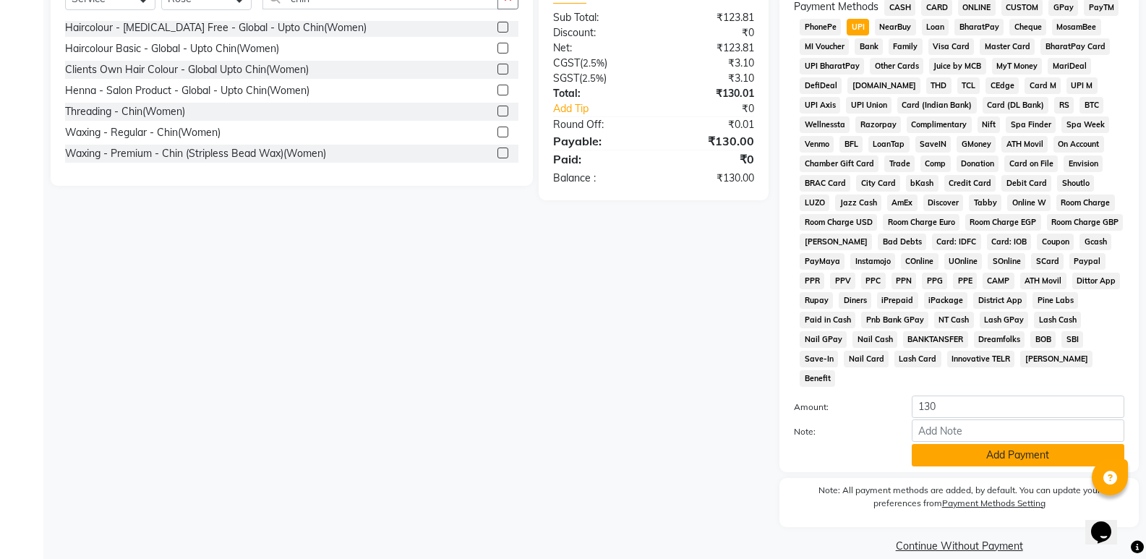
click at [969, 444] on button "Add Payment" at bounding box center [1017, 455] width 213 height 22
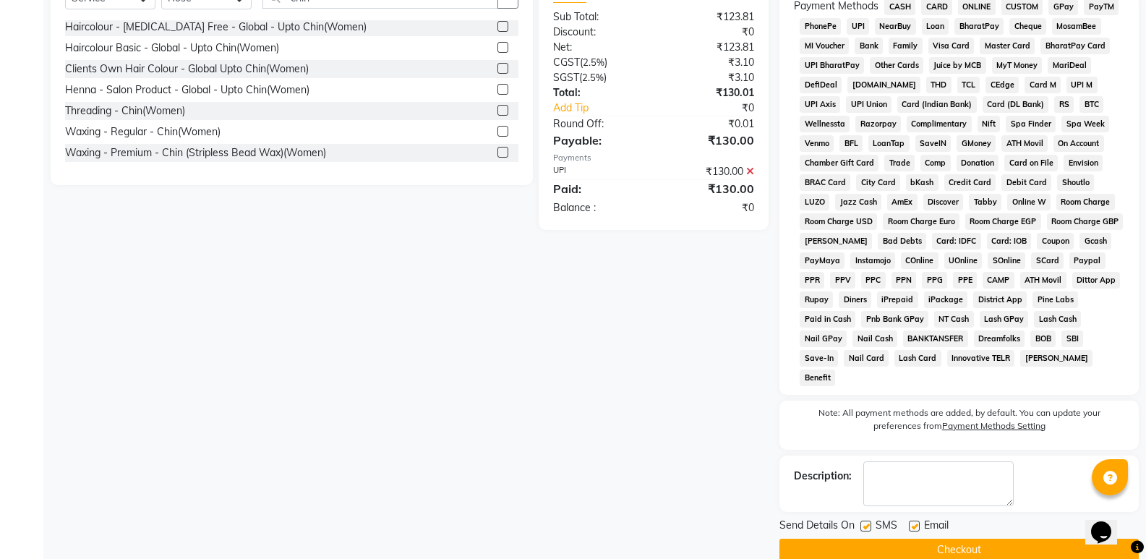
scroll to position [446, 0]
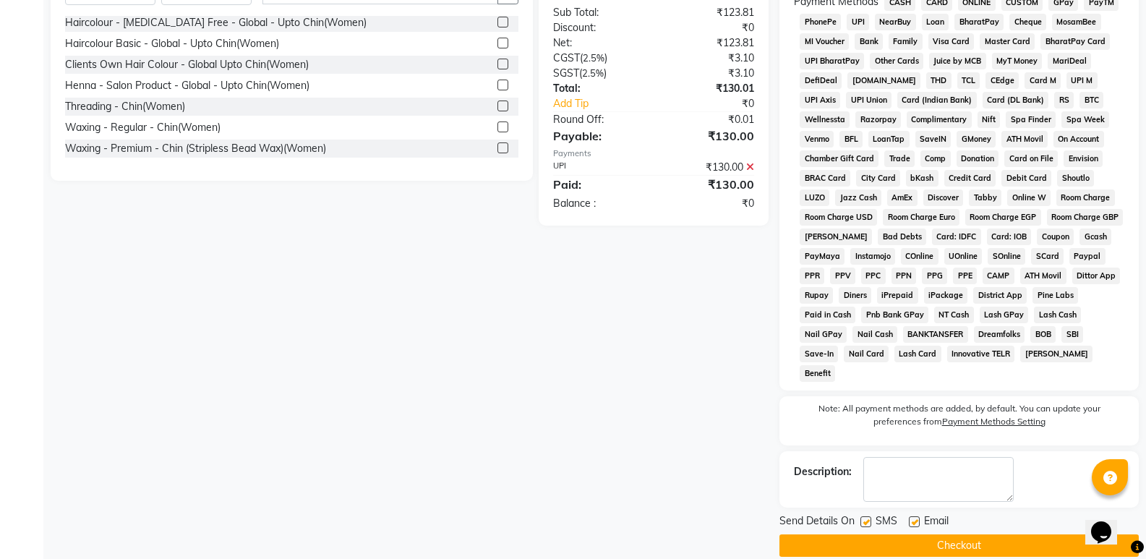
click at [927, 534] on button "Checkout" at bounding box center [958, 545] width 359 height 22
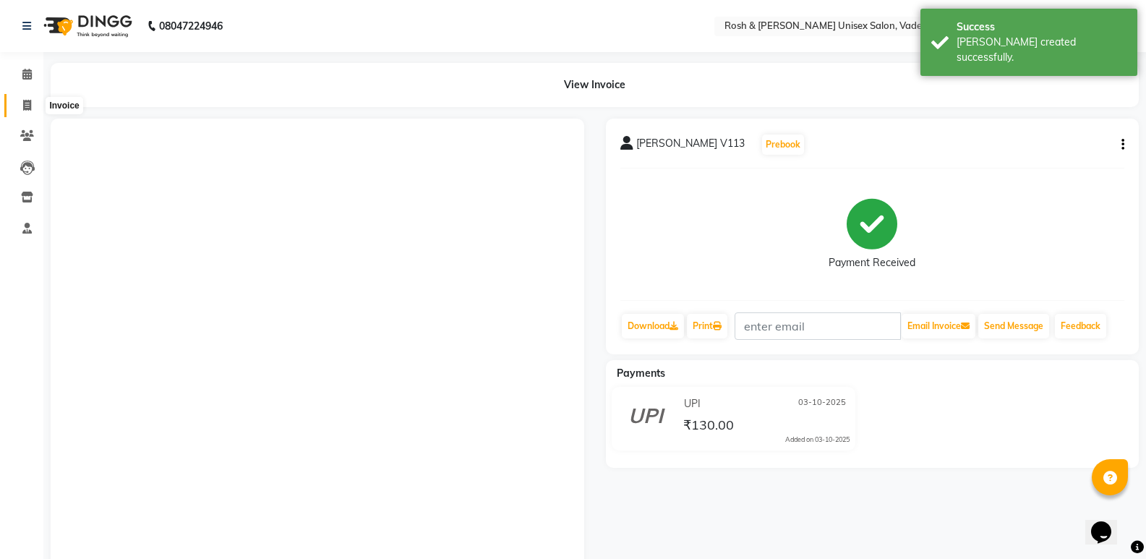
click at [27, 100] on icon at bounding box center [27, 105] width 8 height 11
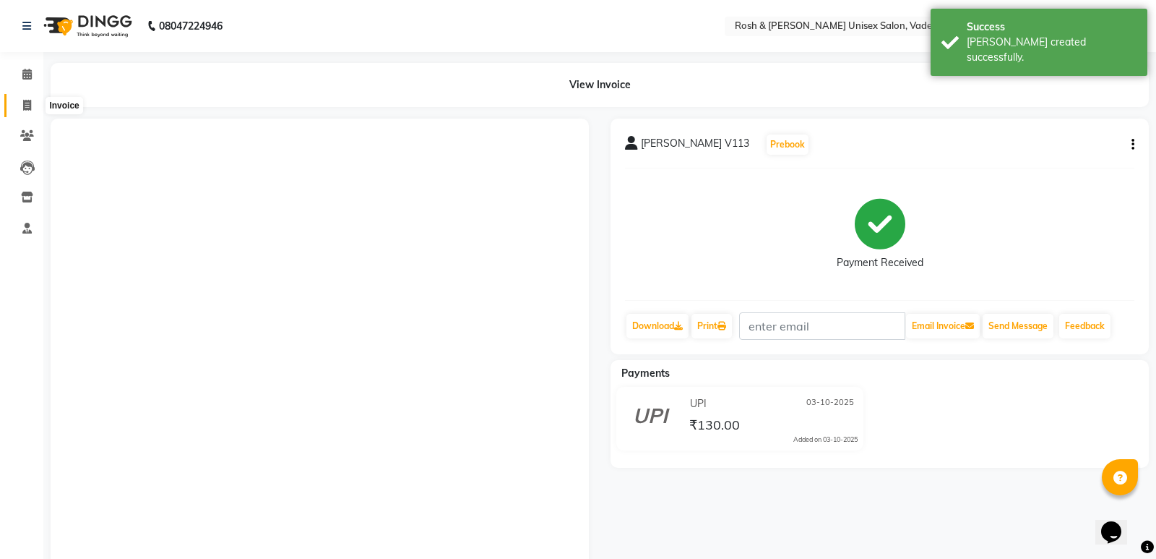
select select "service"
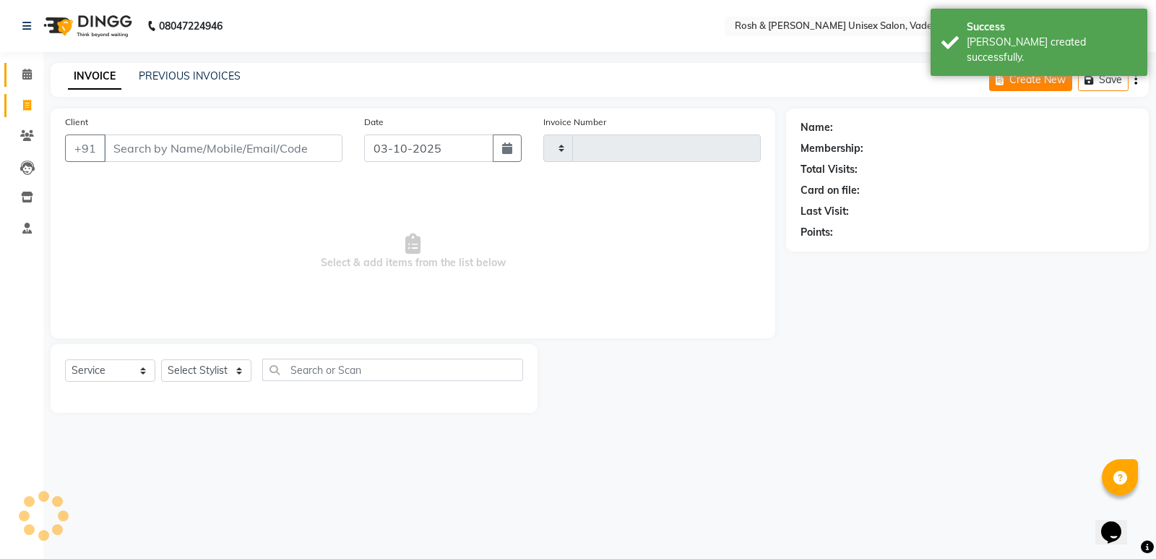
type input "1101"
select select "8657"
click at [1094, 80] on button "Open Invoices" at bounding box center [1081, 80] width 96 height 22
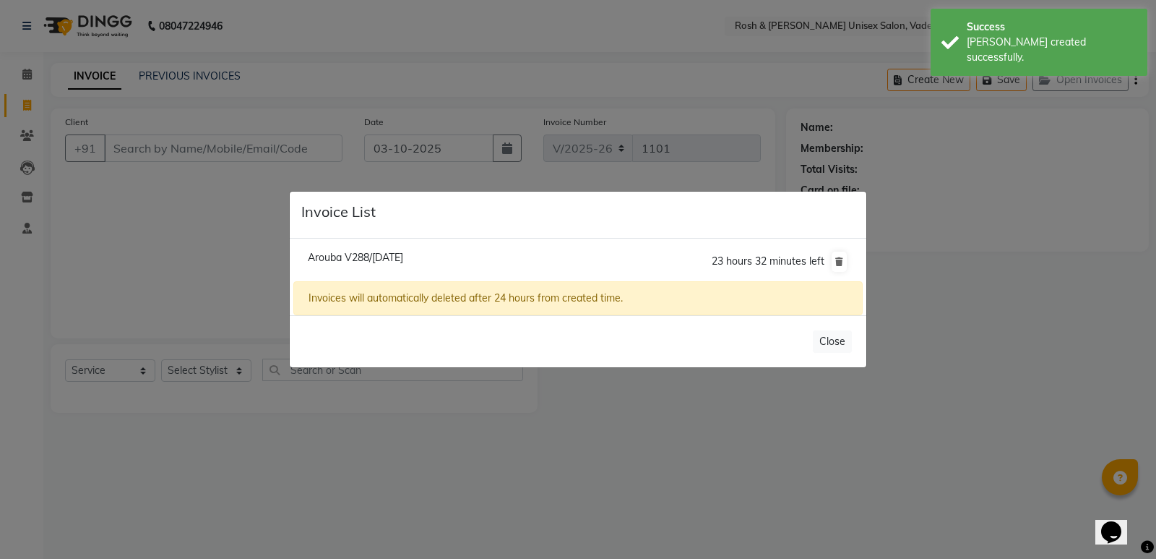
click at [403, 257] on span "Arouba V288/[DATE]" at bounding box center [355, 257] width 95 height 13
type input "99******11"
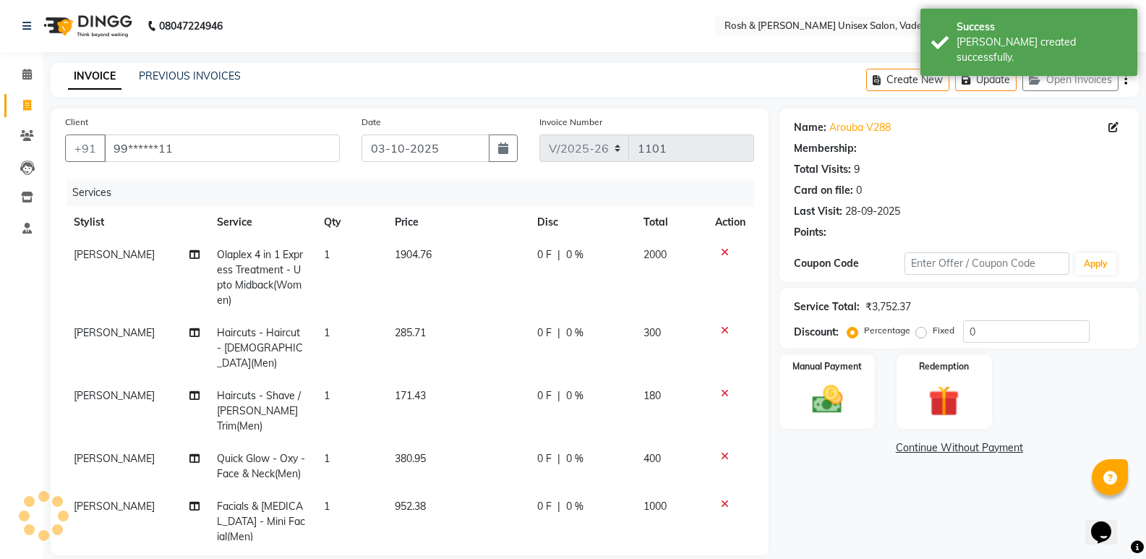
scroll to position [236, 0]
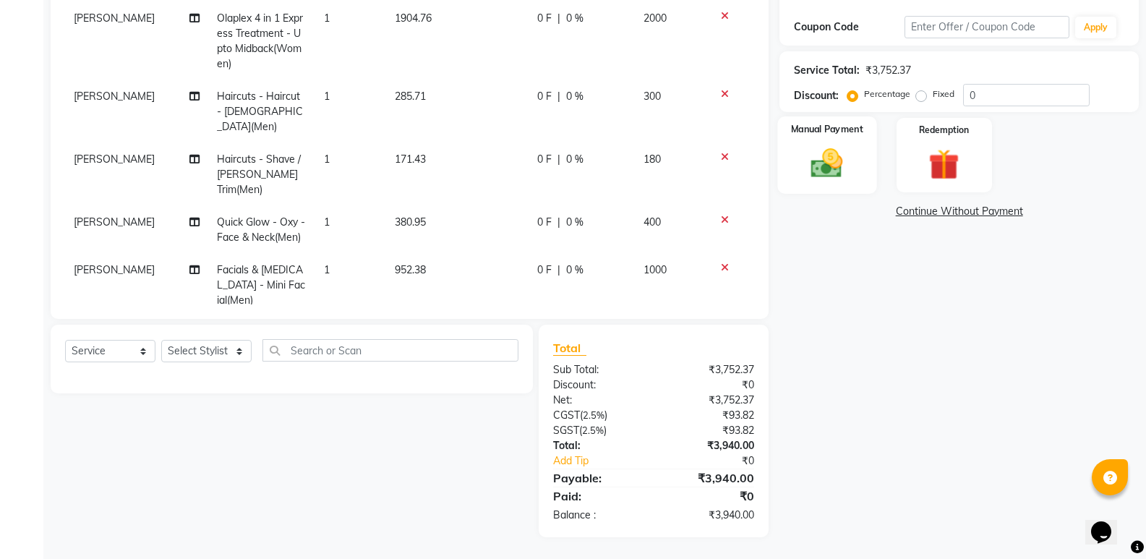
click at [845, 163] on img at bounding box center [826, 163] width 51 height 37
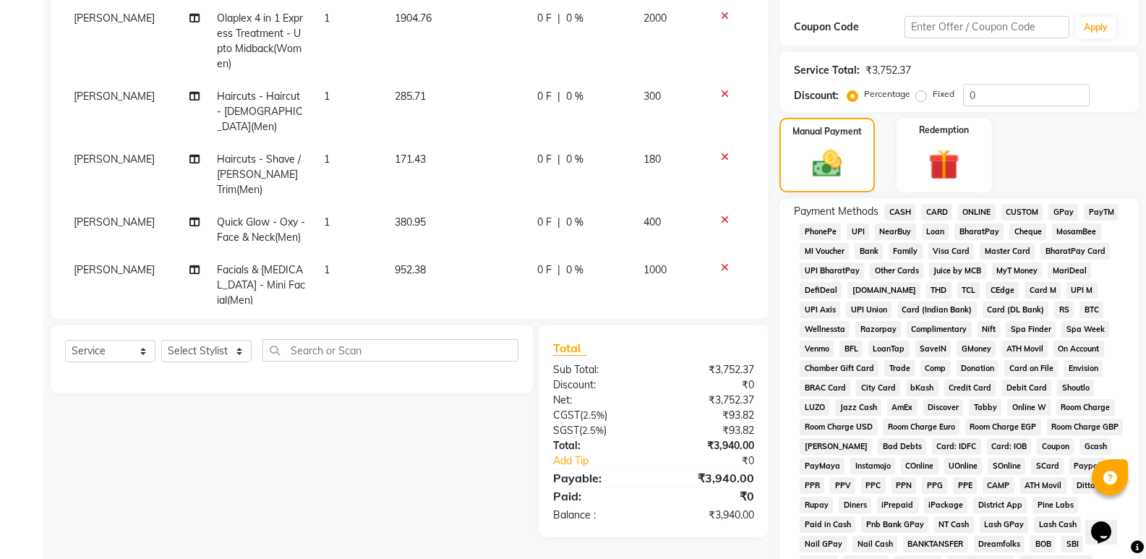
click at [930, 209] on span "CARD" at bounding box center [936, 212] width 31 height 17
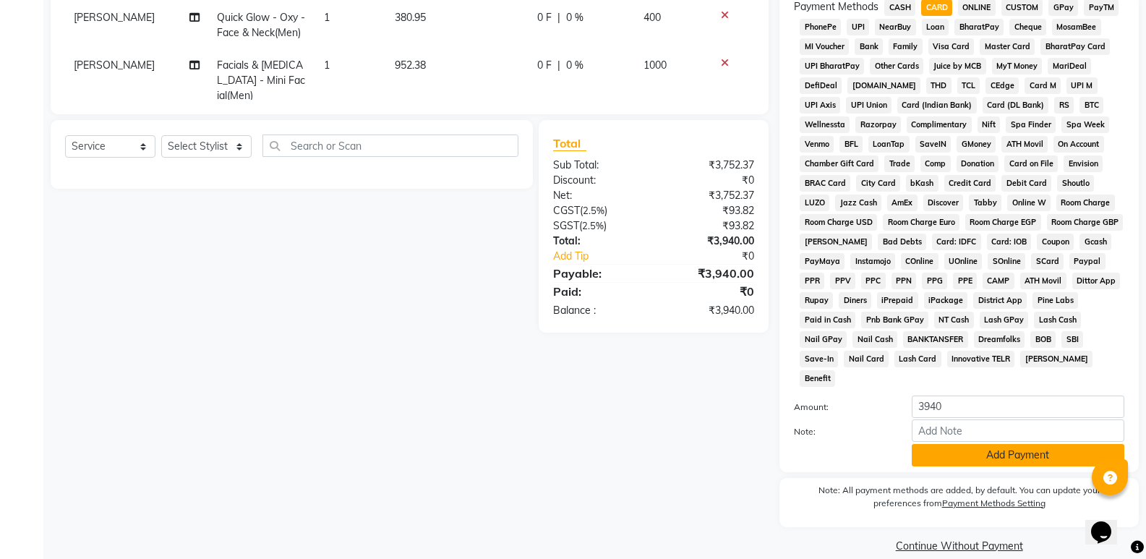
click at [993, 444] on button "Add Payment" at bounding box center [1017, 455] width 213 height 22
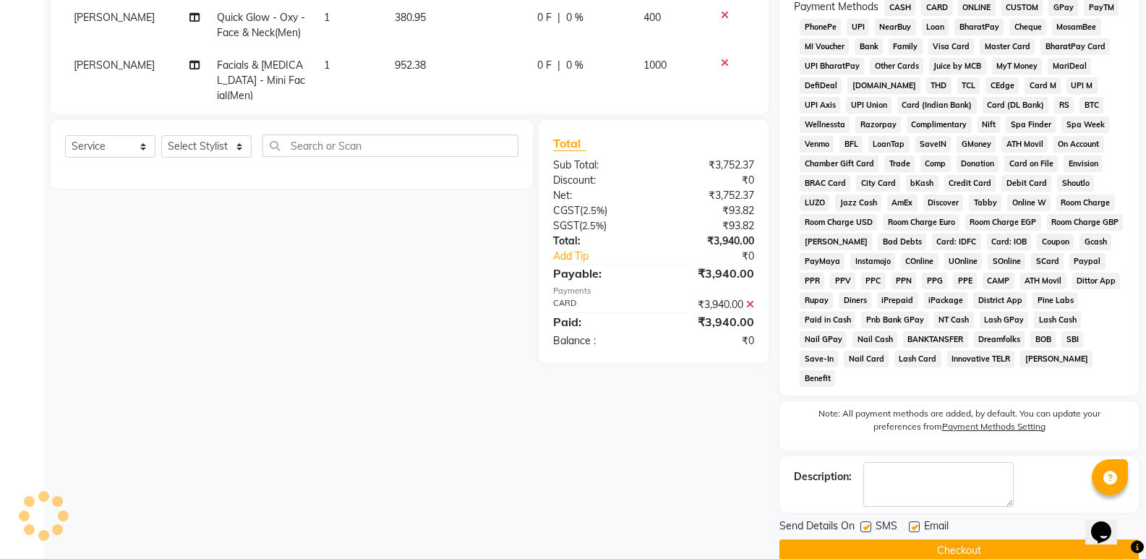
scroll to position [446, 0]
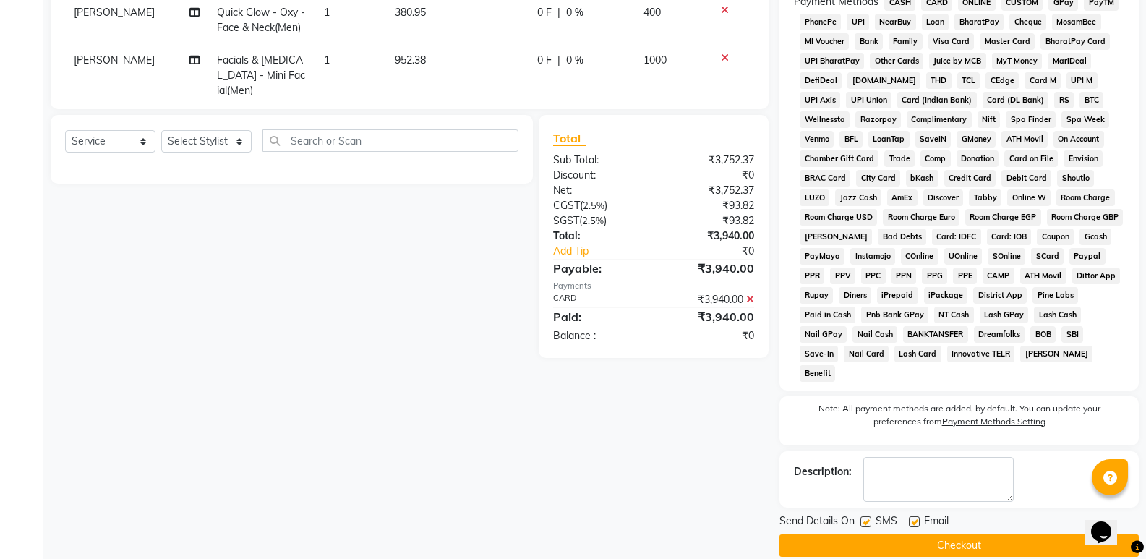
click at [978, 534] on button "Checkout" at bounding box center [958, 545] width 359 height 22
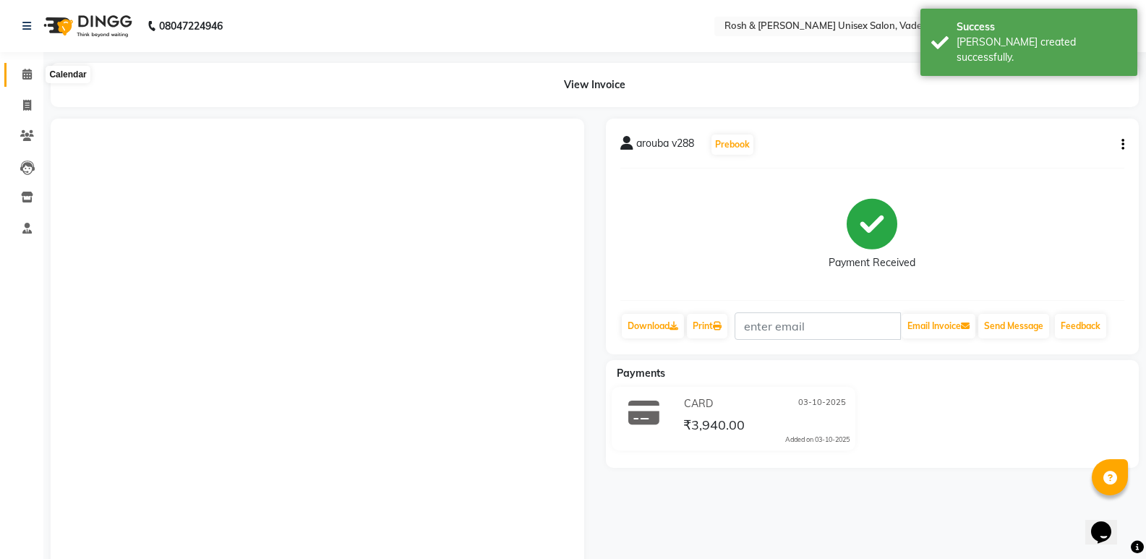
click at [34, 72] on span at bounding box center [26, 74] width 25 height 17
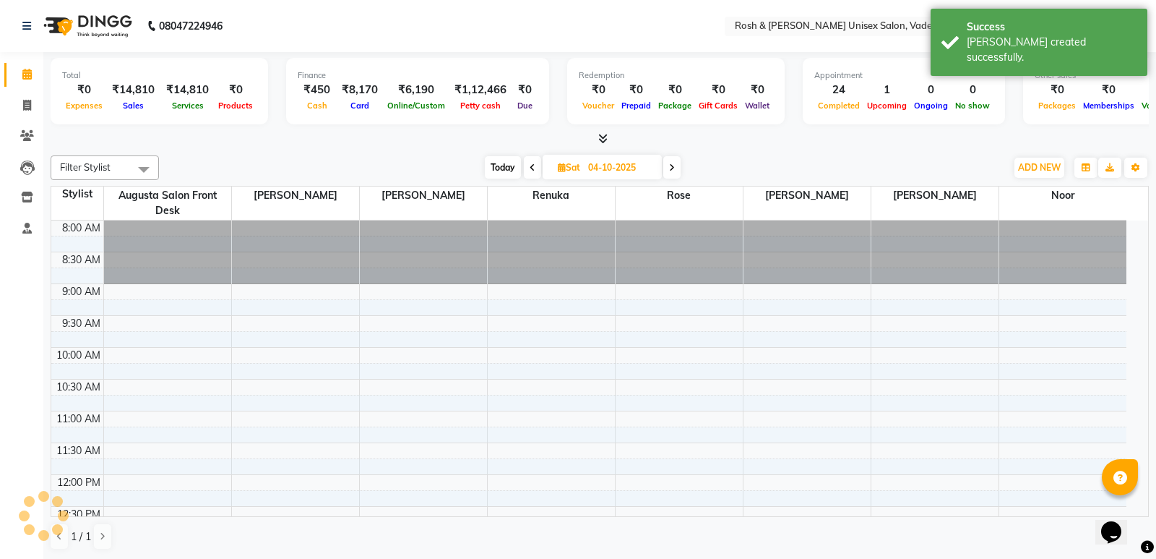
scroll to position [503, 0]
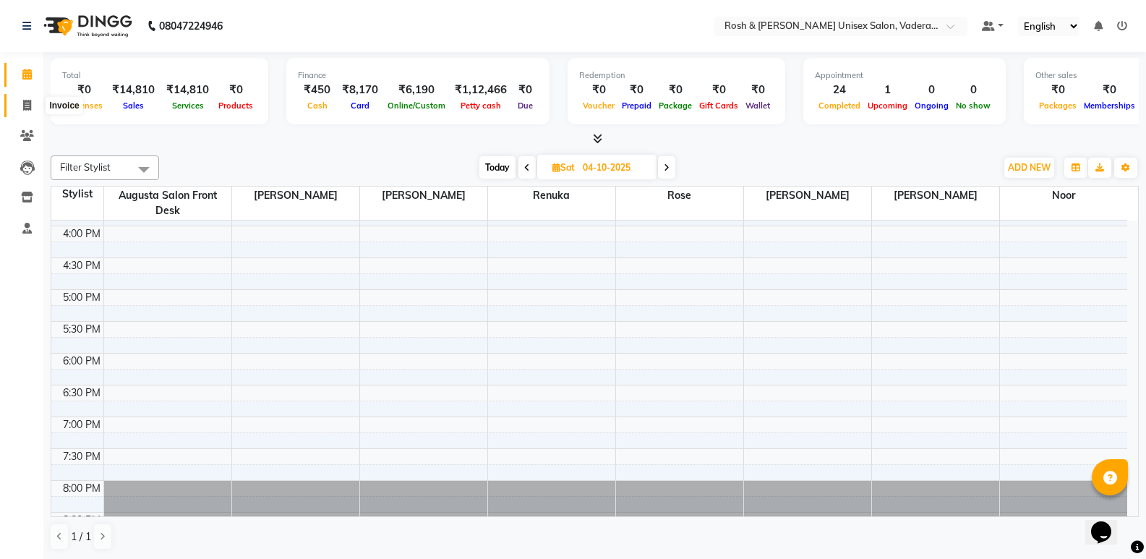
click at [24, 104] on icon at bounding box center [27, 105] width 8 height 11
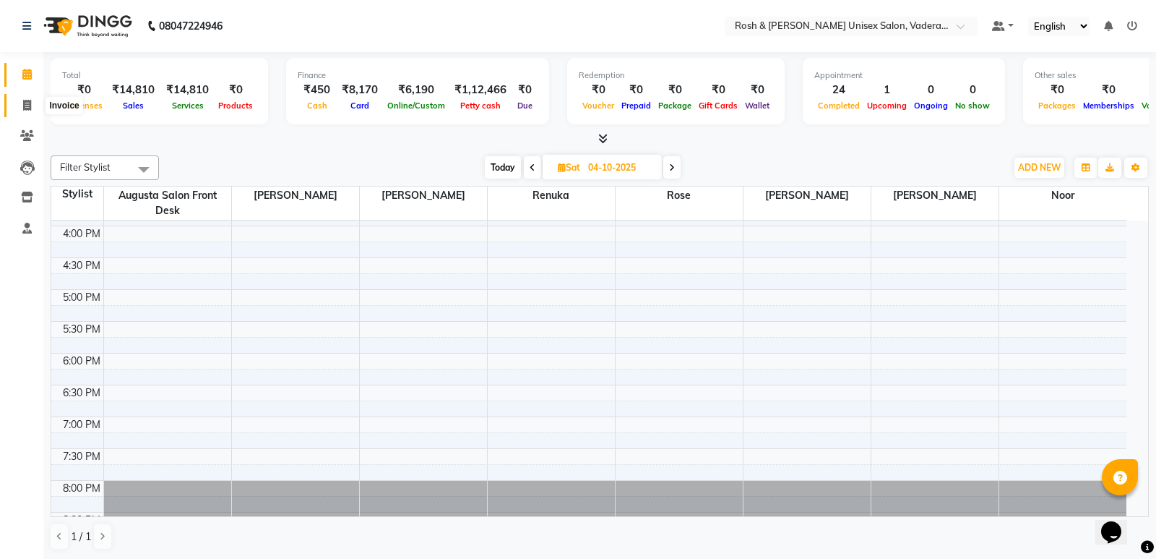
select select "service"
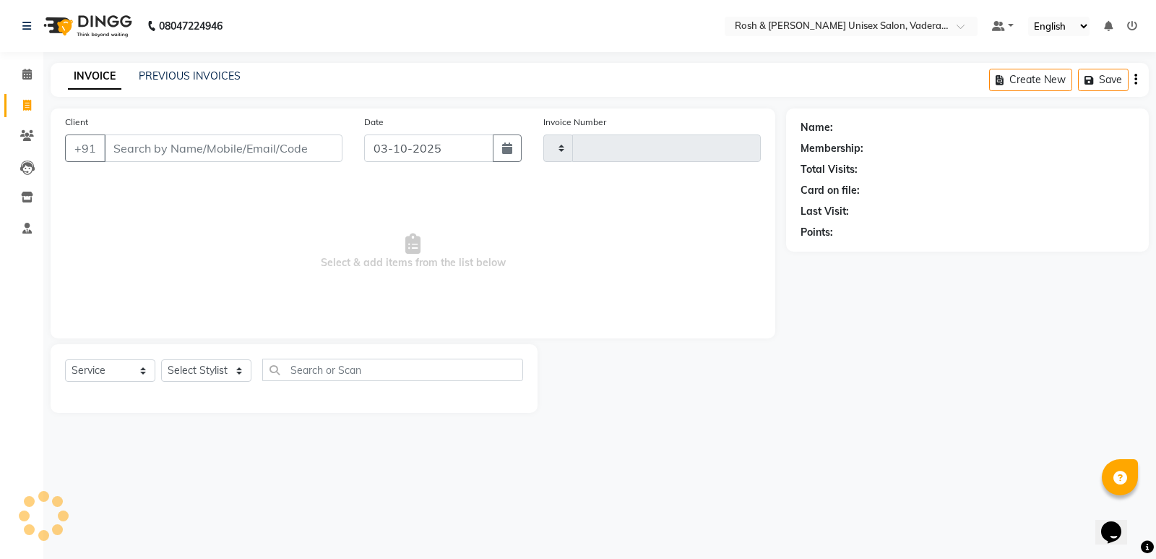
type input "1102"
select select "8657"
click at [28, 134] on icon at bounding box center [27, 135] width 14 height 11
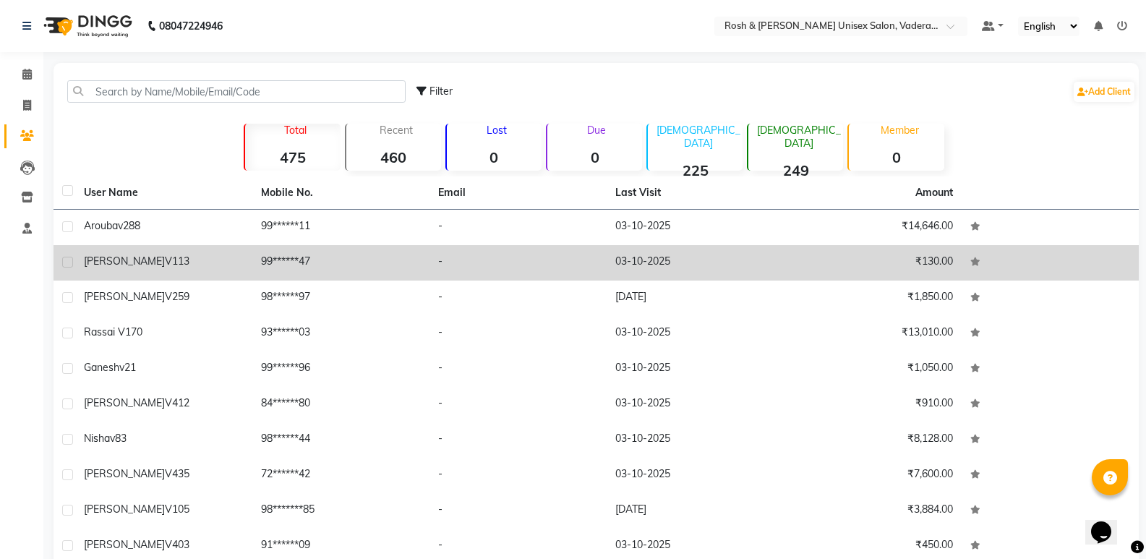
click at [301, 271] on td "99******47" at bounding box center [340, 262] width 177 height 35
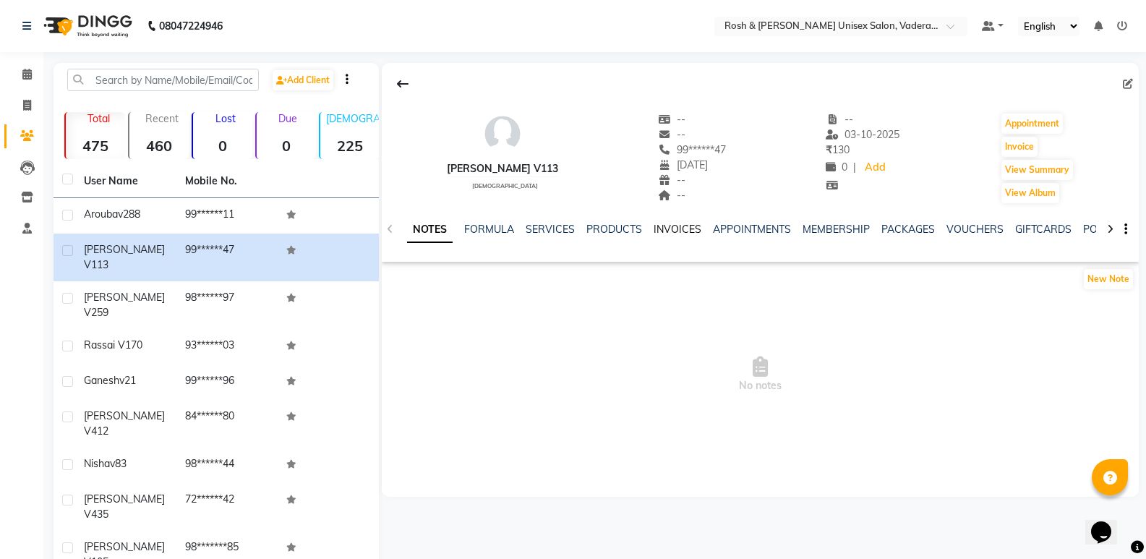
click at [664, 230] on link "INVOICES" at bounding box center [677, 229] width 48 height 13
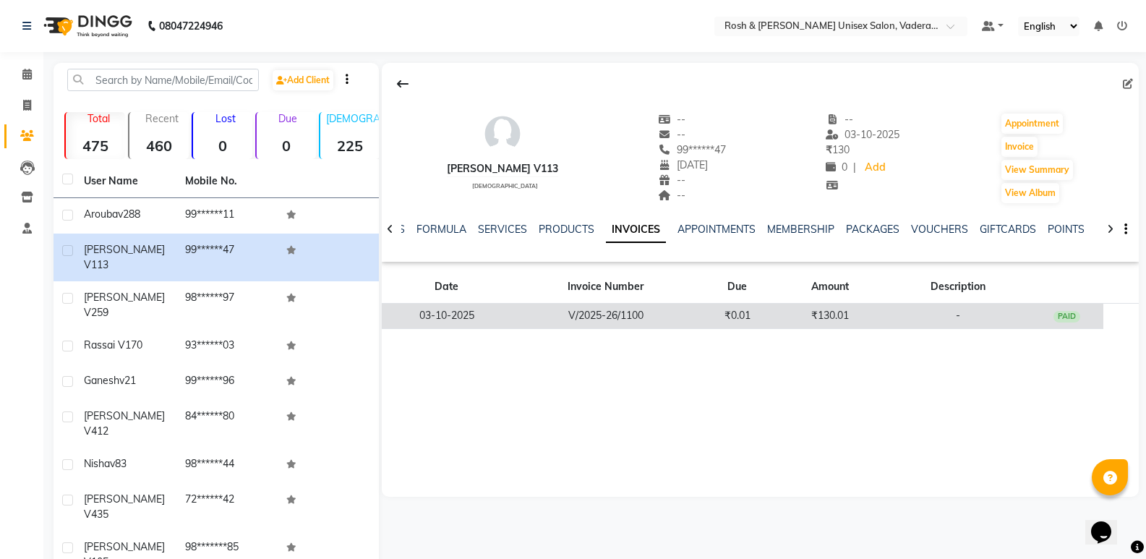
click at [614, 314] on td "V/2025-26/1100" at bounding box center [606, 316] width 189 height 25
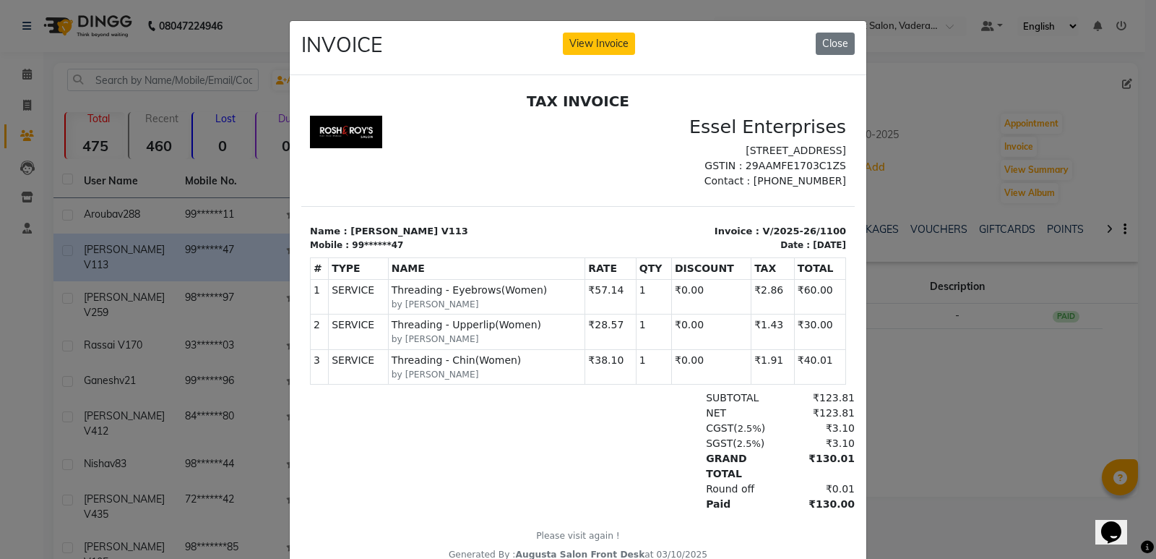
click at [223, 238] on ngb-modal-window "INVOICE View Invoice Close" at bounding box center [578, 279] width 1156 height 559
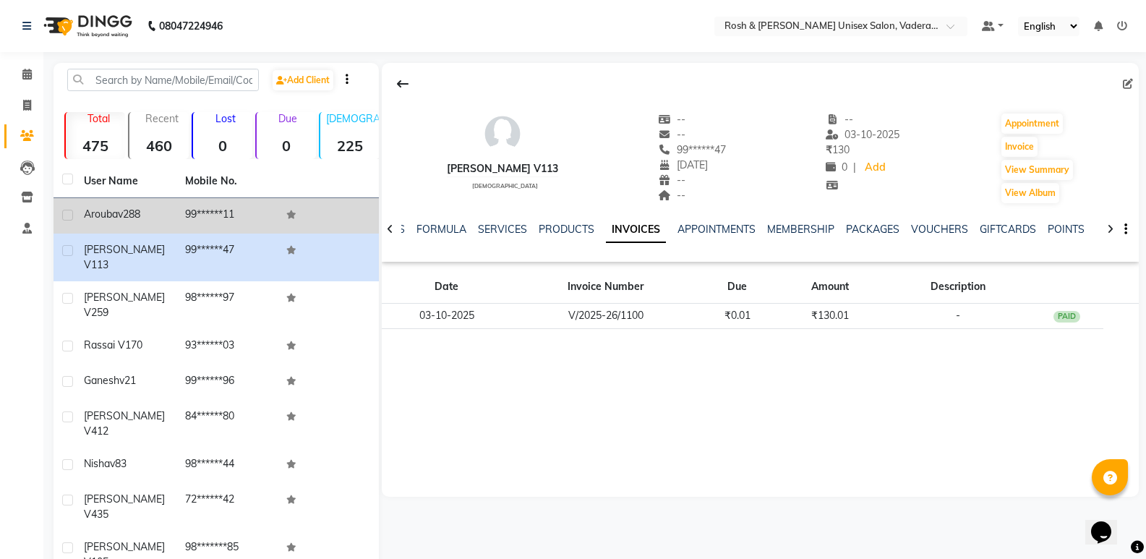
click at [241, 215] on td "99******11" at bounding box center [226, 215] width 101 height 35
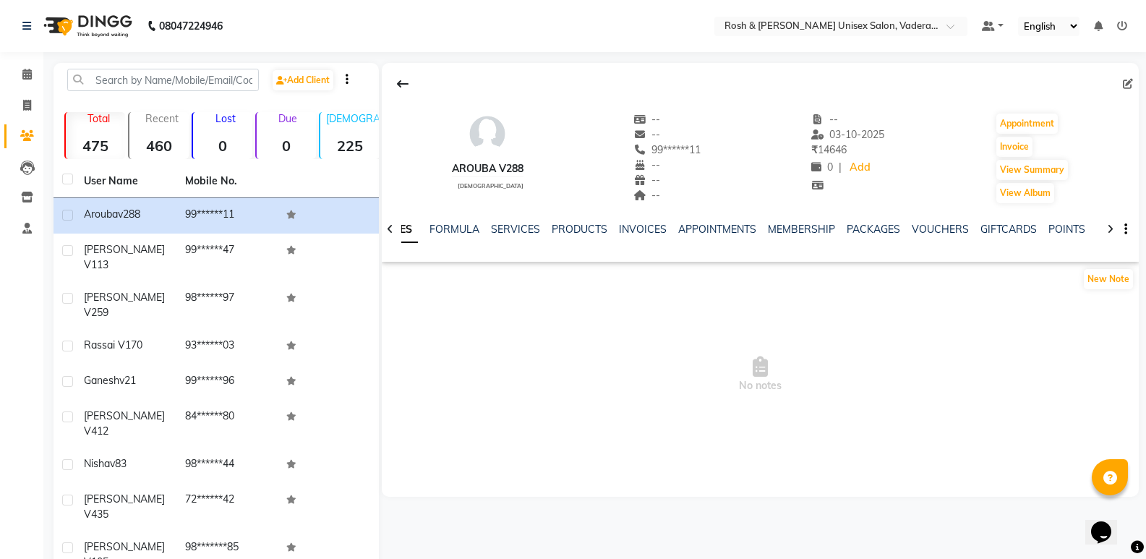
click at [615, 217] on div "NOTES FORMULA SERVICES PRODUCTS INVOICES APPOINTMENTS MEMBERSHIP PACKAGES VOUCH…" at bounding box center [760, 230] width 757 height 50
click at [642, 222] on div "INVOICES" at bounding box center [643, 229] width 48 height 15
click at [642, 233] on link "INVOICES" at bounding box center [643, 229] width 48 height 13
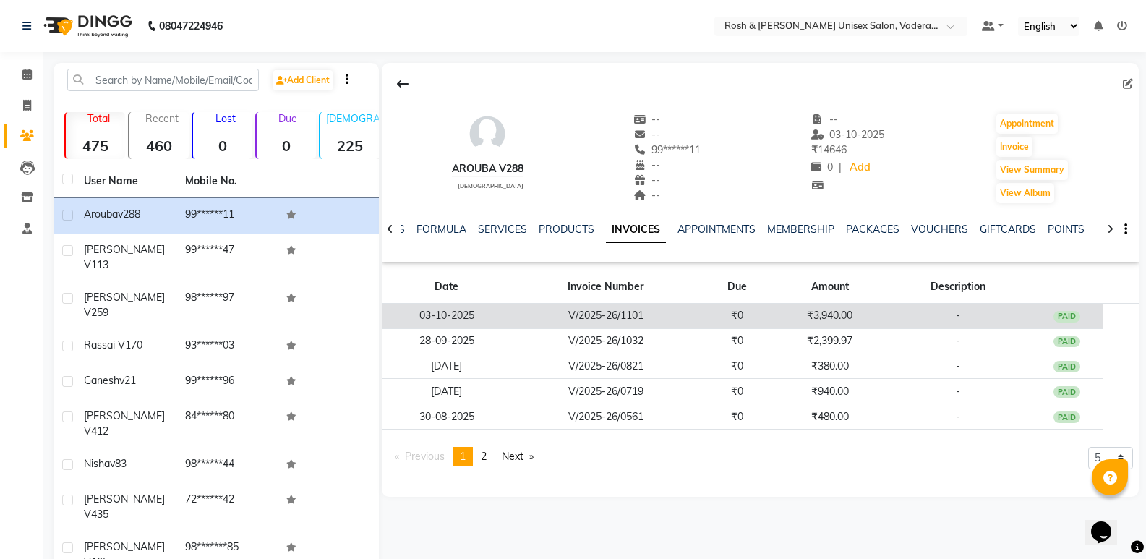
click at [655, 311] on td "V/2025-26/1101" at bounding box center [606, 316] width 189 height 25
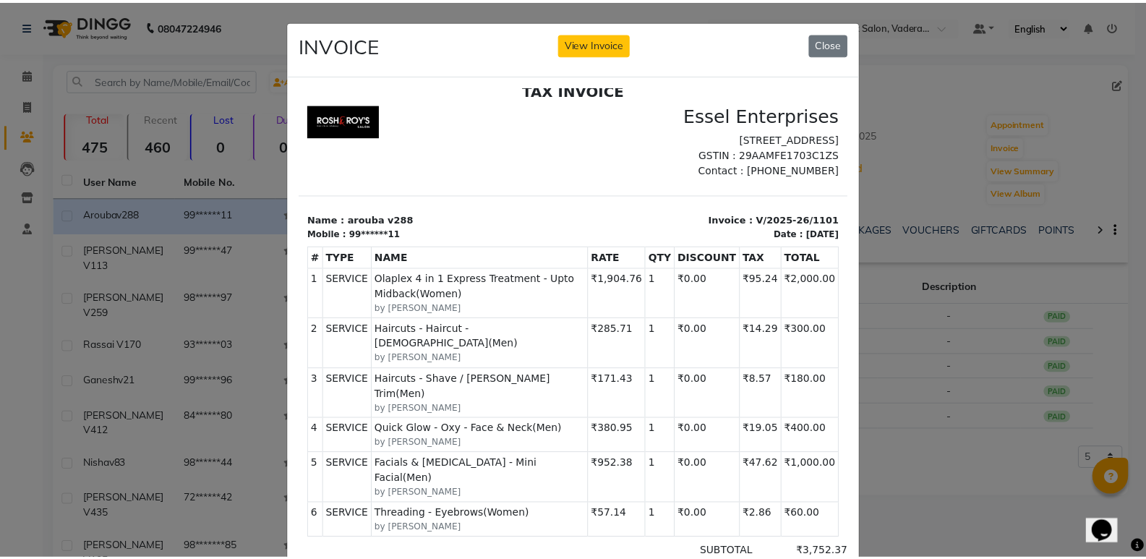
scroll to position [145, 0]
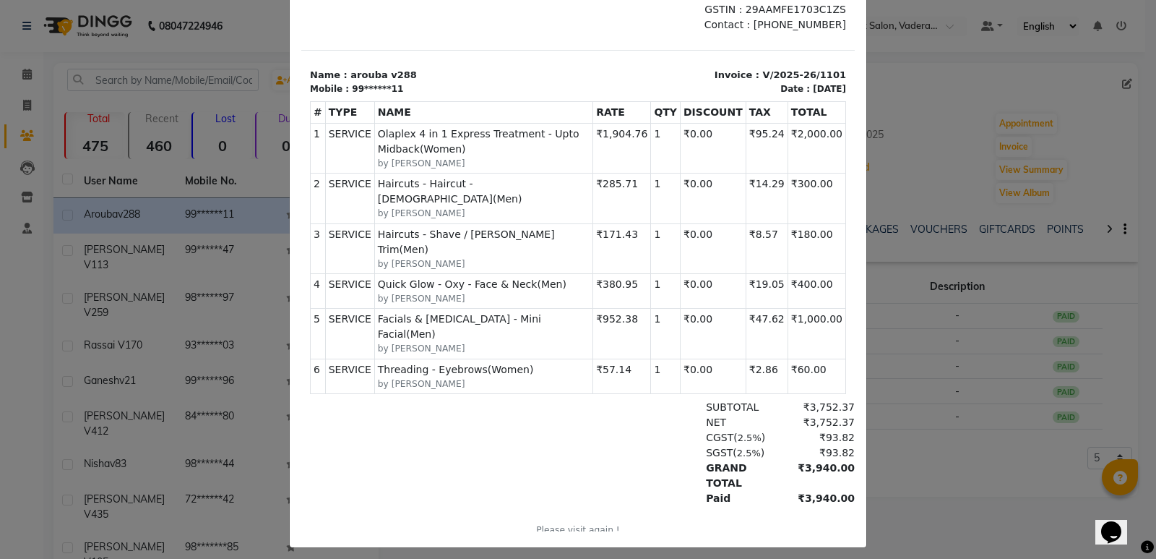
click at [917, 329] on ngb-modal-window "INVOICE View Invoice Close" at bounding box center [578, 279] width 1156 height 559
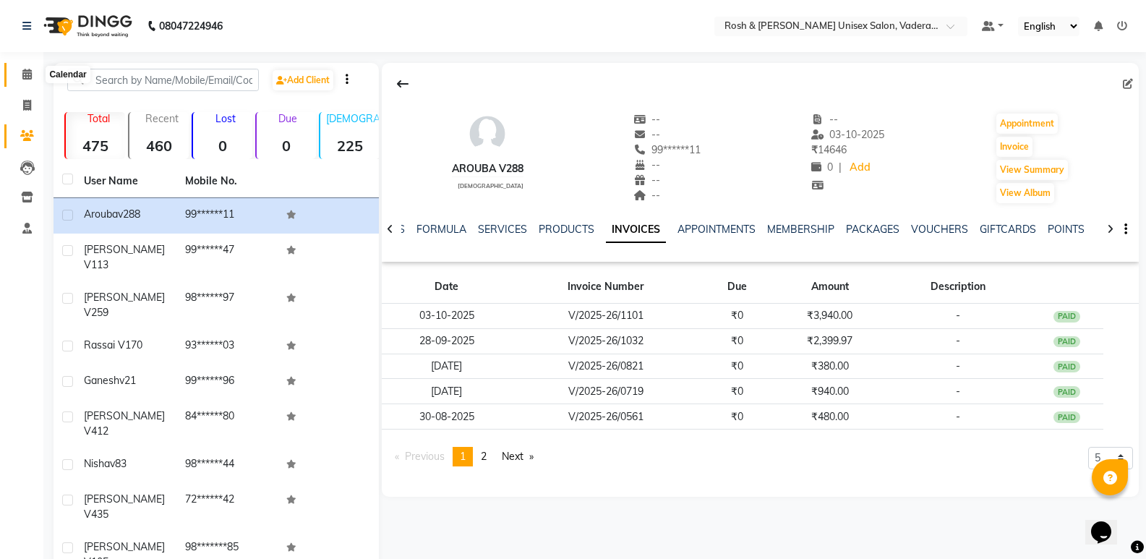
click at [35, 72] on span at bounding box center [26, 74] width 25 height 17
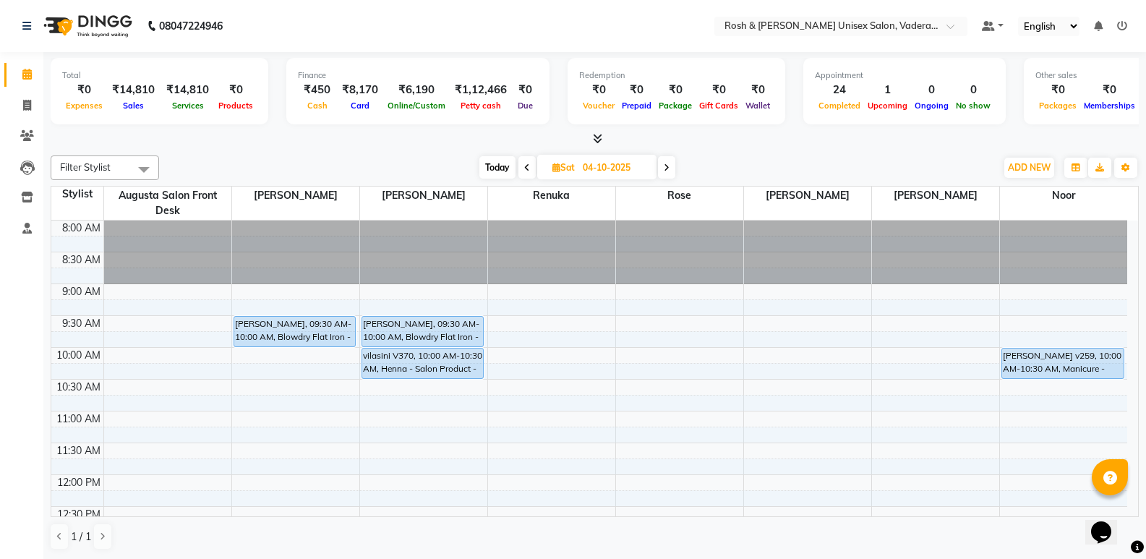
click at [497, 162] on span "Today" at bounding box center [497, 167] width 36 height 22
type input "03-10-2025"
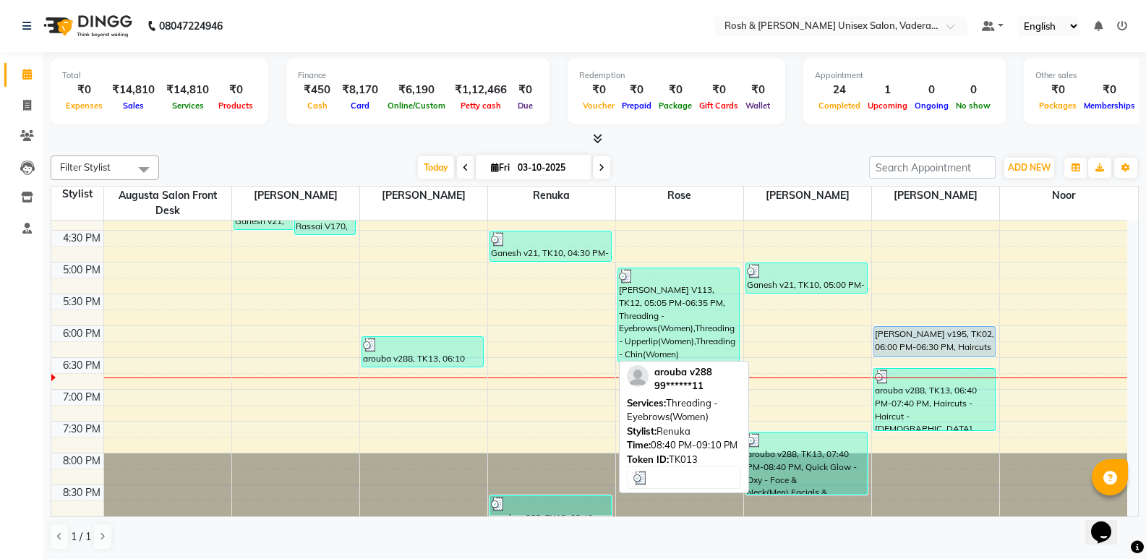
scroll to position [1, 0]
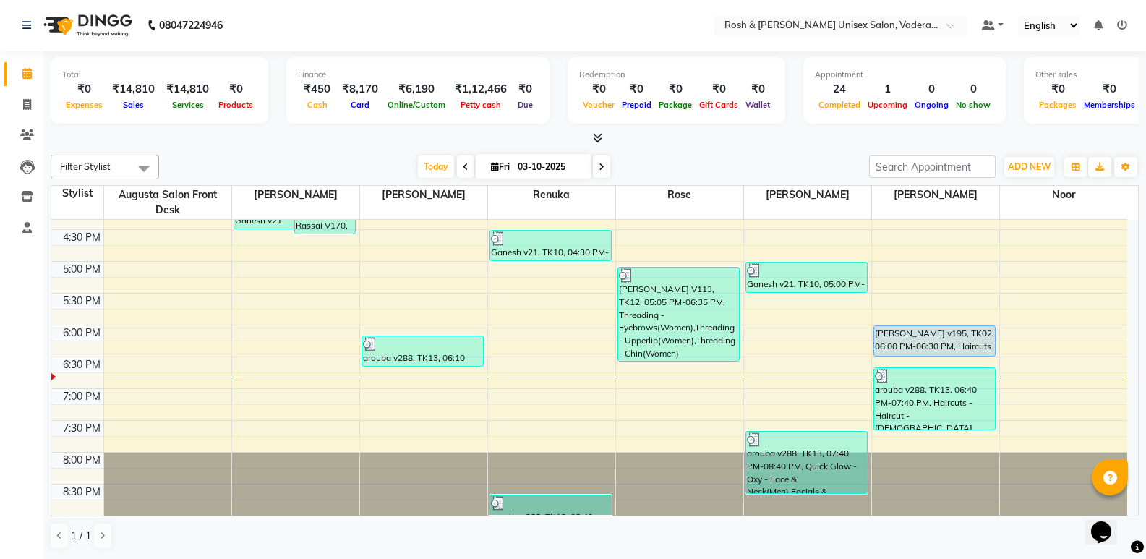
drag, startPoint x: 550, startPoint y: 502, endPoint x: 545, endPoint y: 413, distance: 89.0
click at [545, 413] on div "8:00 AM 8:30 AM 9:00 AM 9:30 AM 10:00 AM 10:30 AM 11:00 AM 11:30 AM 12:00 PM 12…" at bounding box center [589, 102] width 1076 height 826
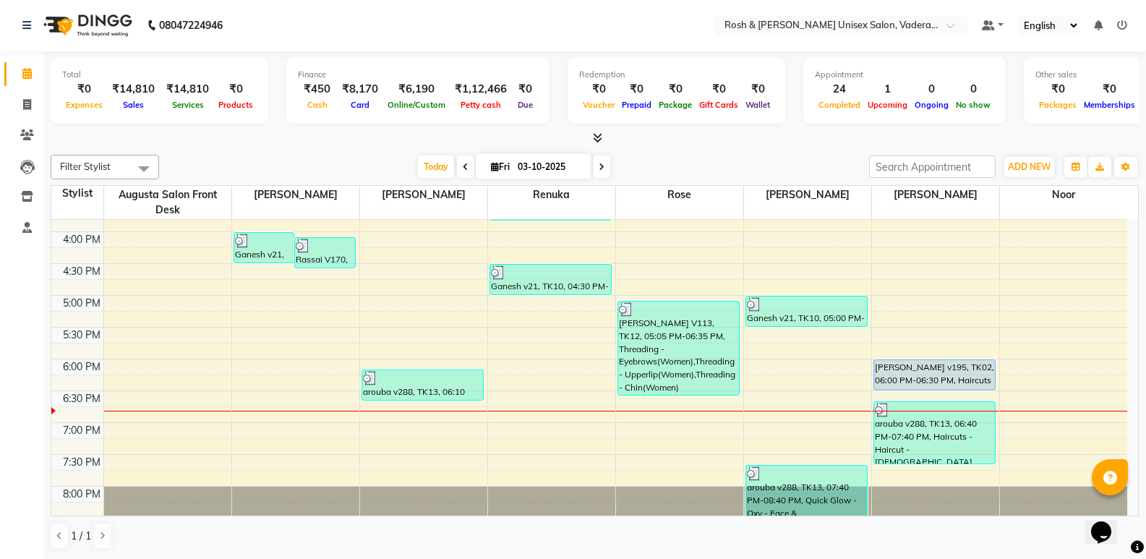
scroll to position [531, 0]
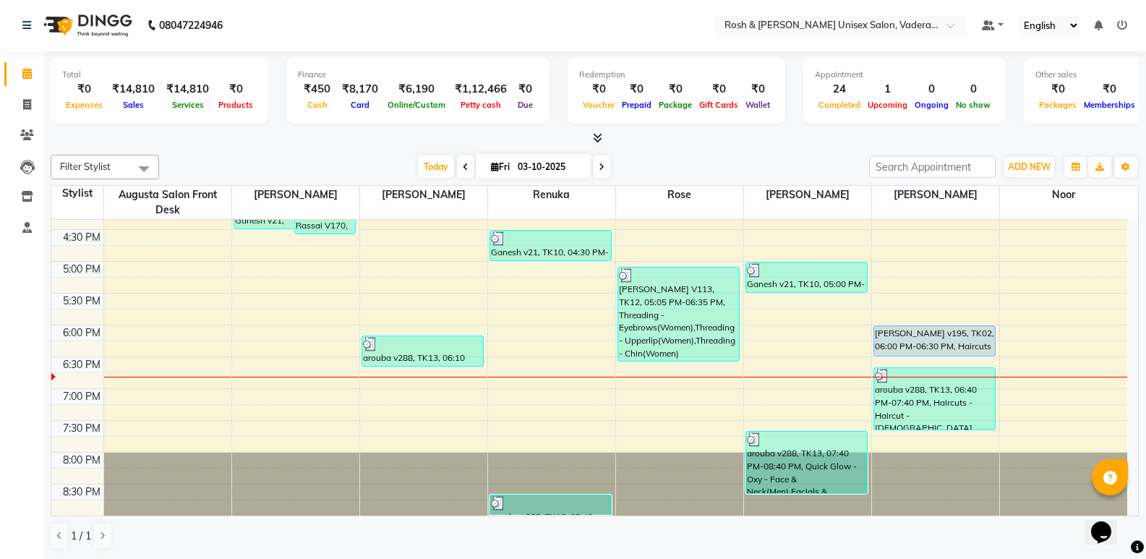
drag, startPoint x: 812, startPoint y: 441, endPoint x: 784, endPoint y: 328, distance: 116.2
click at [784, 328] on div "8:00 AM 8:30 AM 9:00 AM 9:30 AM 10:00 AM 10:30 AM 11:00 AM 11:30 AM 12:00 PM 12…" at bounding box center [589, 102] width 1076 height 826
click at [426, 167] on span "Today" at bounding box center [436, 167] width 36 height 22
click at [33, 100] on span at bounding box center [26, 106] width 25 height 17
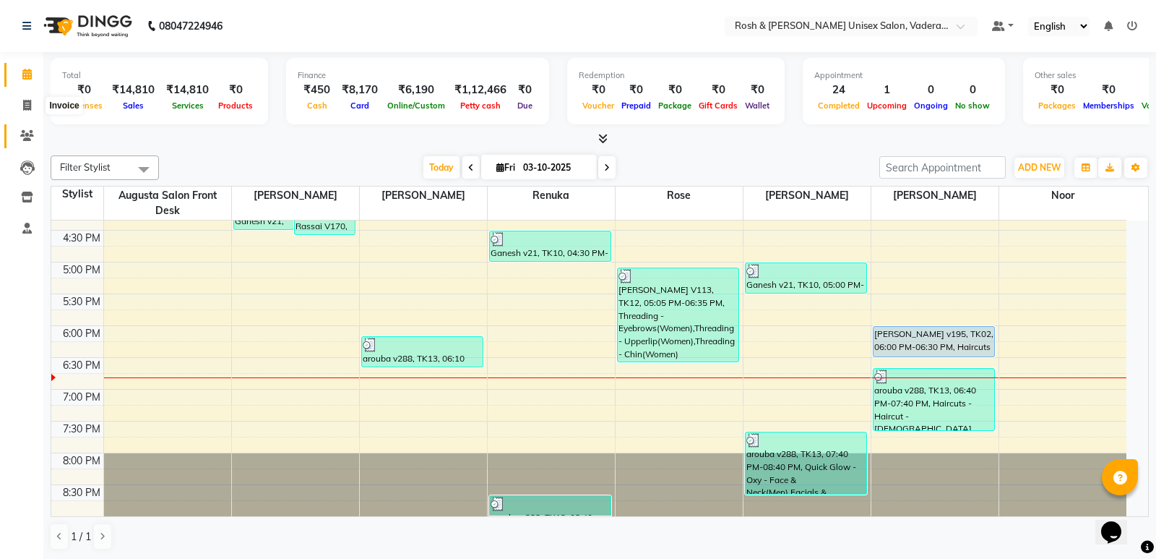
select select "service"
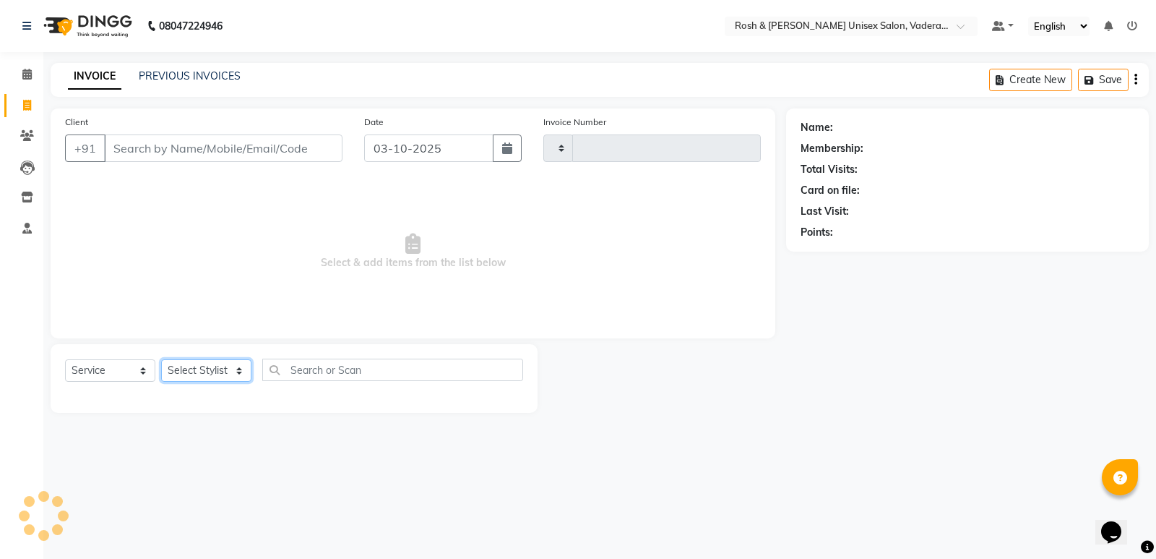
click at [239, 374] on select "Select Stylist" at bounding box center [206, 370] width 90 height 22
type input "1102"
select select "8657"
click at [231, 364] on select "Select Stylist" at bounding box center [206, 370] width 90 height 22
click at [231, 367] on select "Select Stylist" at bounding box center [206, 370] width 90 height 22
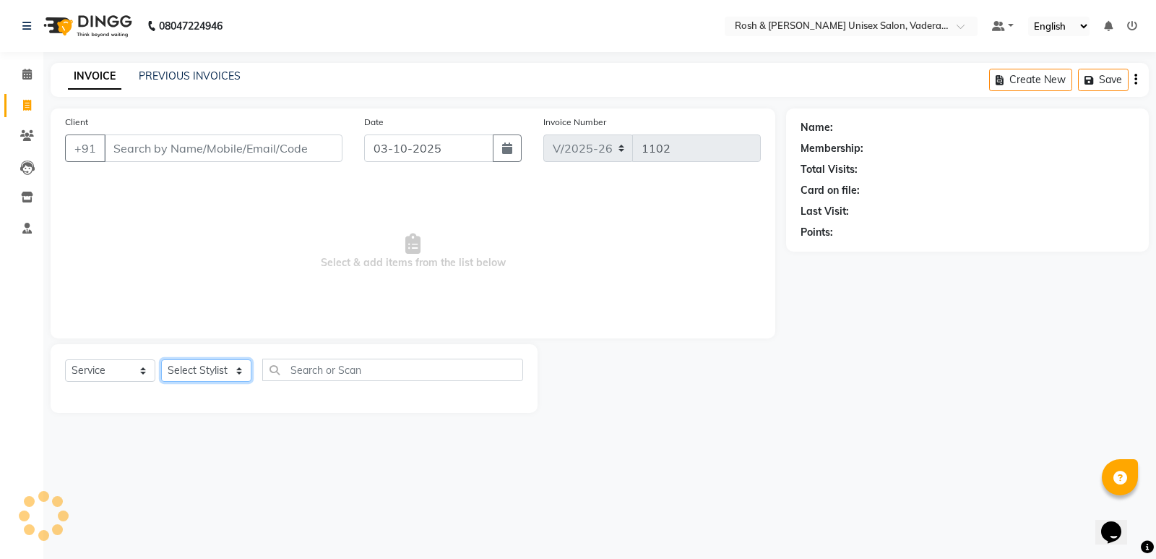
click at [231, 367] on select "Select Stylist" at bounding box center [206, 370] width 90 height 22
click at [231, 367] on select "Select Stylist Augusta Salon Front Desk [PERSON_NAME] [PERSON_NAME] Renuka Repo…" at bounding box center [206, 370] width 90 height 22
select select "87618"
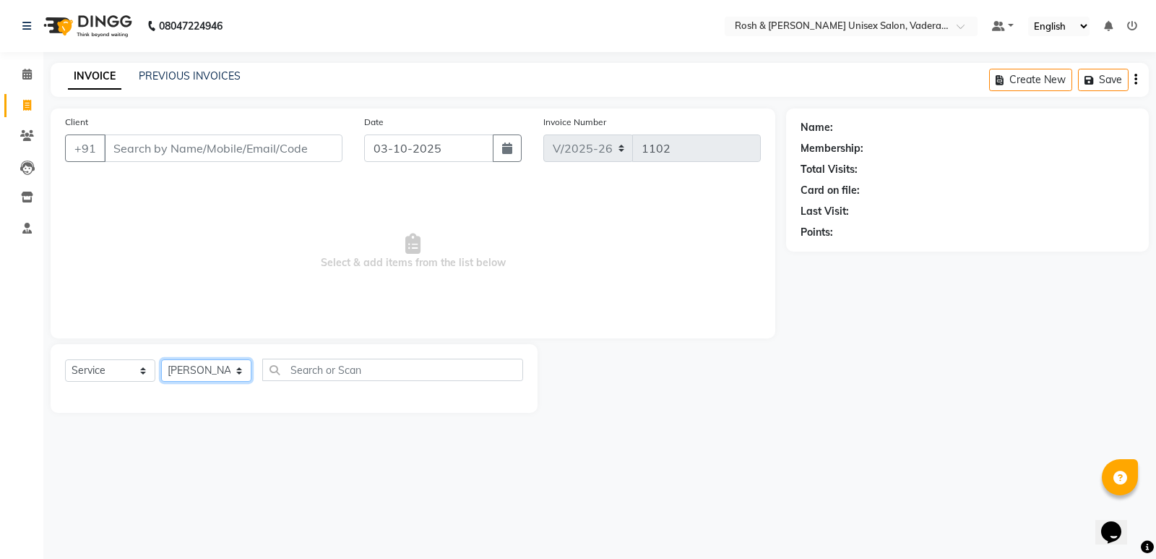
click at [161, 359] on select "Select Stylist Augusta Salon Front Desk [PERSON_NAME] [PERSON_NAME] Renuka Repo…" at bounding box center [206, 370] width 90 height 22
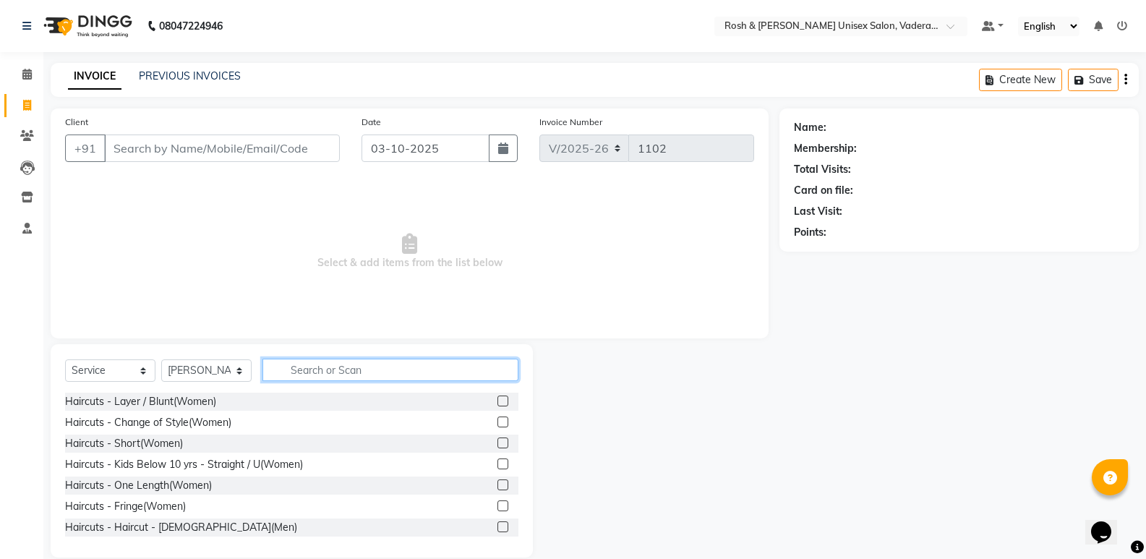
click at [280, 374] on input "text" at bounding box center [390, 370] width 256 height 22
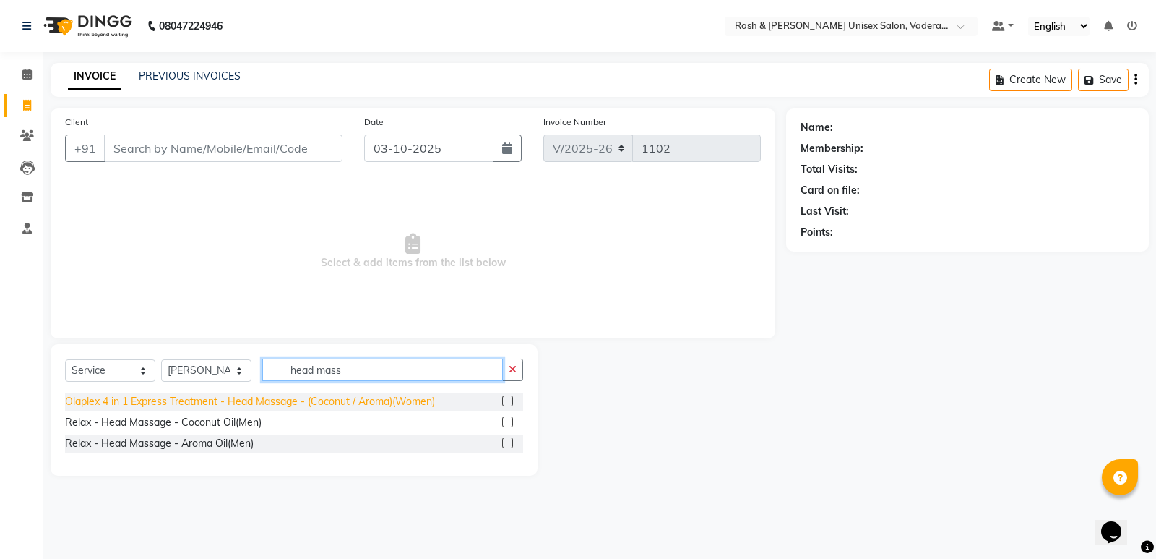
type input "head mass"
click at [272, 398] on div "Olaplex 4 in 1 Express Treatment - Head Massage - (Coconut / Aroma)(Women)" at bounding box center [250, 401] width 370 height 15
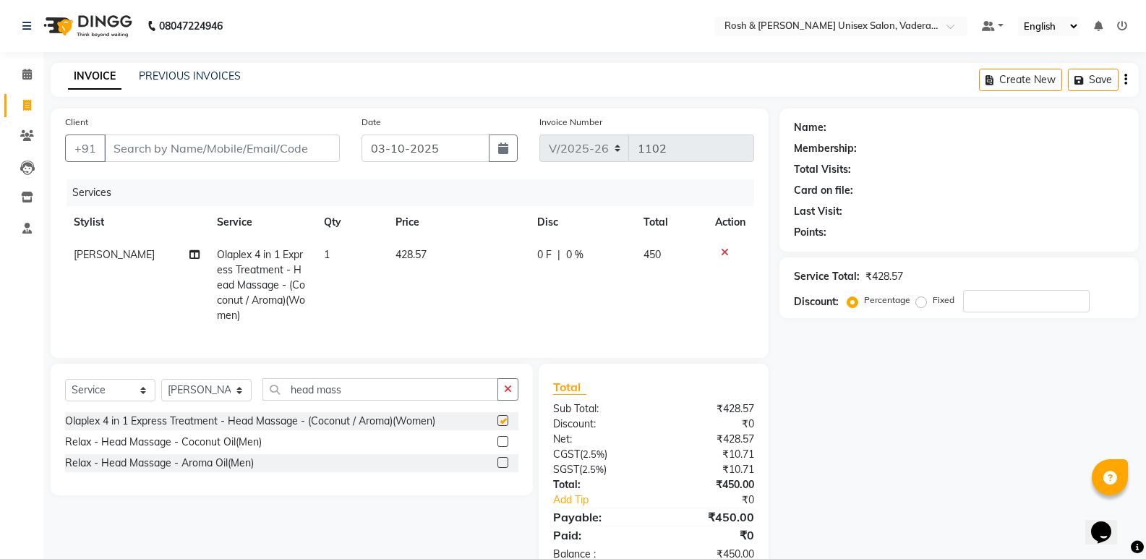
checkbox input "false"
click at [345, 400] on input "head mass" at bounding box center [380, 389] width 236 height 22
type input "h"
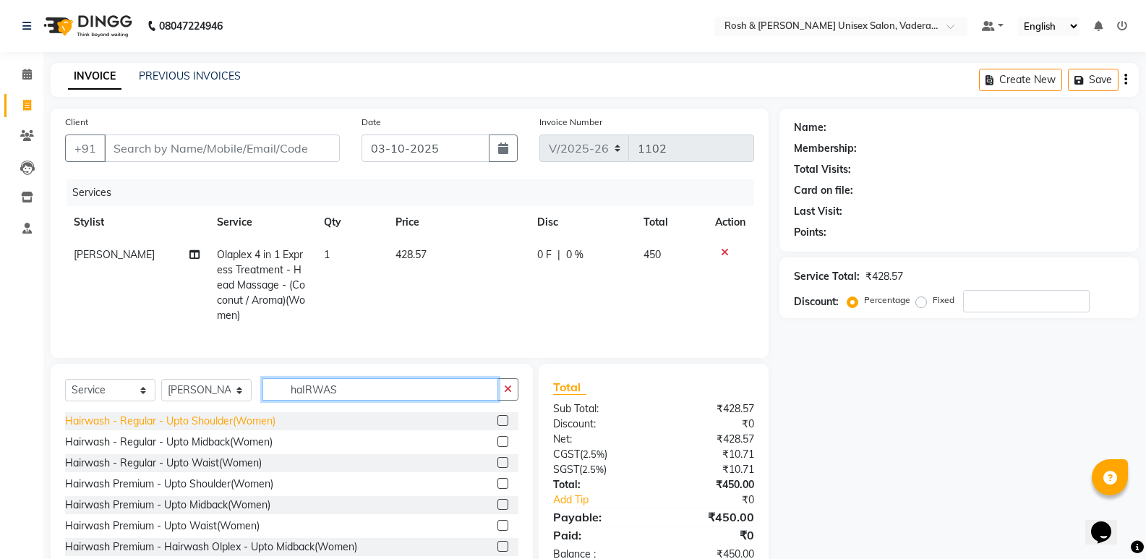
type input "haIRWAS"
click at [249, 429] on div "Hairwash - Regular - Upto Shoulder(Women)" at bounding box center [170, 420] width 210 height 15
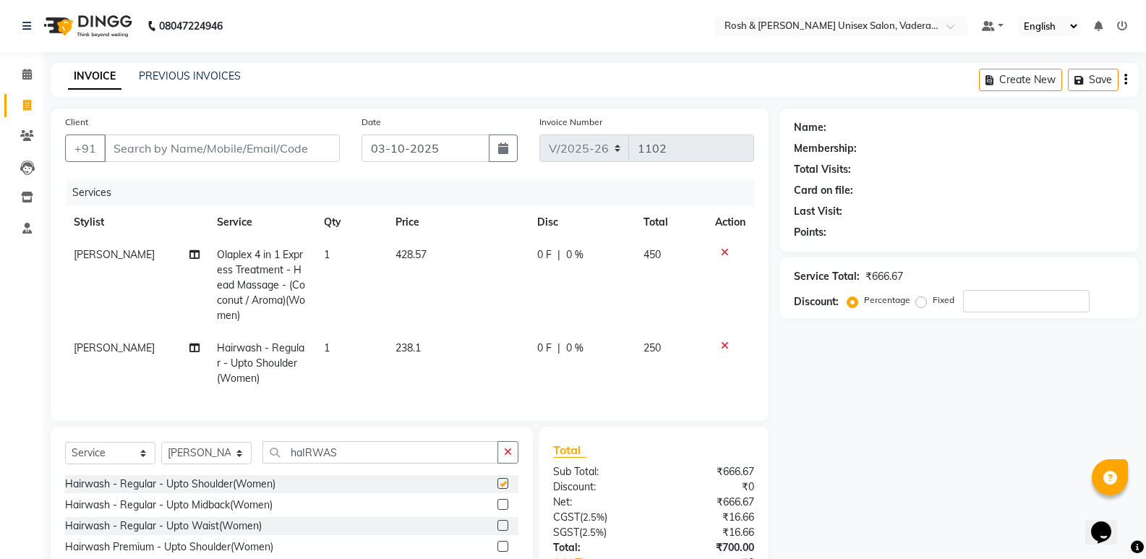
checkbox input "false"
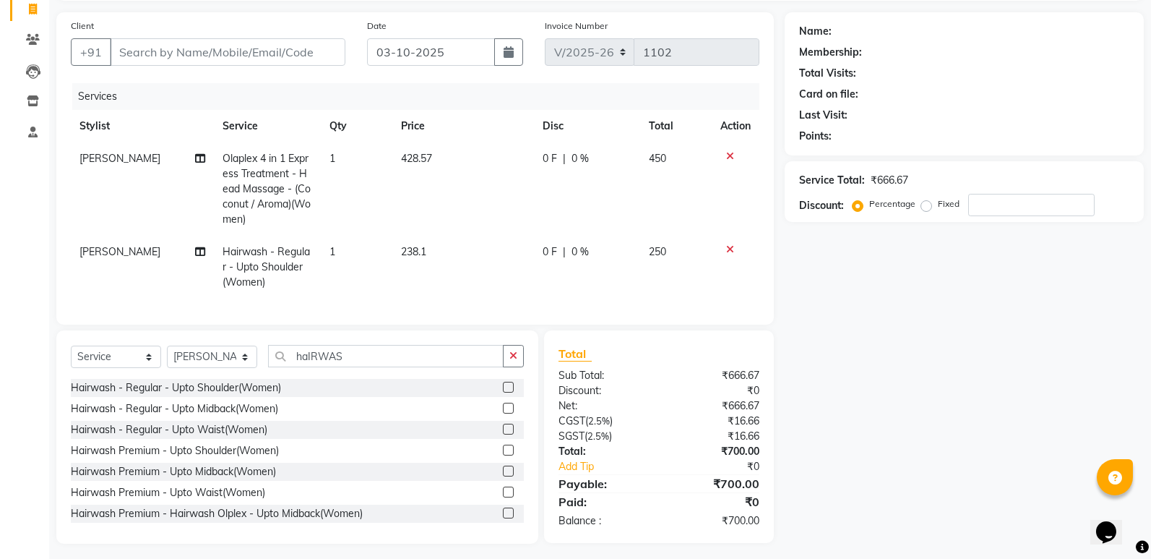
scroll to position [113, 0]
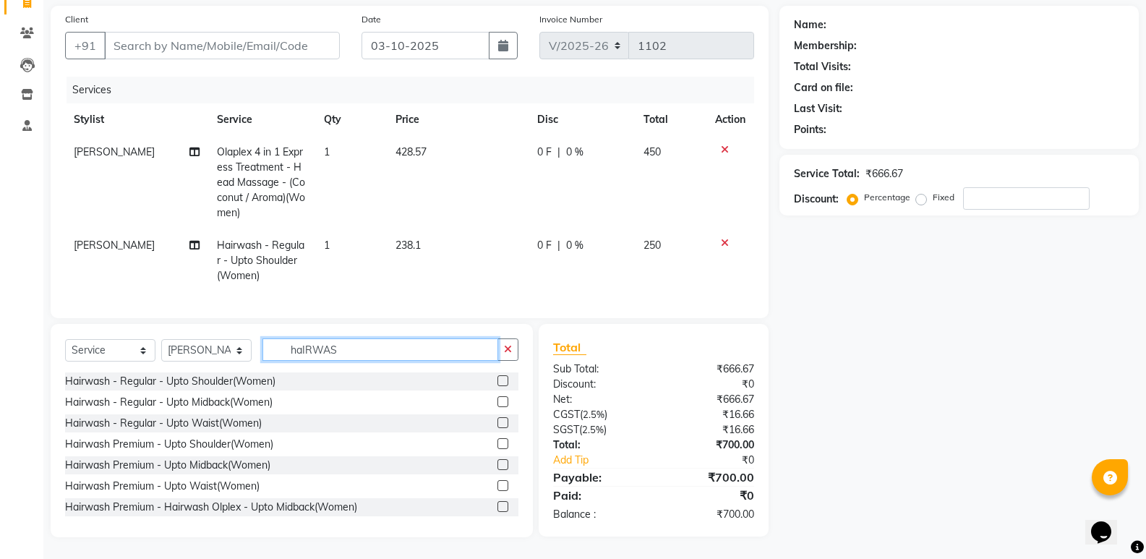
click at [361, 355] on input "haIRWAS" at bounding box center [380, 349] width 236 height 22
type input "h"
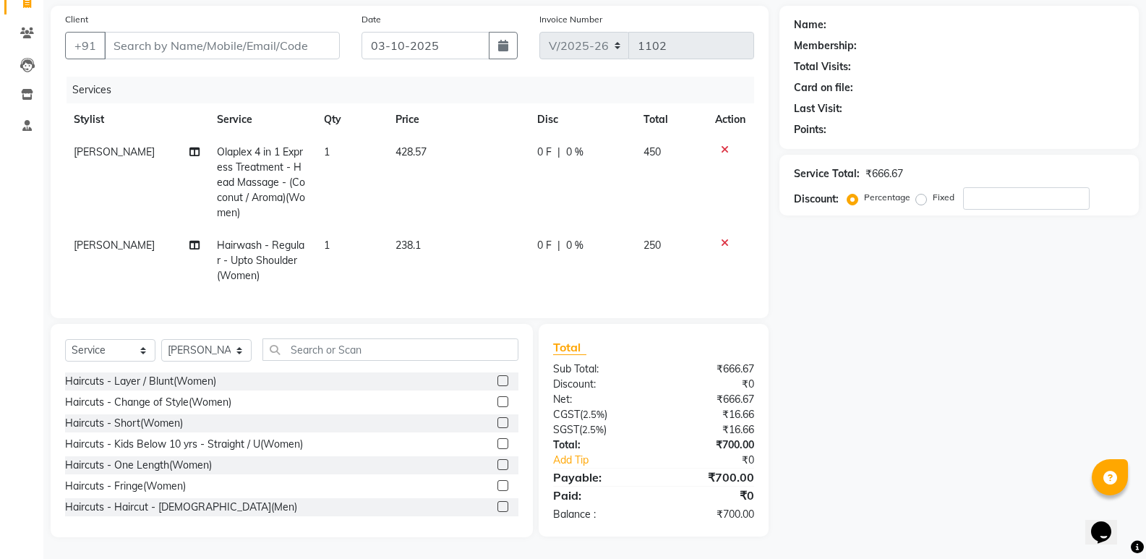
click at [237, 20] on div "Client +91" at bounding box center [202, 41] width 296 height 59
click at [226, 32] on input "Client" at bounding box center [222, 45] width 236 height 27
type input "v"
type input "0"
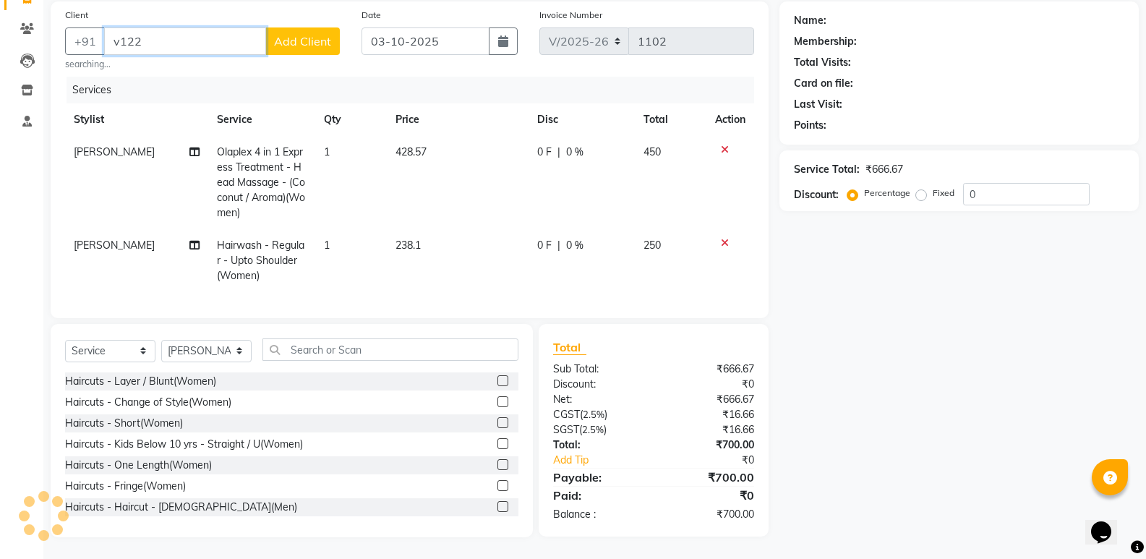
type input "v122"
click at [299, 40] on span "Add Client" at bounding box center [302, 41] width 57 height 14
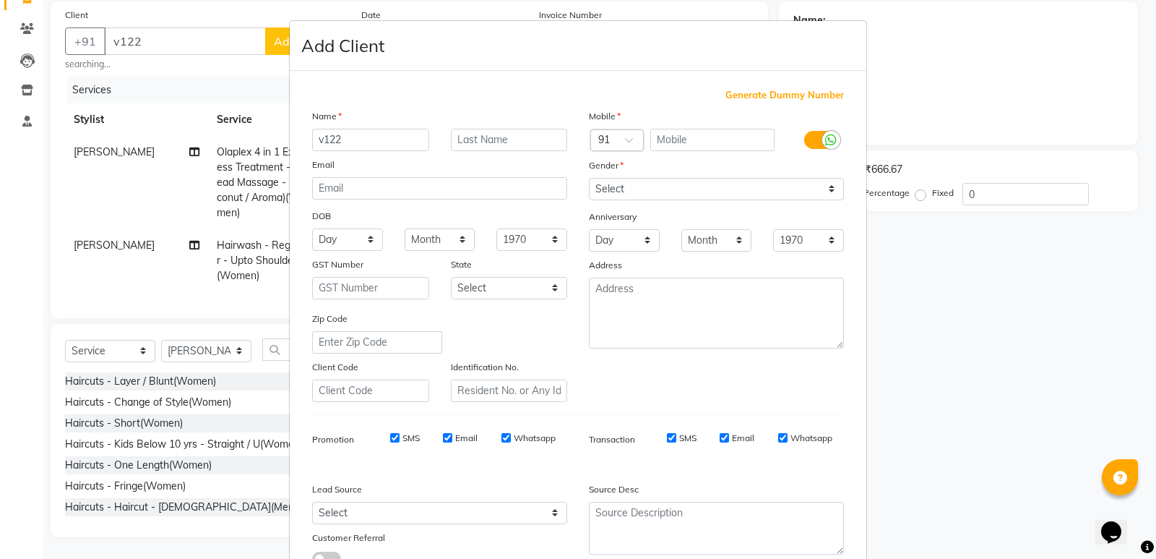
drag, startPoint x: 346, startPoint y: 142, endPoint x: 310, endPoint y: 147, distance: 36.5
click at [312, 147] on input "v122" at bounding box center [370, 140] width 117 height 22
click at [473, 135] on input "text" at bounding box center [509, 140] width 117 height 22
type input "v122"
click at [369, 129] on input "text" at bounding box center [370, 140] width 117 height 22
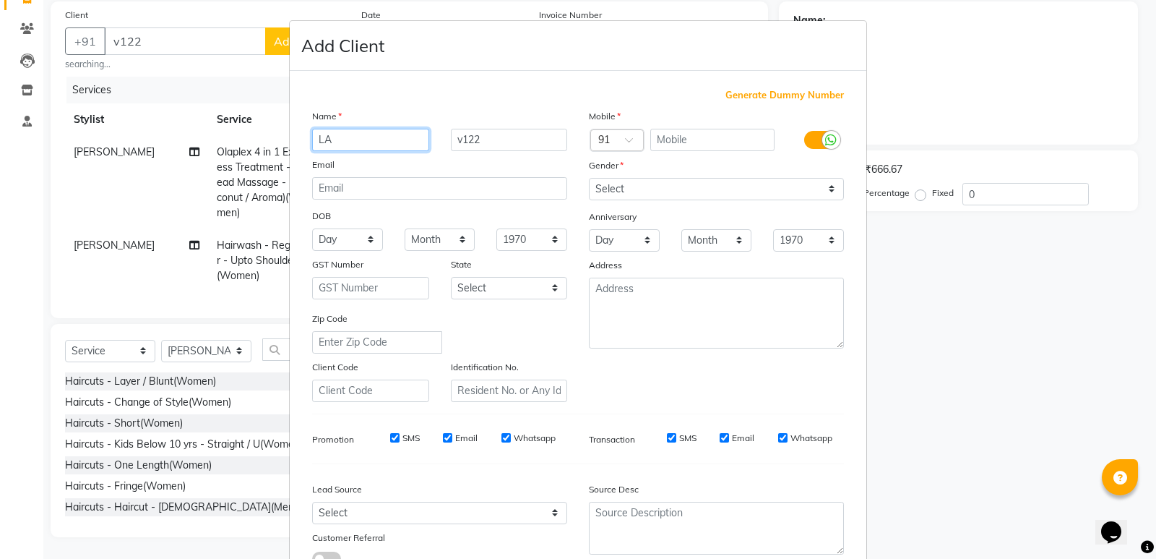
type input "L"
type input "[PERSON_NAME]"
click at [720, 132] on input "text" at bounding box center [713, 140] width 125 height 22
type input "9036022127"
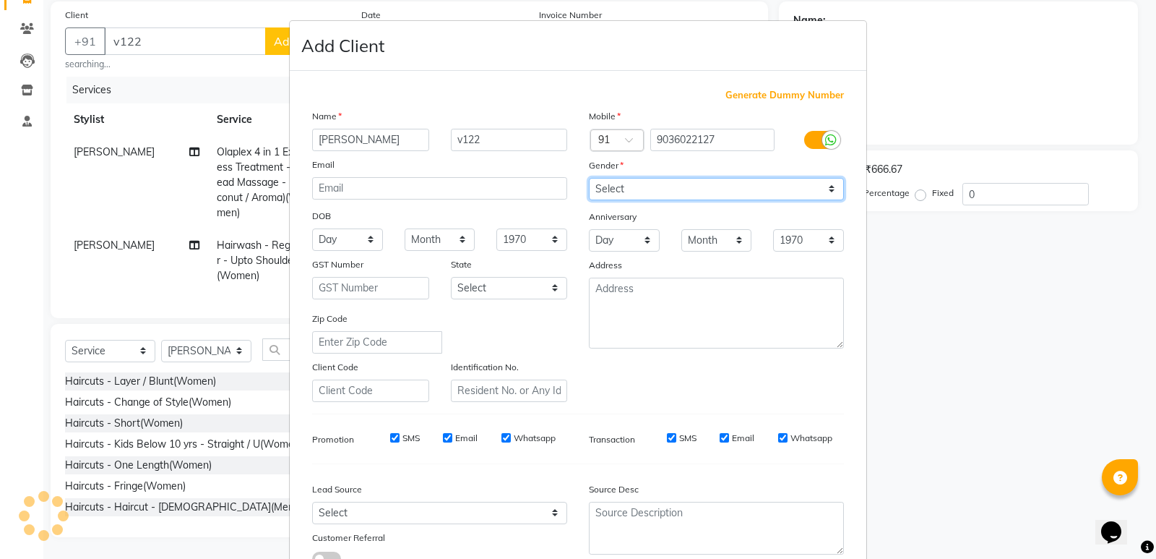
drag, startPoint x: 709, startPoint y: 187, endPoint x: 699, endPoint y: 195, distance: 12.9
click at [709, 187] on select "Select [DEMOGRAPHIC_DATA] [DEMOGRAPHIC_DATA] Other Prefer Not To Say" at bounding box center [716, 189] width 255 height 22
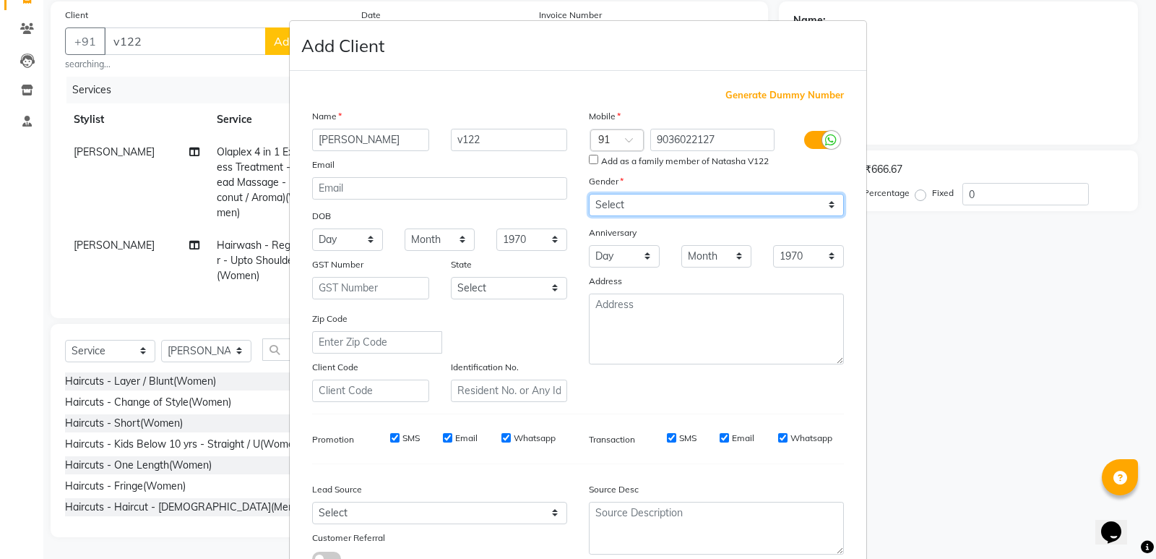
select select "[DEMOGRAPHIC_DATA]"
click at [589, 194] on select "Select [DEMOGRAPHIC_DATA] [DEMOGRAPHIC_DATA] Other Prefer Not To Say" at bounding box center [716, 205] width 255 height 22
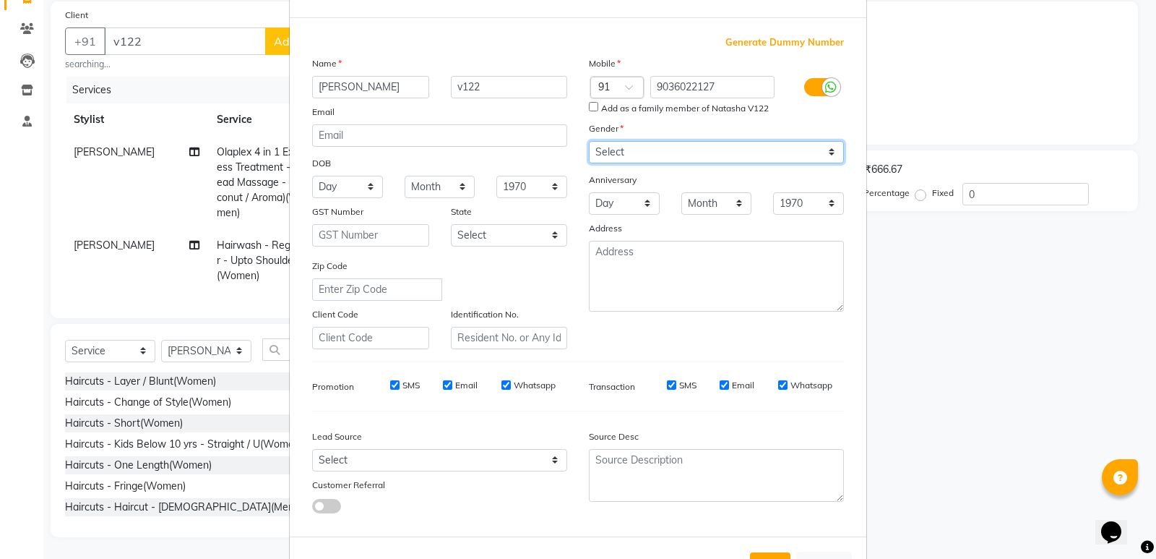
scroll to position [108, 0]
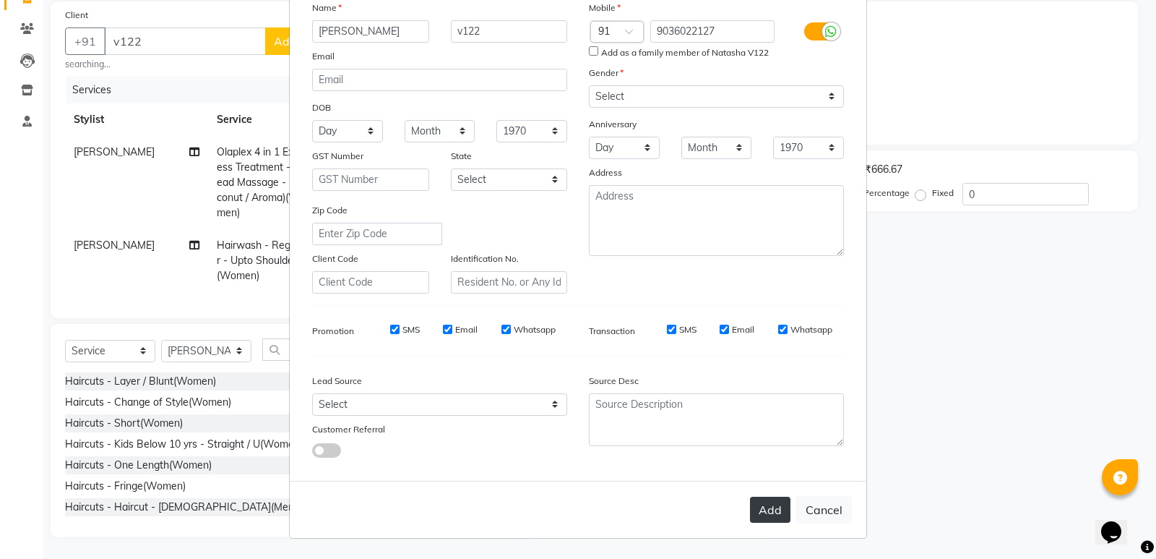
click at [773, 510] on button "Add" at bounding box center [770, 510] width 40 height 26
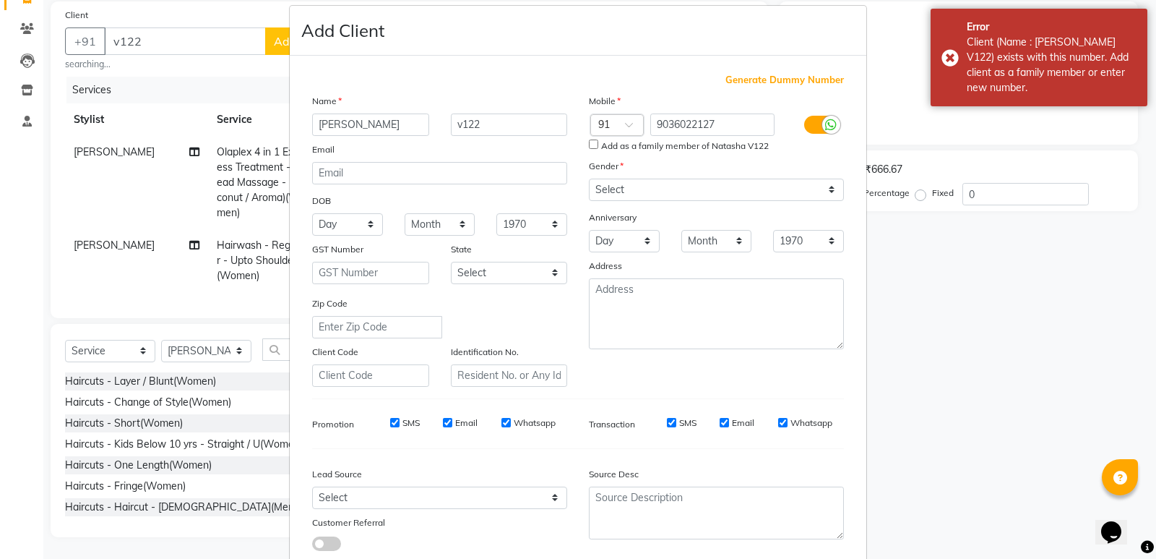
scroll to position [0, 0]
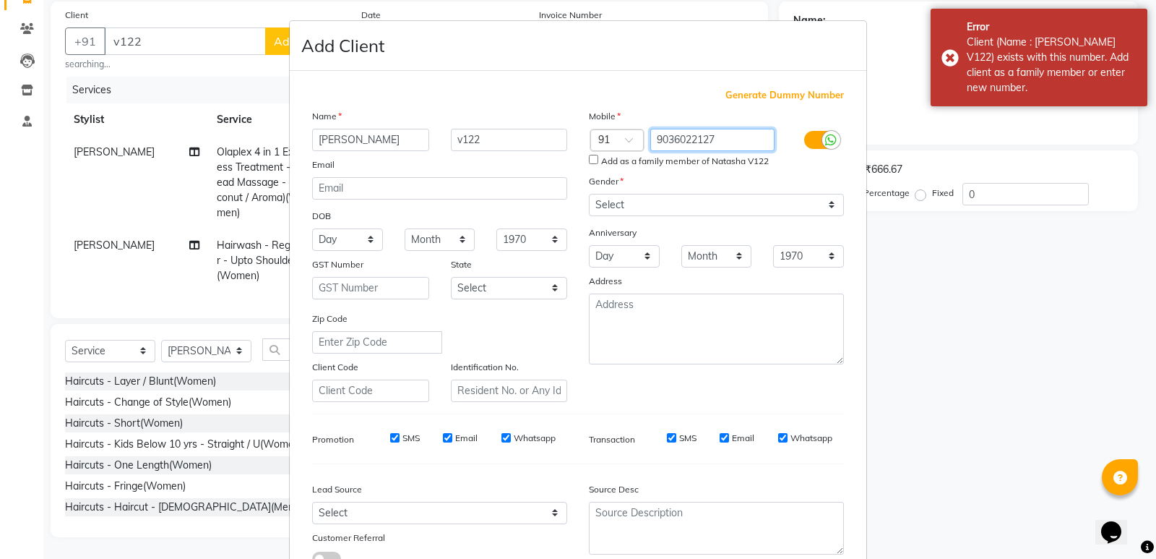
drag, startPoint x: 714, startPoint y: 138, endPoint x: 642, endPoint y: 138, distance: 72.3
click at [648, 138] on div "9036022127" at bounding box center [717, 140] width 139 height 23
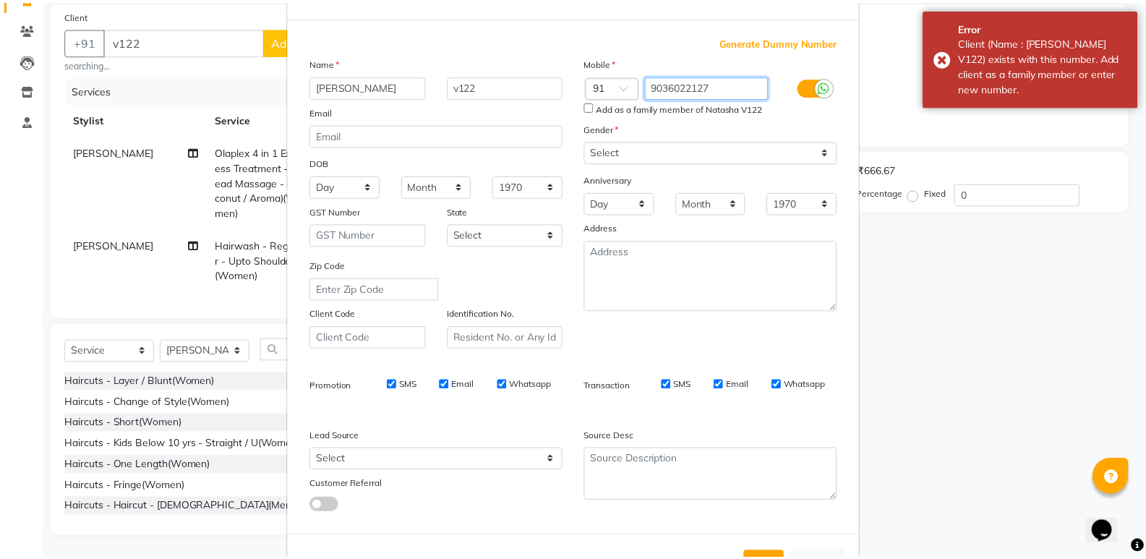
scroll to position [108, 0]
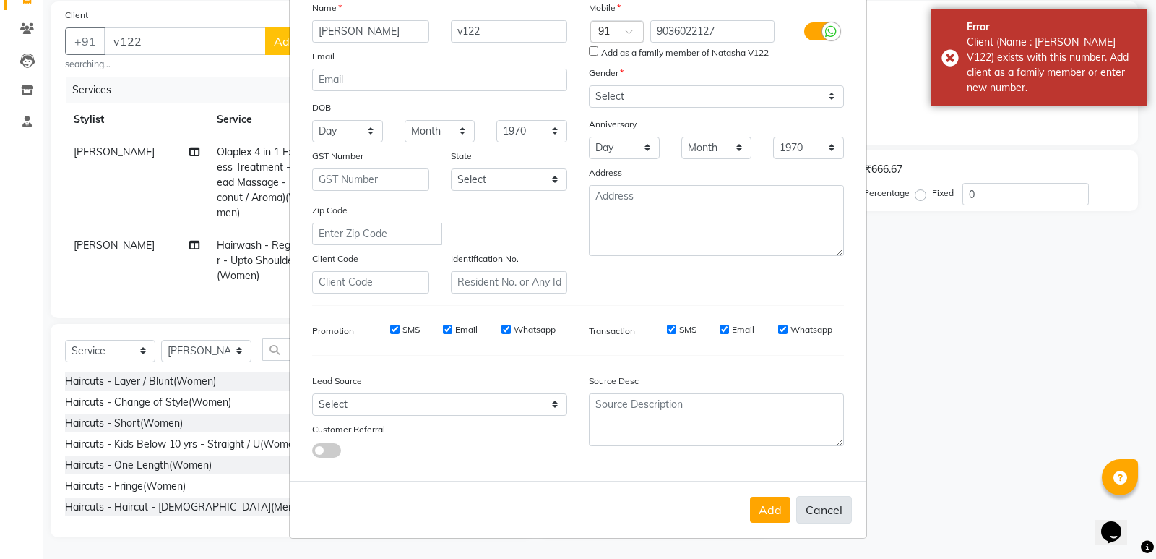
click at [816, 515] on button "Cancel" at bounding box center [825, 509] width 56 height 27
select select
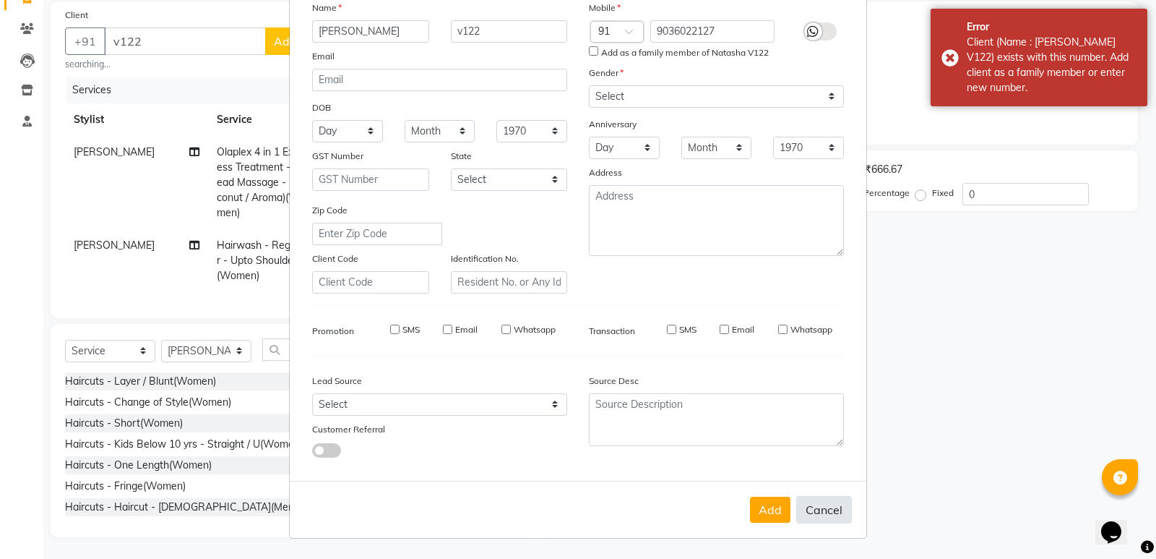
select select
checkbox input "false"
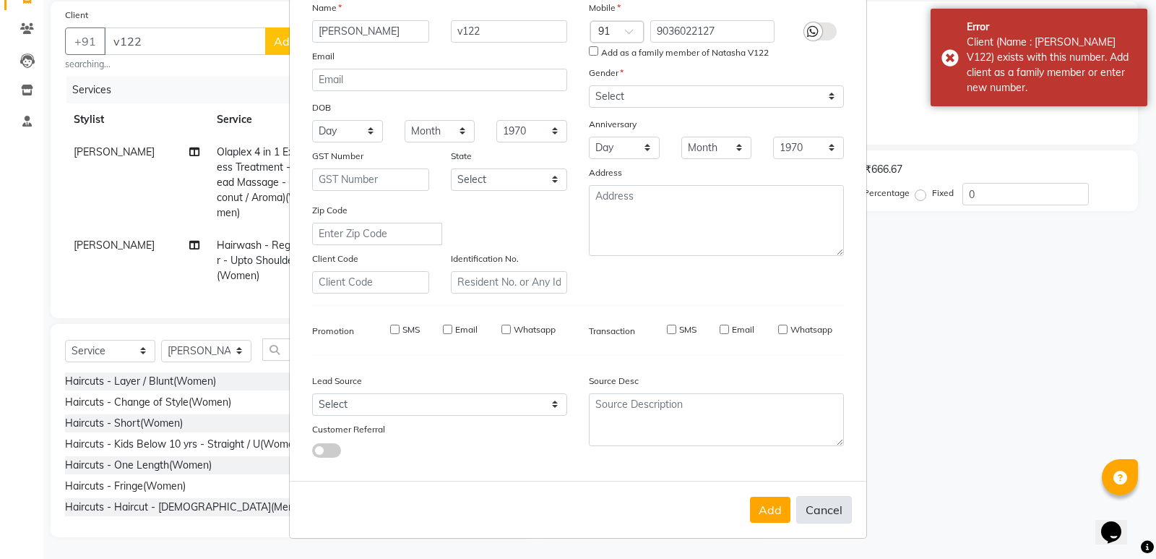
checkbox input "false"
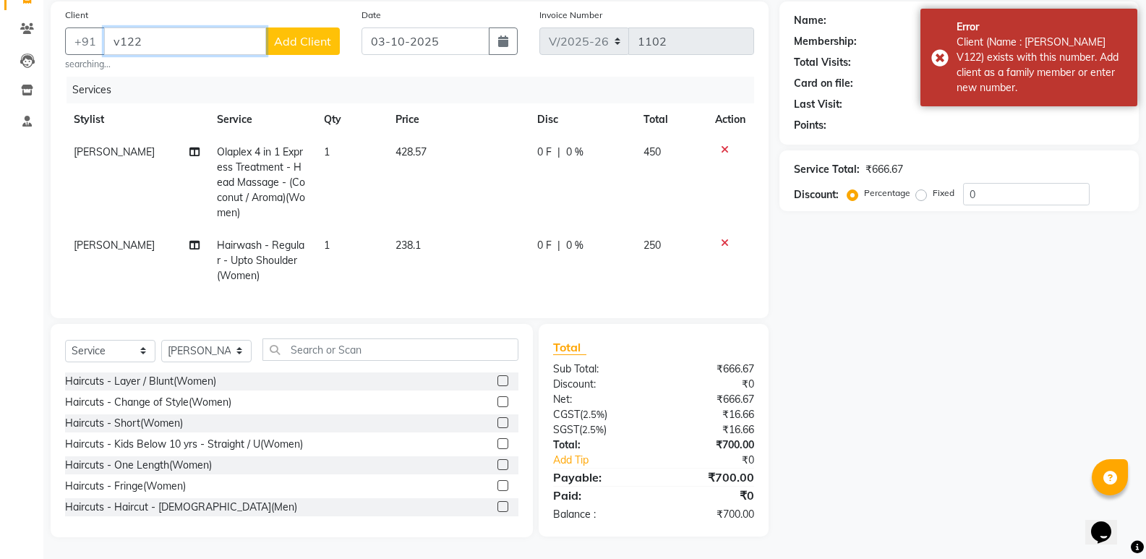
drag, startPoint x: 181, startPoint y: 25, endPoint x: 116, endPoint y: 33, distance: 66.3
click at [116, 33] on input "v122" at bounding box center [185, 40] width 162 height 27
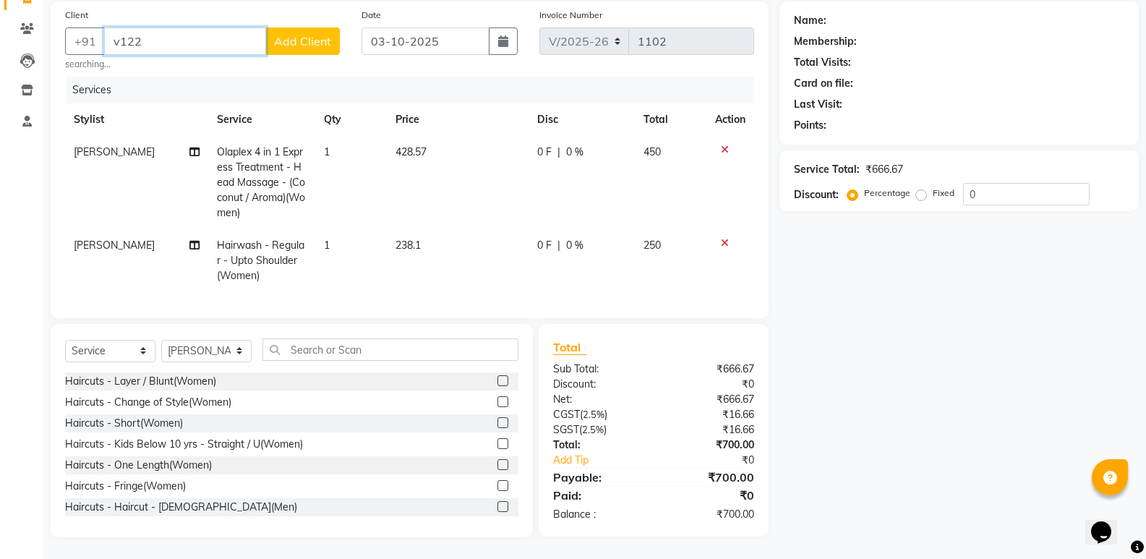
paste input "9036022127"
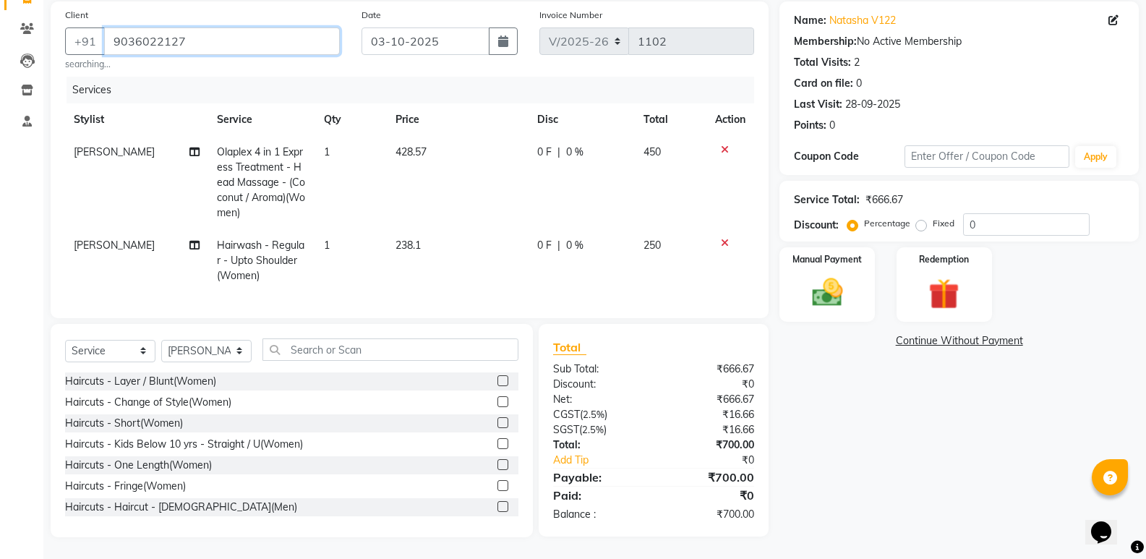
click at [233, 45] on input "9036022127" at bounding box center [222, 40] width 236 height 27
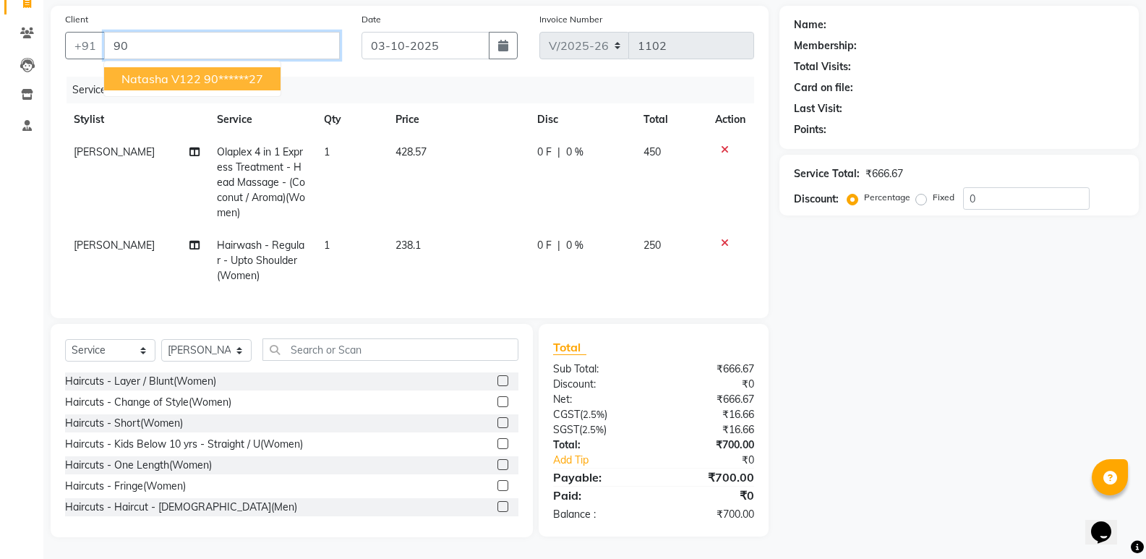
type input "9"
click at [231, 72] on ngb-highlight "90******27" at bounding box center [233, 79] width 59 height 14
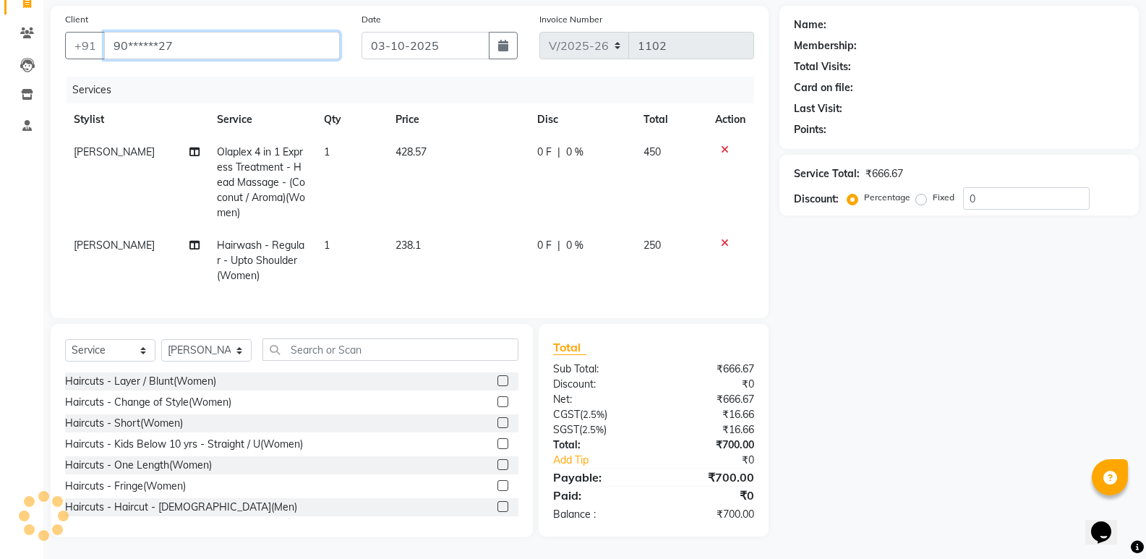
type input "90******27"
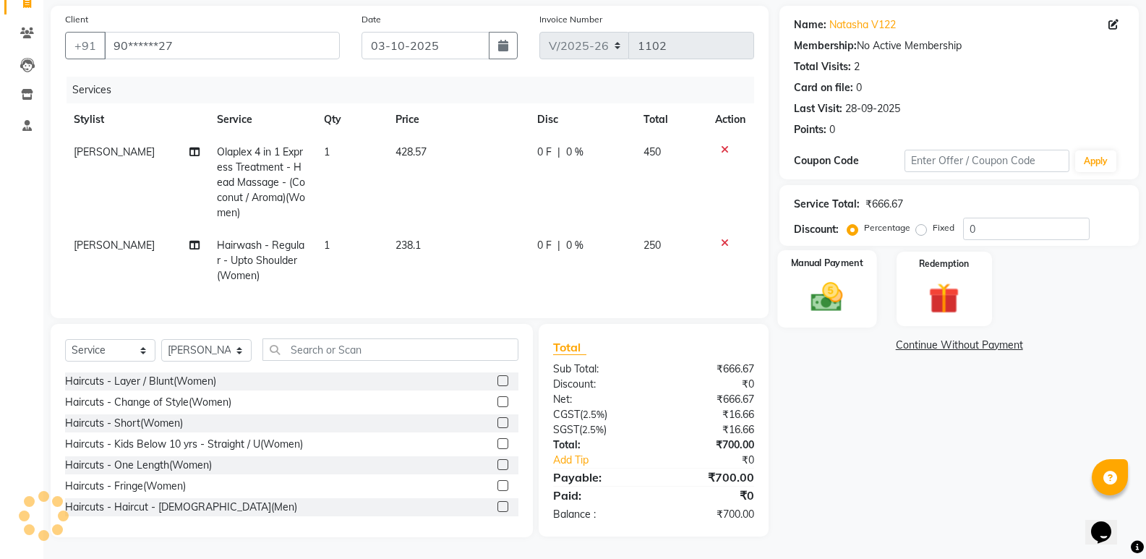
click at [825, 278] on img at bounding box center [826, 296] width 51 height 37
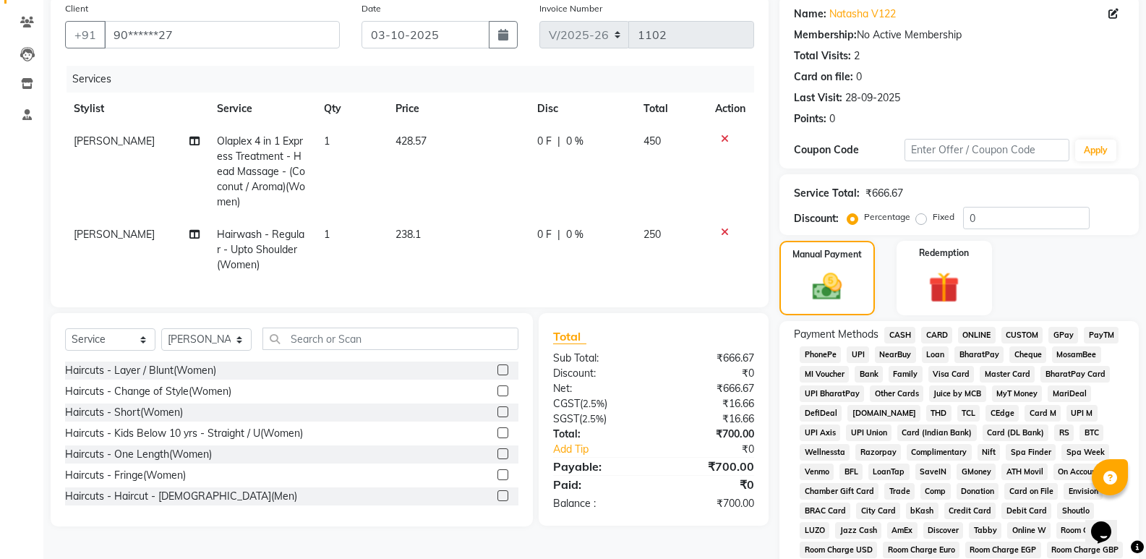
scroll to position [330, 0]
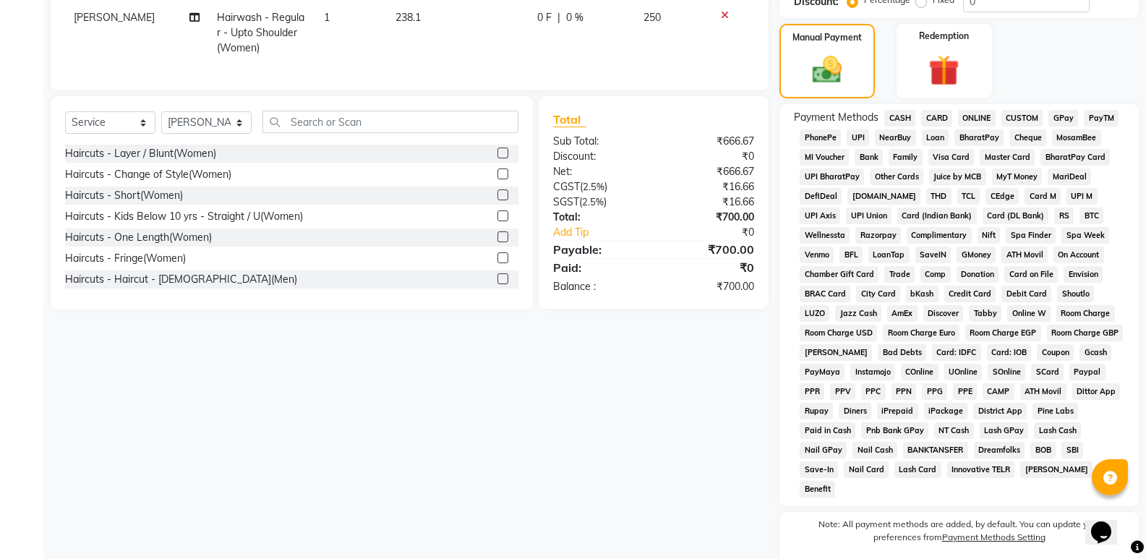
click at [857, 142] on span "UPI" at bounding box center [857, 137] width 22 height 17
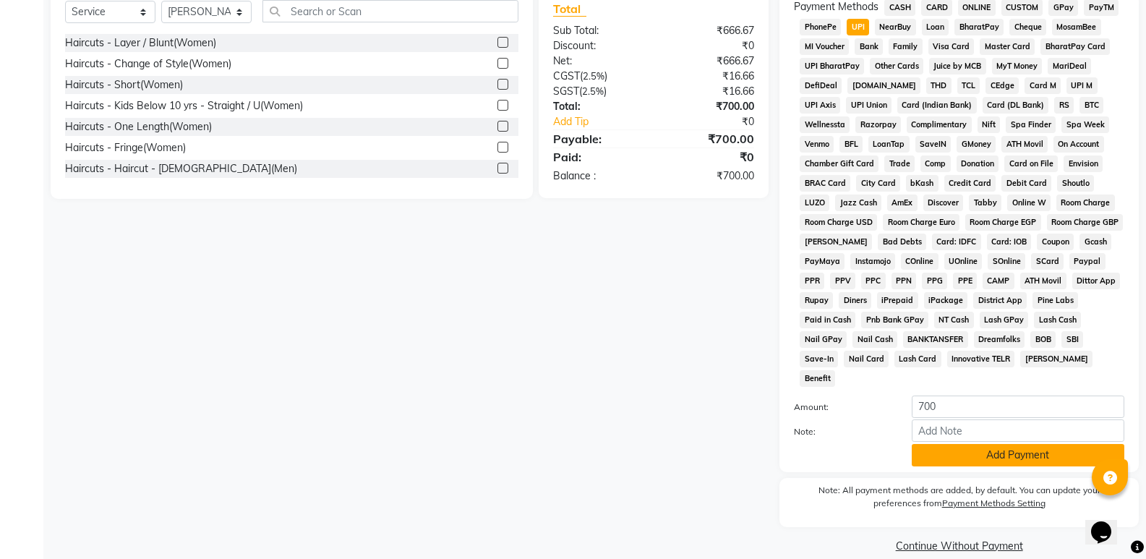
click at [1003, 444] on button "Add Payment" at bounding box center [1017, 455] width 213 height 22
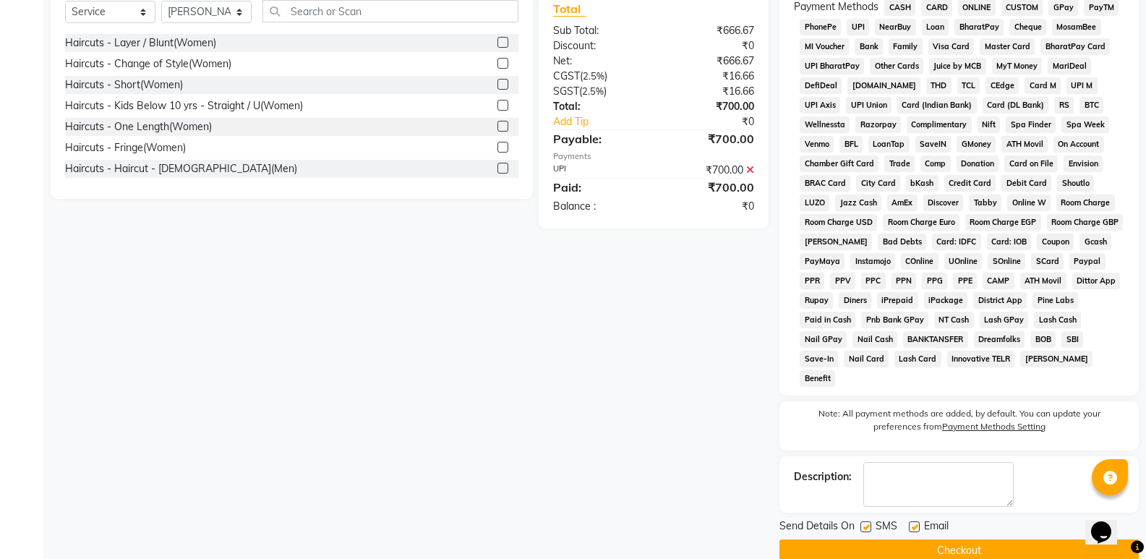
scroll to position [446, 0]
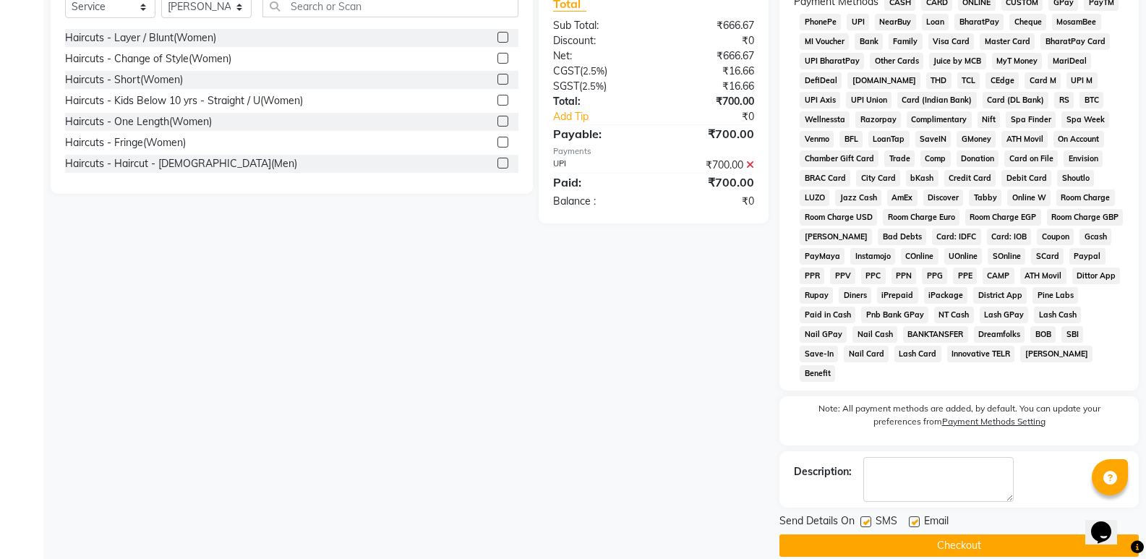
click at [983, 534] on button "Checkout" at bounding box center [958, 545] width 359 height 22
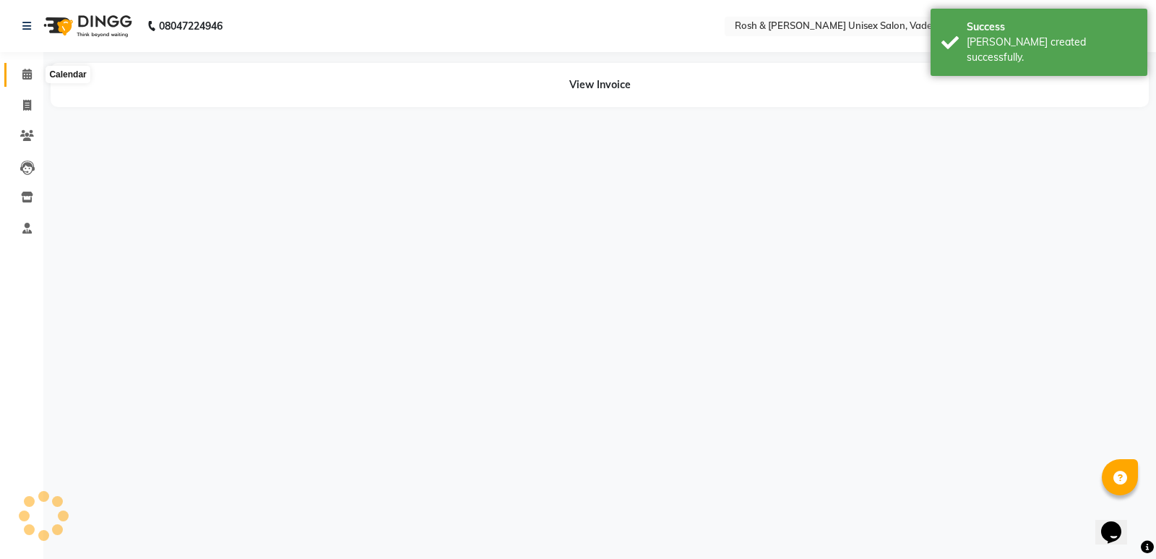
click at [23, 80] on span at bounding box center [26, 74] width 25 height 17
